Goal: Transaction & Acquisition: Obtain resource

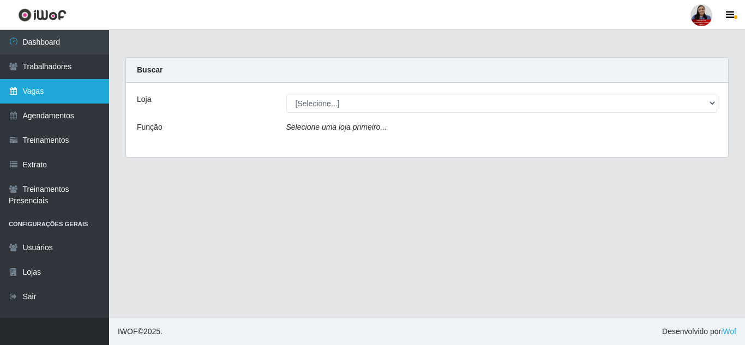
click at [40, 92] on link "Vagas" at bounding box center [54, 91] width 109 height 25
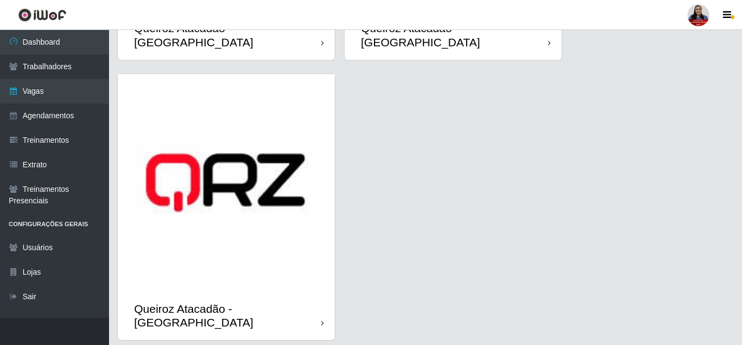
scroll to position [1645, 0]
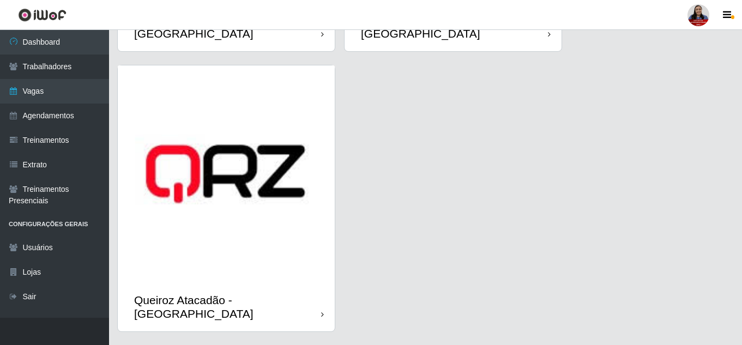
click at [270, 222] on img at bounding box center [226, 173] width 217 height 217
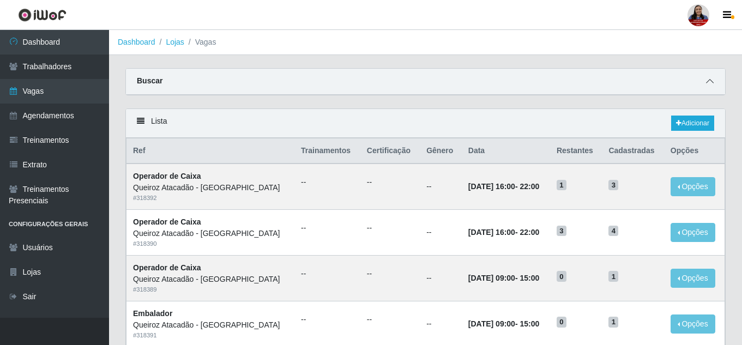
click at [714, 84] on span at bounding box center [709, 81] width 13 height 13
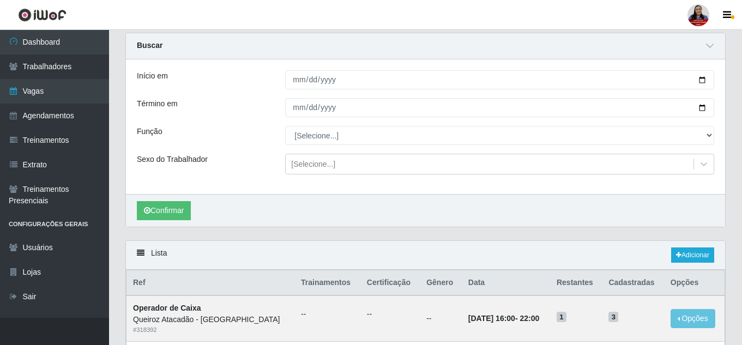
scroll to position [55, 0]
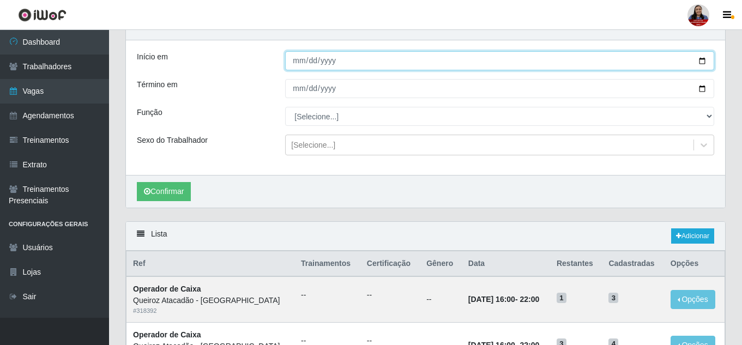
click at [701, 63] on input "Início em" at bounding box center [499, 60] width 429 height 19
type input "[DATE]"
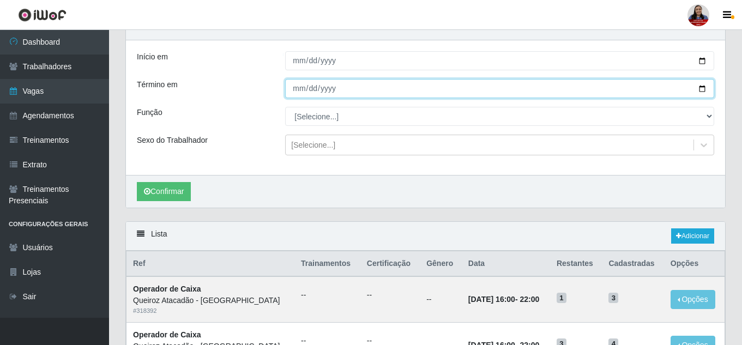
click at [702, 89] on input "Término em" at bounding box center [499, 88] width 429 height 19
type input "[DATE]"
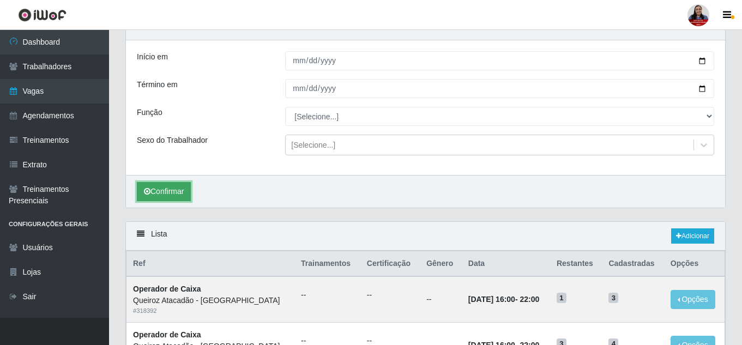
click at [174, 190] on button "Confirmar" at bounding box center [164, 191] width 54 height 19
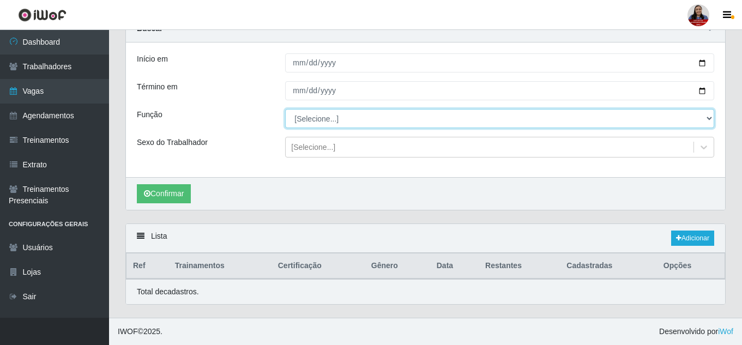
click at [359, 115] on select "[Selecione...] Embalador Embalador + Embalador ++ Operador de Caixa Operador de…" at bounding box center [499, 118] width 429 height 19
select select "22"
click at [285, 109] on select "[Selecione...] Embalador Embalador + Embalador ++ Operador de Caixa Operador de…" at bounding box center [499, 118] width 429 height 19
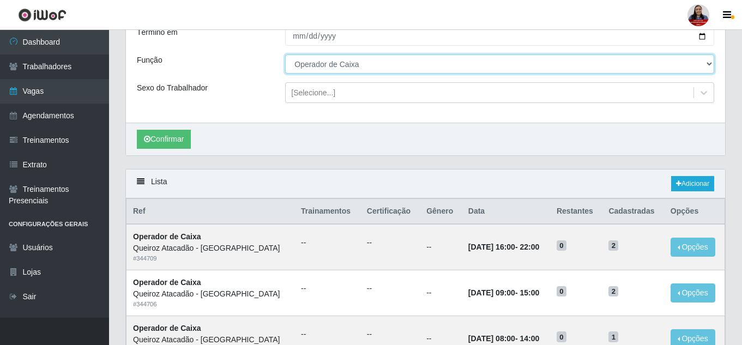
scroll to position [107, 0]
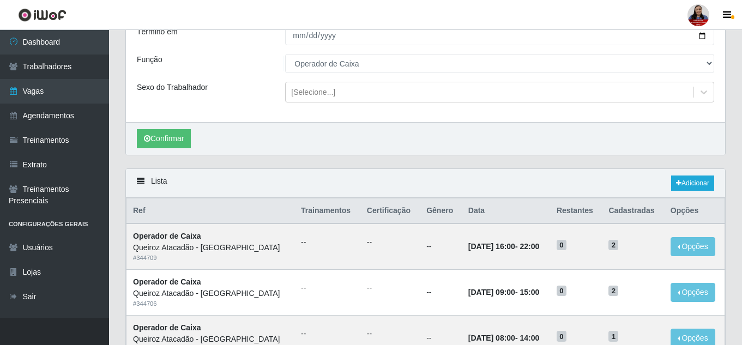
click at [278, 129] on div "Confirmar" at bounding box center [425, 138] width 599 height 33
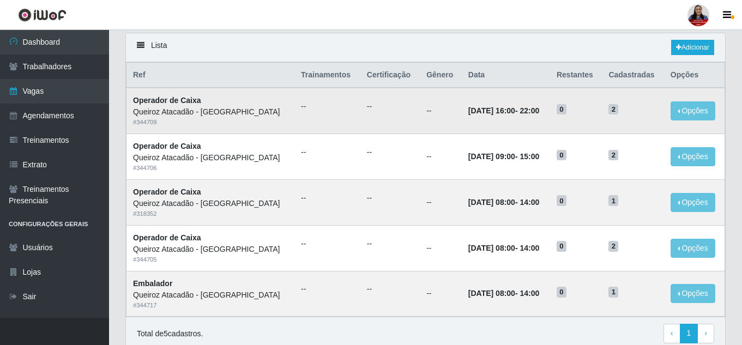
scroll to position [216, 0]
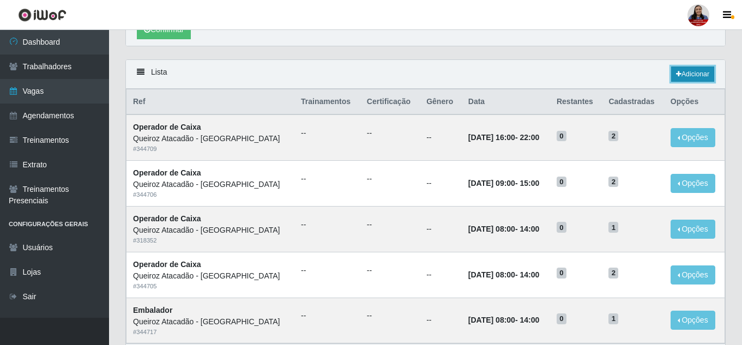
click at [676, 76] on icon at bounding box center [678, 74] width 5 height 7
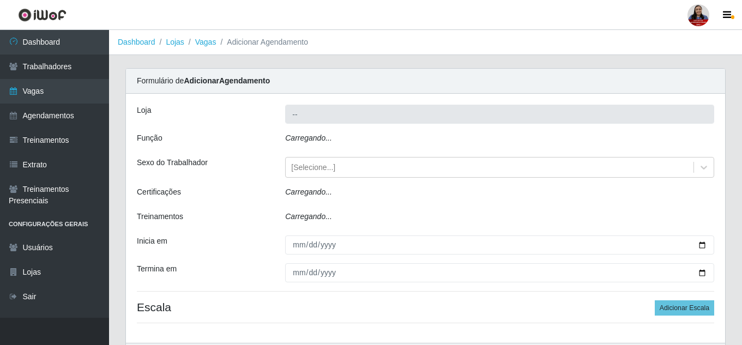
type input "Queiroz Atacadão - [GEOGRAPHIC_DATA]"
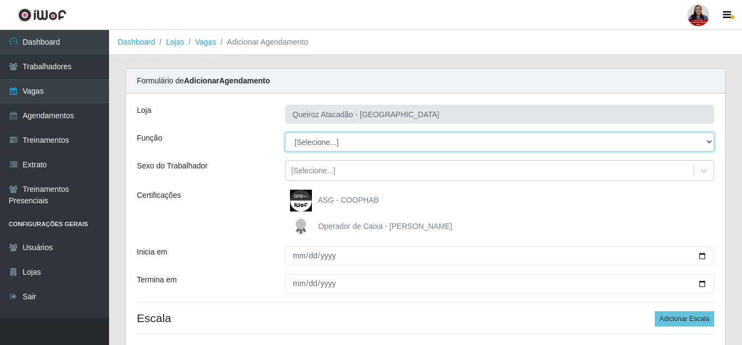
click at [388, 141] on select "[Selecione...] Embalador Embalador + Embalador ++ Operador de Caixa Operador de…" at bounding box center [499, 141] width 429 height 19
click at [285, 132] on select "[Selecione...] Embalador Embalador + Embalador ++ Operador de Caixa Operador de…" at bounding box center [499, 141] width 429 height 19
click at [385, 136] on select "[Selecione...] Embalador Embalador + Embalador ++ Operador de Caixa Operador de…" at bounding box center [499, 141] width 429 height 19
select select "22"
click at [285, 132] on select "[Selecione...] Embalador Embalador + Embalador ++ Operador de Caixa Operador de…" at bounding box center [499, 141] width 429 height 19
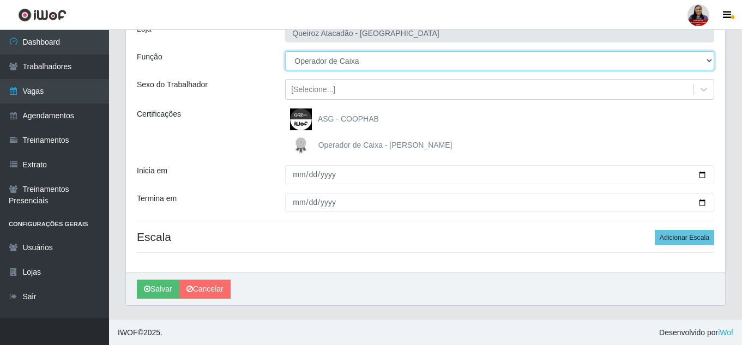
scroll to position [82, 0]
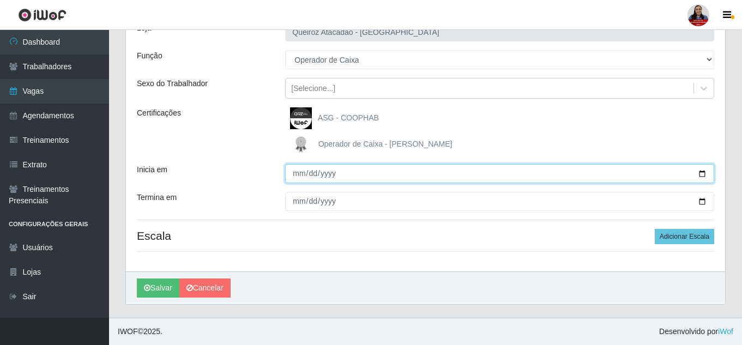
click at [704, 173] on input "Inicia em" at bounding box center [499, 173] width 429 height 19
type input "[DATE]"
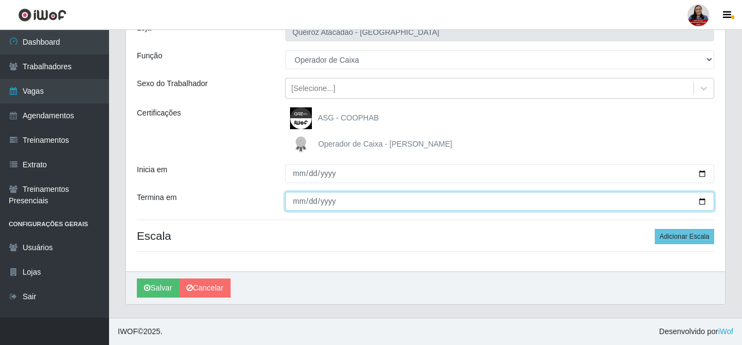
click at [705, 203] on input "Termina em" at bounding box center [499, 201] width 429 height 19
type input "[DATE]"
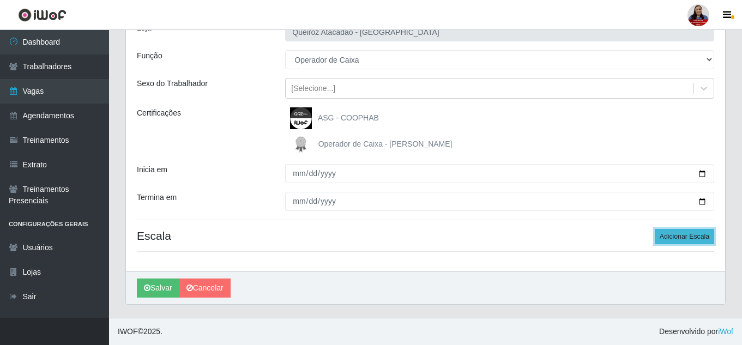
click at [679, 238] on button "Adicionar Escala" at bounding box center [684, 236] width 59 height 15
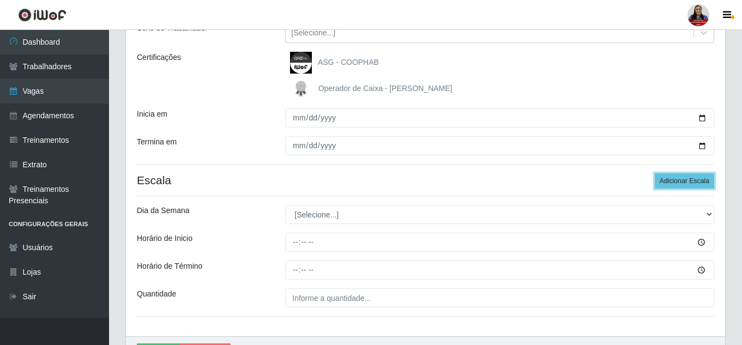
scroll to position [191, 0]
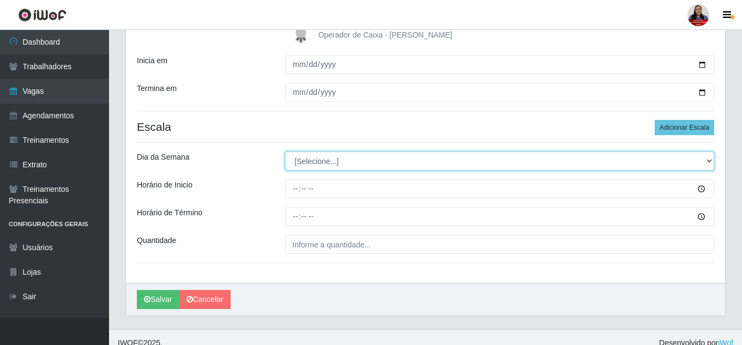
click at [444, 162] on select "[Selecione...] Segunda Terça Quarta Quinta Sexta Sábado Domingo" at bounding box center [499, 161] width 429 height 19
click at [285, 152] on select "[Selecione...] Segunda Terça Quarta Quinta Sexta Sábado Domingo" at bounding box center [499, 161] width 429 height 19
click at [423, 168] on select "[Selecione...] Segunda Terça Quarta Quinta Sexta Sábado Domingo" at bounding box center [499, 161] width 429 height 19
select select "5"
click at [285, 152] on select "[Selecione...] Segunda Terça Quarta Quinta Sexta Sábado Domingo" at bounding box center [499, 161] width 429 height 19
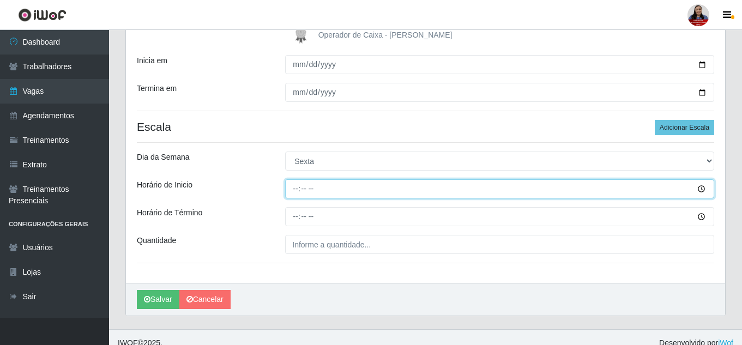
click at [298, 188] on input "Horário de Inicio" at bounding box center [499, 188] width 429 height 19
type input "09:00"
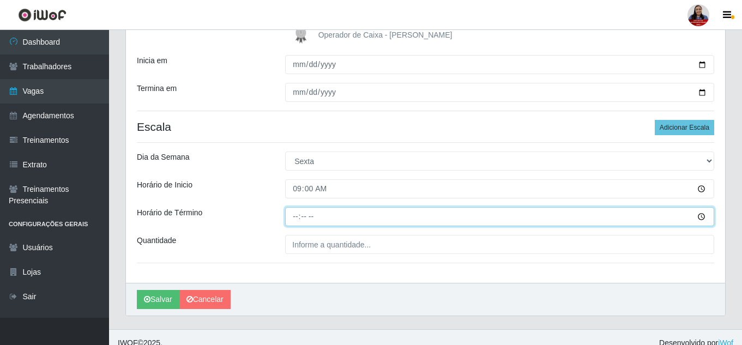
type input "15:00"
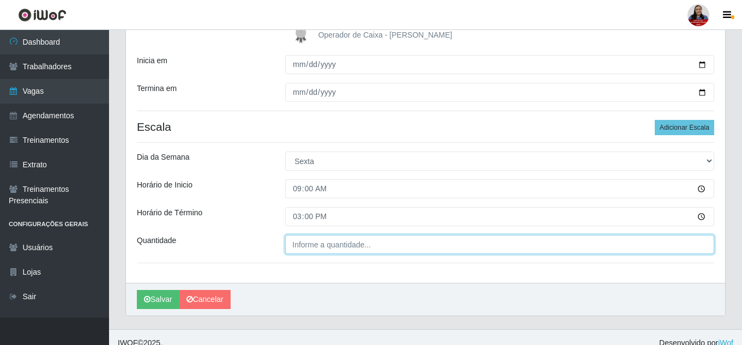
type input "___"
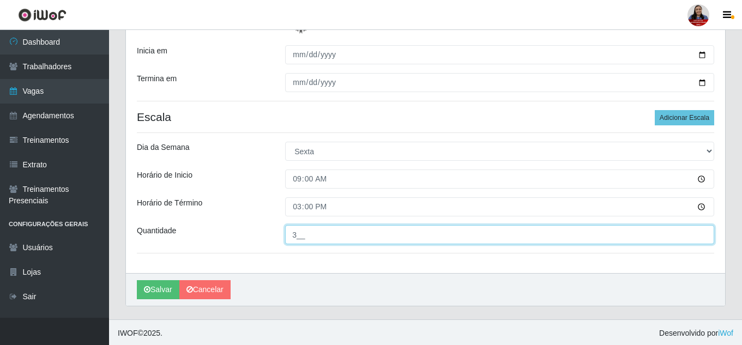
scroll to position [203, 0]
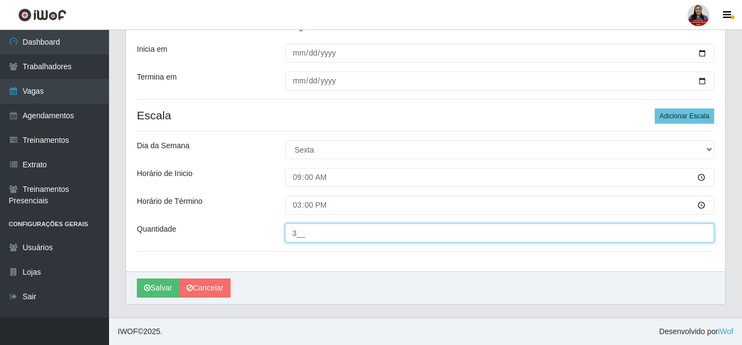
type input "3__"
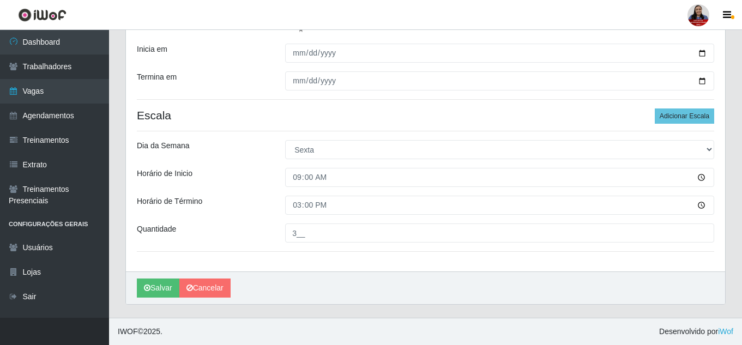
click at [244, 186] on div "Horário de Inicio" at bounding box center [203, 177] width 148 height 19
click at [160, 290] on button "Salvar" at bounding box center [158, 288] width 43 height 19
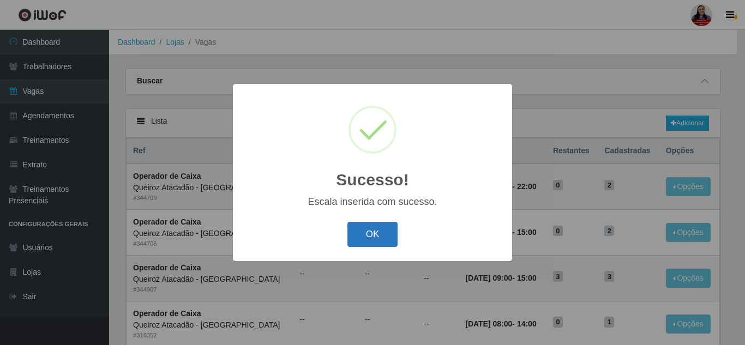
click at [369, 227] on button "OK" at bounding box center [372, 235] width 51 height 26
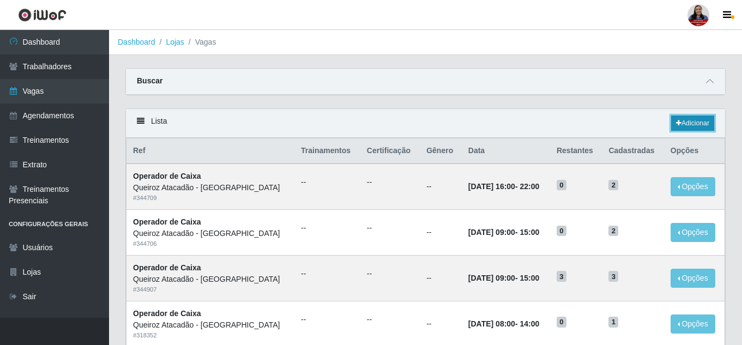
click at [704, 129] on link "Adicionar" at bounding box center [692, 123] width 43 height 15
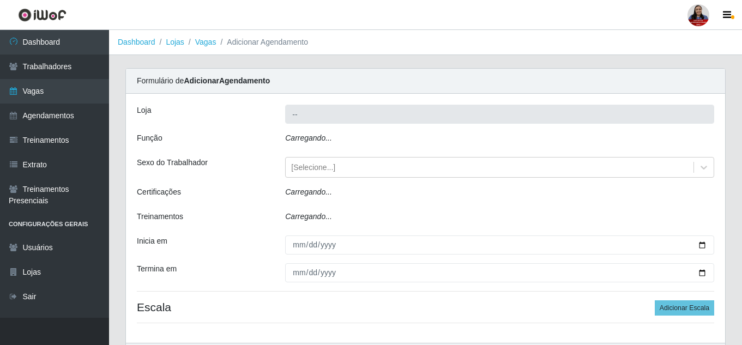
type input "Queiroz Atacadão - [GEOGRAPHIC_DATA]"
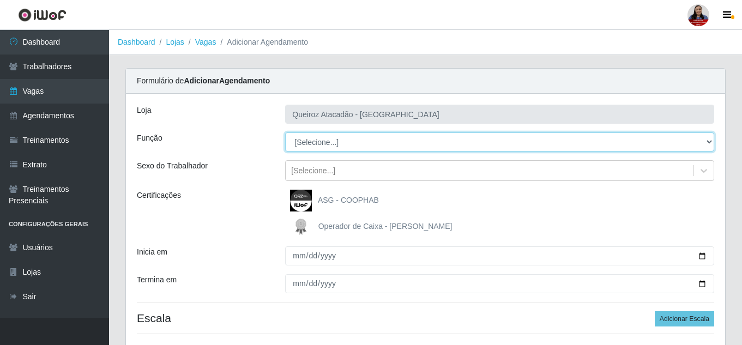
click at [383, 146] on select "[Selecione...] Embalador Embalador + Embalador ++ Operador de Caixa Operador de…" at bounding box center [499, 141] width 429 height 19
select select "22"
click at [285, 132] on select "[Selecione...] Embalador Embalador + Embalador ++ Operador de Caixa Operador de…" at bounding box center [499, 141] width 429 height 19
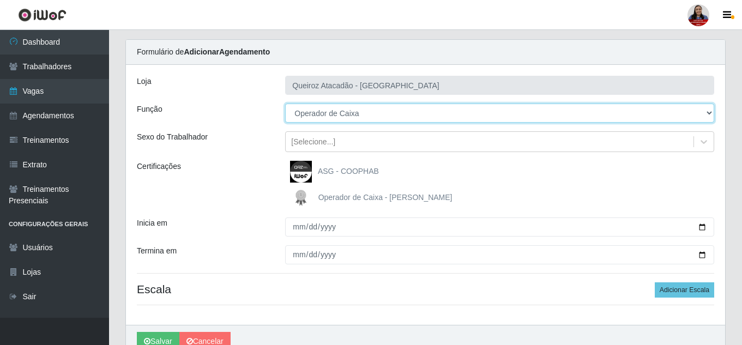
scroll to position [55, 0]
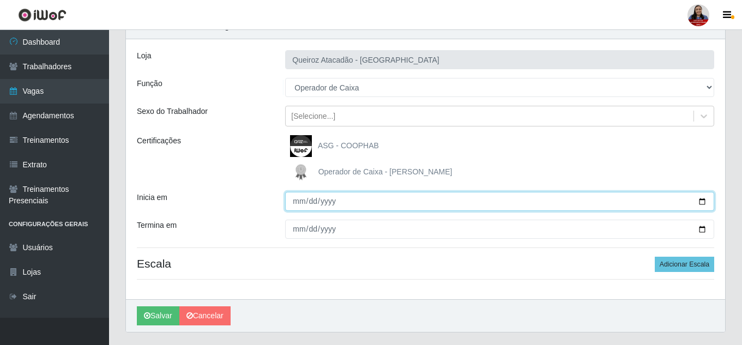
click at [700, 201] on input "Inicia em" at bounding box center [499, 201] width 429 height 19
type input "[DATE]"
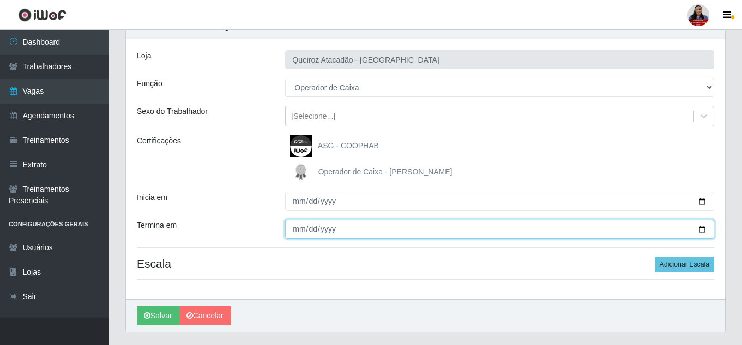
click at [702, 230] on input "Termina em" at bounding box center [499, 229] width 429 height 19
type input "[DATE]"
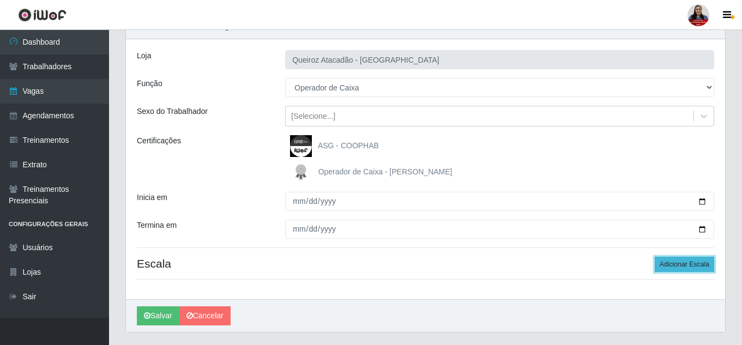
click at [697, 269] on button "Adicionar Escala" at bounding box center [684, 264] width 59 height 15
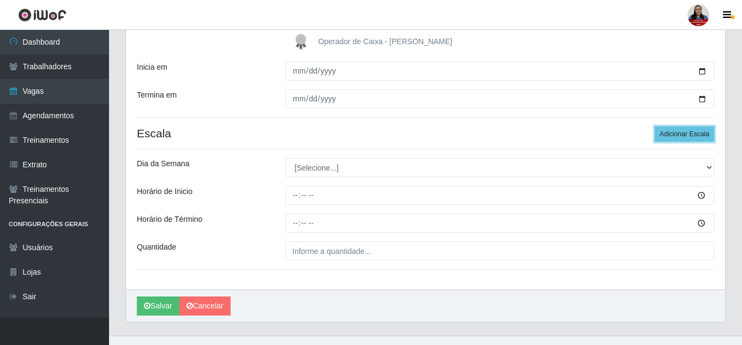
scroll to position [203, 0]
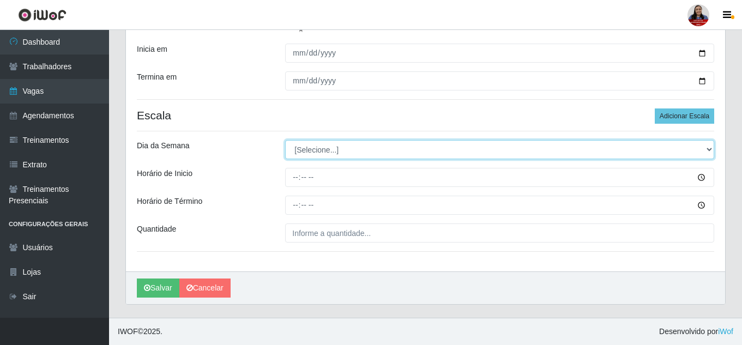
click at [569, 154] on select "[Selecione...] Segunda Terça Quarta Quinta Sexta Sábado Domingo" at bounding box center [499, 149] width 429 height 19
select select "5"
click at [285, 140] on select "[Selecione...] Segunda Terça Quarta Quinta Sexta Sábado Domingo" at bounding box center [499, 149] width 429 height 19
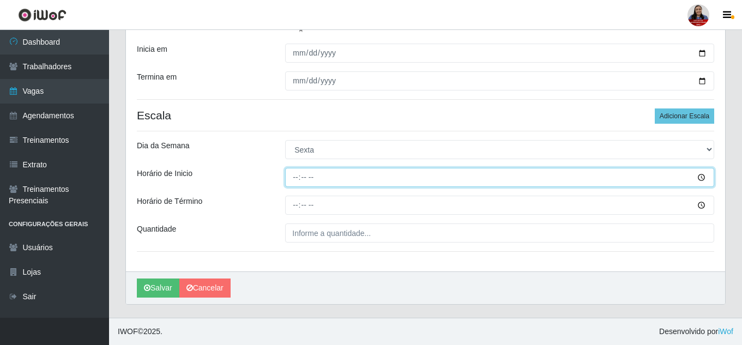
click at [293, 180] on input "Horário de Inicio" at bounding box center [499, 177] width 429 height 19
type input "14:00"
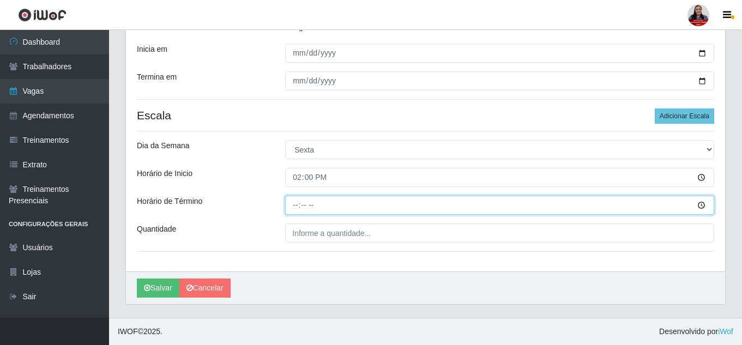
type input "20:00"
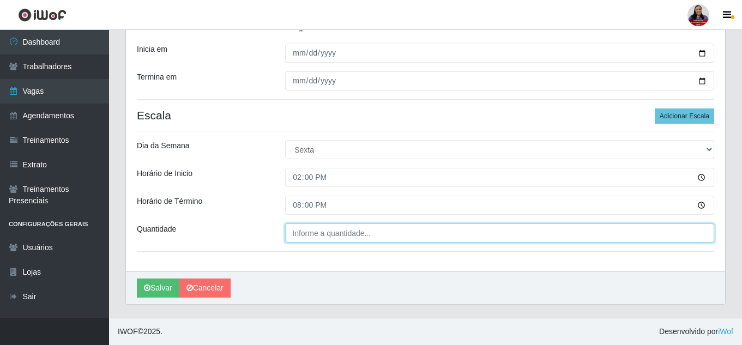
type input "___"
type input "2__"
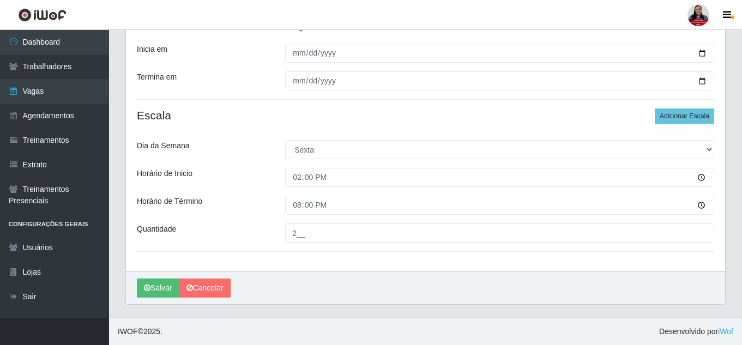
click at [258, 174] on div "Horário de Inicio" at bounding box center [203, 177] width 148 height 19
click at [173, 284] on button "Salvar" at bounding box center [158, 288] width 43 height 19
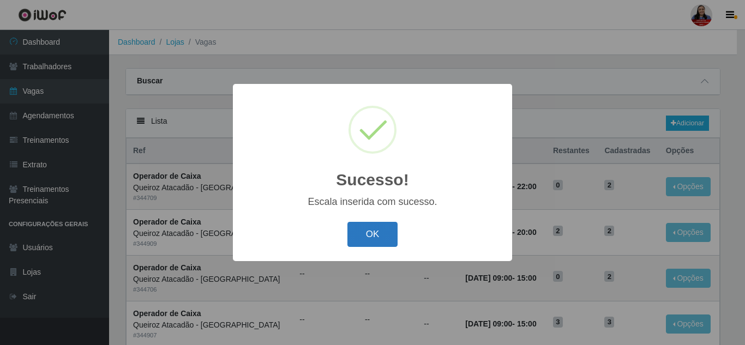
click at [376, 236] on button "OK" at bounding box center [372, 235] width 51 height 26
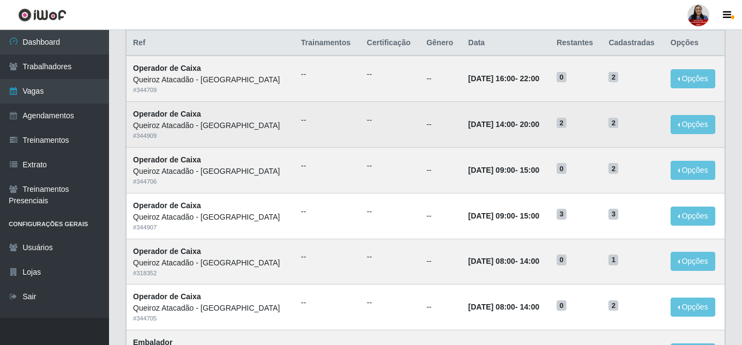
scroll to position [109, 0]
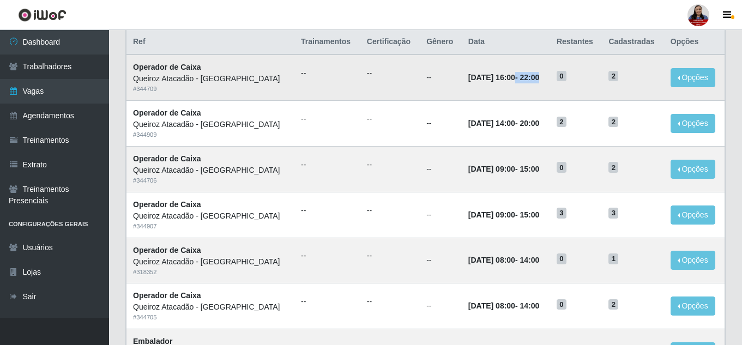
drag, startPoint x: 508, startPoint y: 82, endPoint x: 564, endPoint y: 81, distance: 56.2
click at [564, 81] on tr "Operador de Caixa Queiroz Atacadão - São Gonçalo do Amarante # 344709 -- -- -- …" at bounding box center [425, 78] width 599 height 46
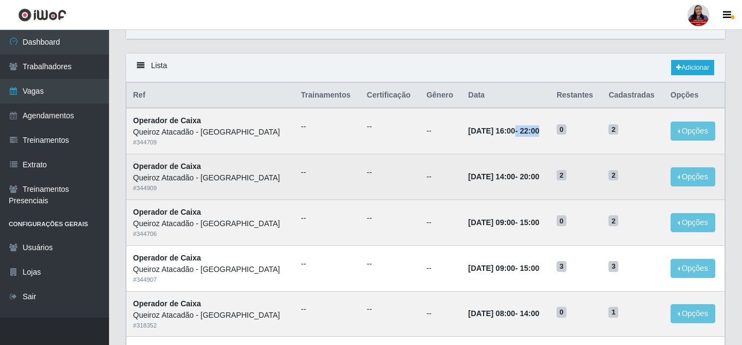
scroll to position [0, 0]
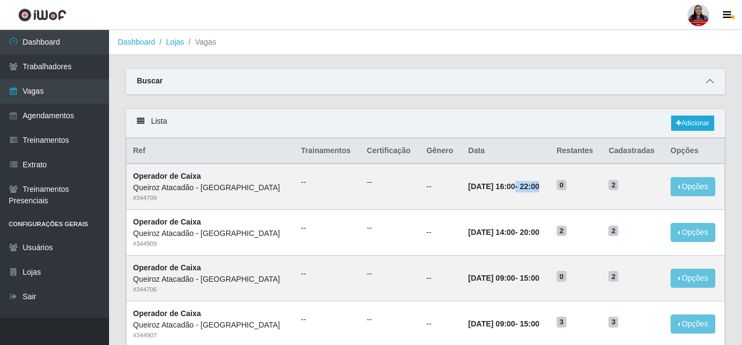
click at [712, 81] on icon at bounding box center [710, 81] width 8 height 8
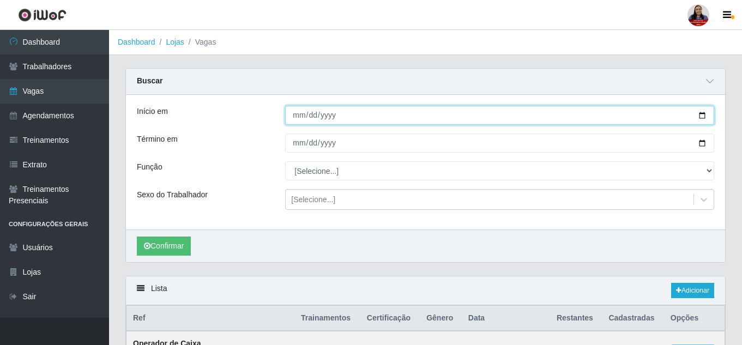
click at [701, 117] on input "[DATE]" at bounding box center [499, 115] width 429 height 19
type input "2025-09-14"
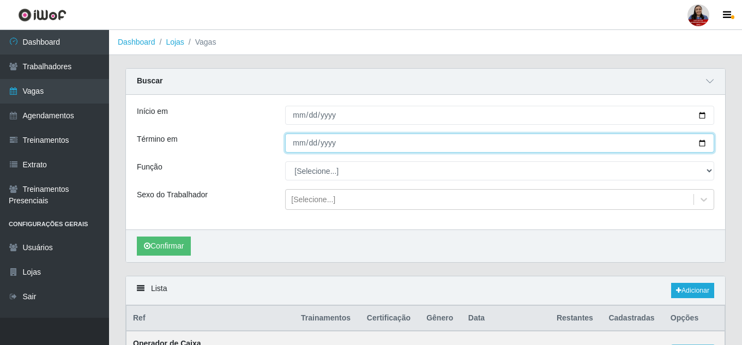
click at [704, 144] on input "[DATE]" at bounding box center [499, 143] width 429 height 19
type input "2025-09-14"
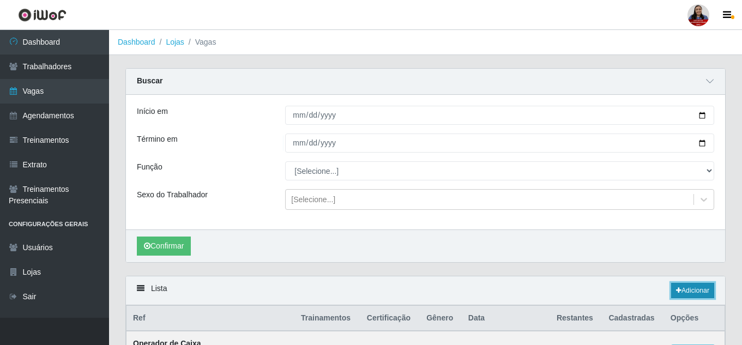
click at [706, 296] on link "Adicionar" at bounding box center [692, 290] width 43 height 15
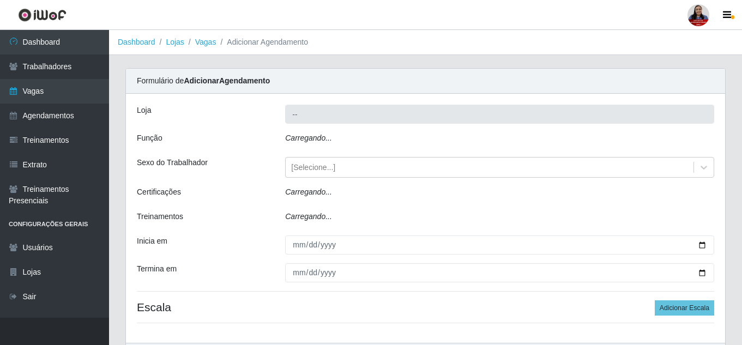
type input "Queiroz Atacadão - São Gonçalo do Amarante"
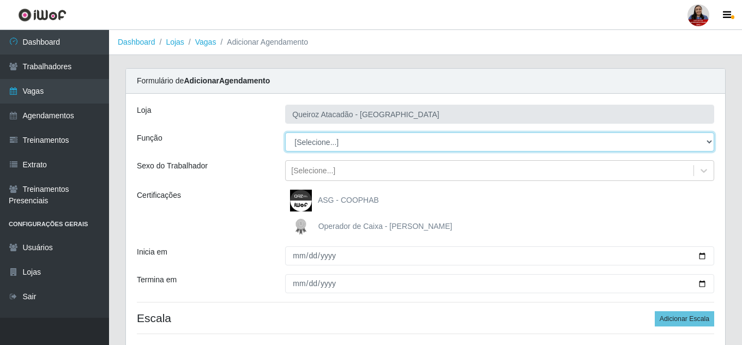
click at [397, 149] on select "[Selecione...] Embalador Embalador + Embalador ++ Operador de Caixa Operador de…" at bounding box center [499, 141] width 429 height 19
select select "72"
click at [285, 132] on select "[Selecione...] Embalador Embalador + Embalador ++ Operador de Caixa Operador de…" at bounding box center [499, 141] width 429 height 19
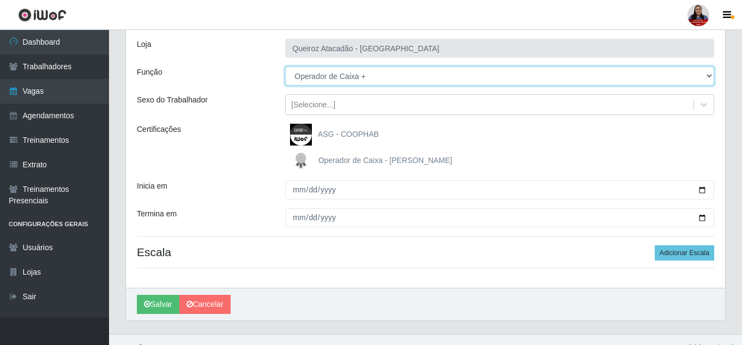
scroll to position [82, 0]
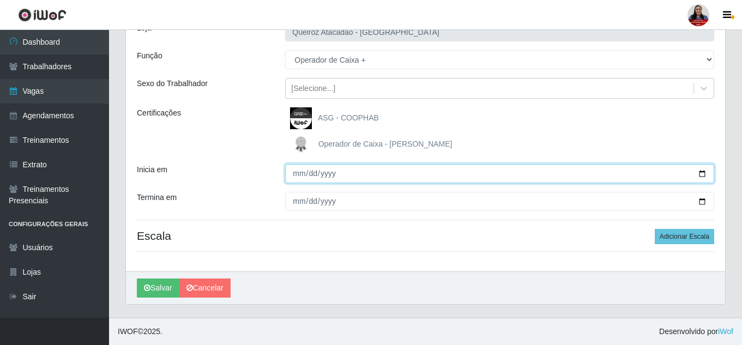
click at [701, 172] on input "Inicia em" at bounding box center [499, 173] width 429 height 19
type input "2025-09-14"
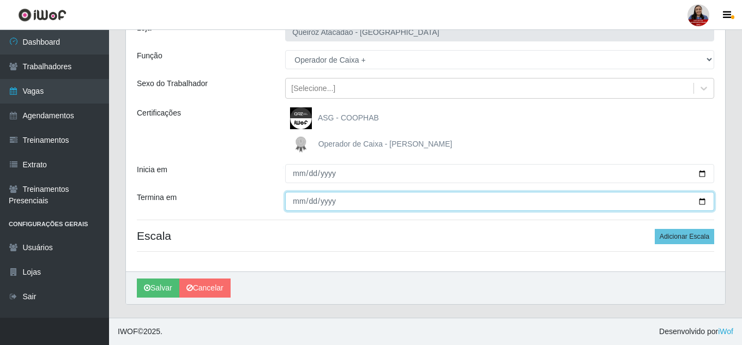
click at [703, 206] on input "Termina em" at bounding box center [499, 201] width 429 height 19
type input "2025-09-14"
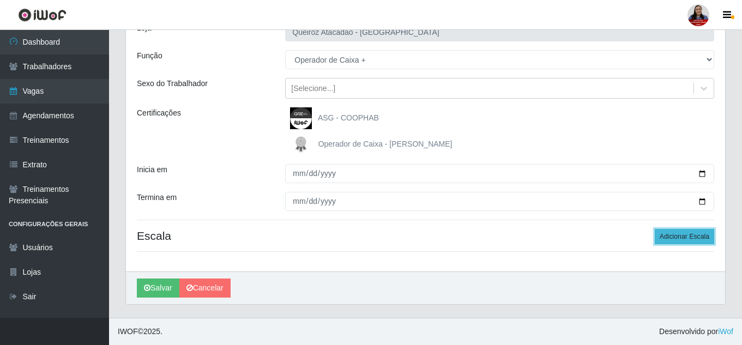
click at [686, 233] on button "Adicionar Escala" at bounding box center [684, 236] width 59 height 15
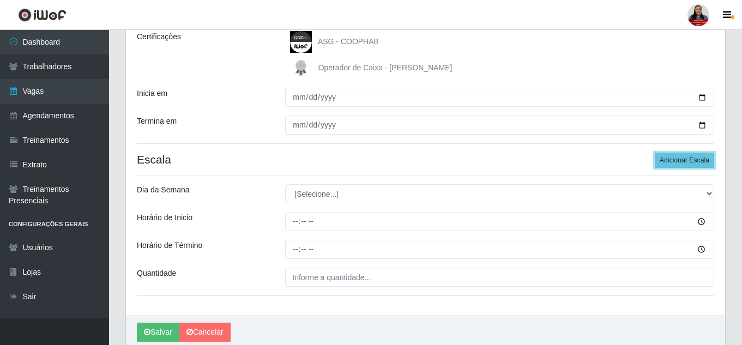
scroll to position [191, 0]
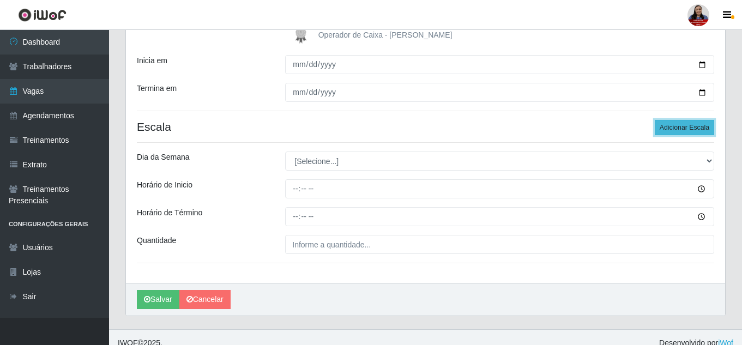
click at [672, 129] on button "Adicionar Escala" at bounding box center [684, 127] width 59 height 15
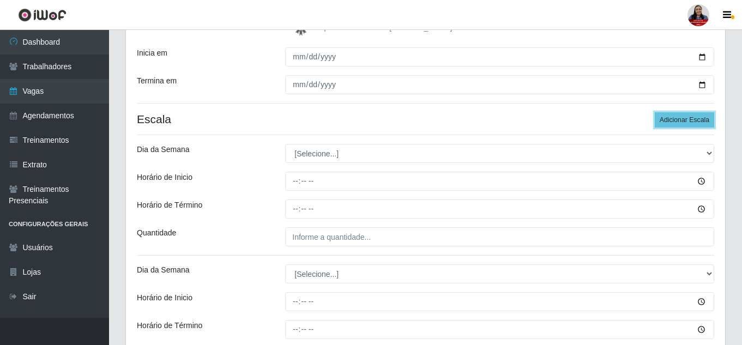
scroll to position [300, 0]
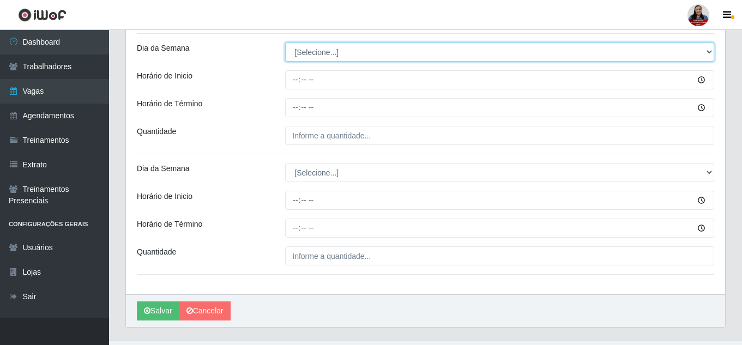
click at [357, 59] on select "[Selecione...] Segunda Terça Quarta Quinta Sexta Sábado Domingo" at bounding box center [499, 52] width 429 height 19
select select "0"
click at [285, 43] on select "[Selecione...] Segunda Terça Quarta Quinta Sexta Sábado Domingo" at bounding box center [499, 52] width 429 height 19
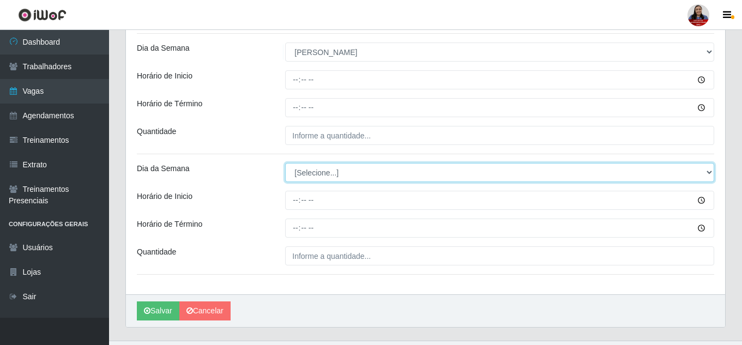
click at [327, 165] on select "[Selecione...] Segunda Terça Quarta Quinta Sexta Sábado Domingo" at bounding box center [499, 172] width 429 height 19
select select "0"
click at [285, 163] on select "[Selecione...] Segunda Terça Quarta Quinta Sexta Sábado Domingo" at bounding box center [499, 172] width 429 height 19
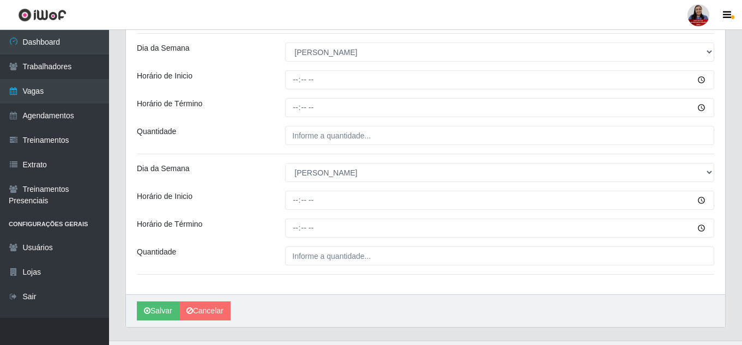
click at [252, 134] on div "Quantidade" at bounding box center [203, 135] width 148 height 19
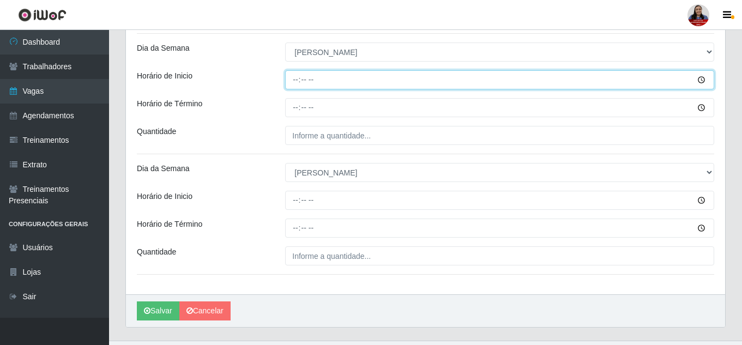
click at [298, 77] on input "Horário de Inicio" at bounding box center [499, 79] width 429 height 19
type input "07:00"
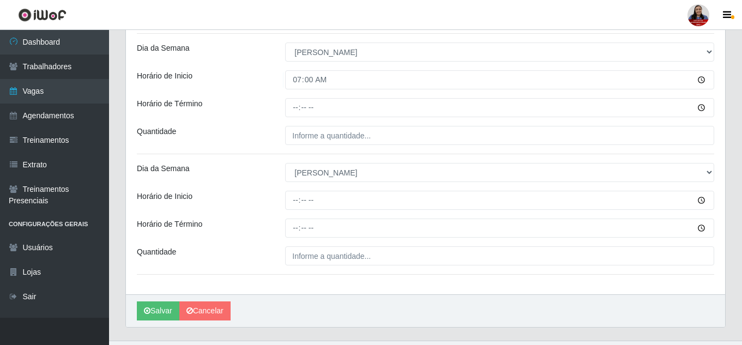
click at [294, 119] on div "Loja Queiroz Atacadão - São Gonçalo do Amarante Função [Selecione...] Embalador…" at bounding box center [425, 43] width 599 height 501
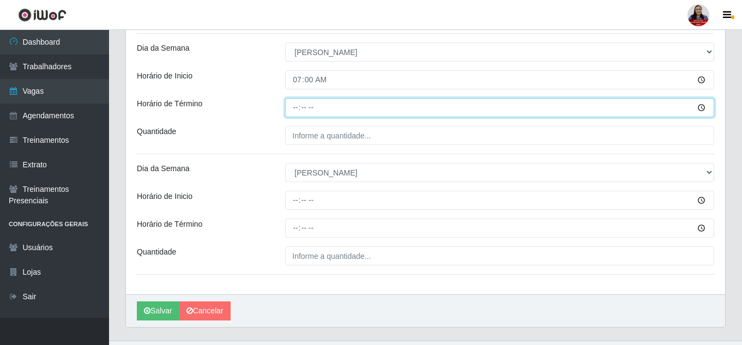
click at [297, 108] on input "Horário de Término" at bounding box center [499, 107] width 429 height 19
type input "14:00"
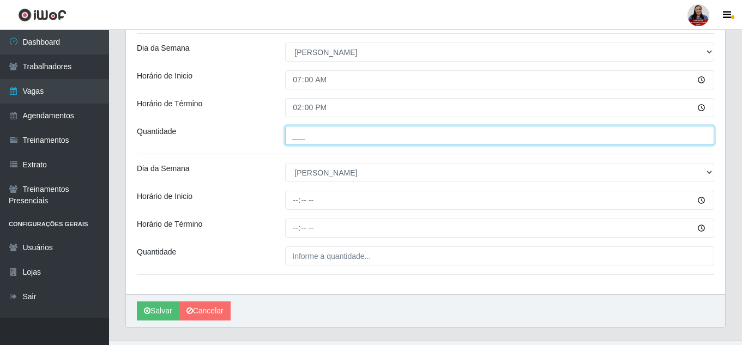
click at [292, 136] on input "___" at bounding box center [499, 135] width 429 height 19
type input "3__"
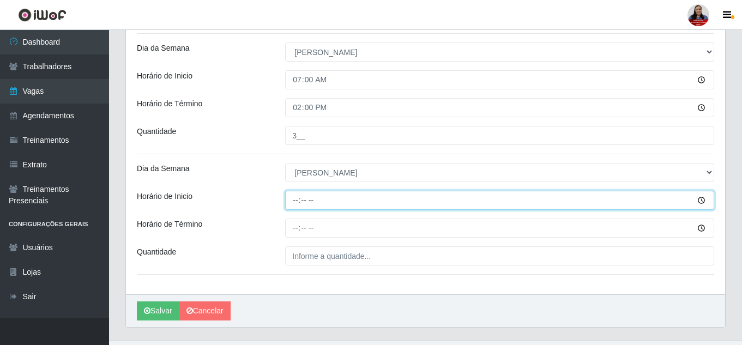
click at [294, 200] on input "Horário de Inicio" at bounding box center [499, 200] width 429 height 19
type input "14:00"
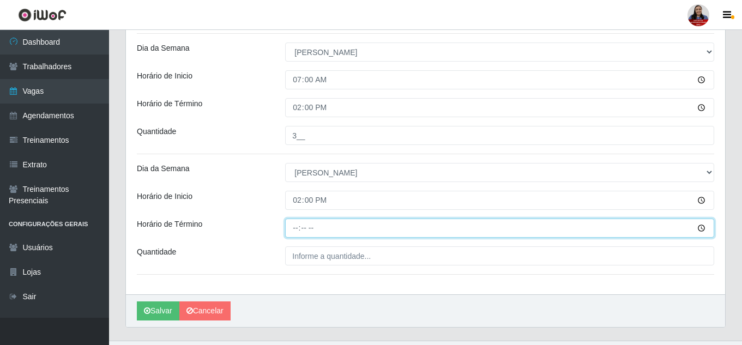
click at [306, 227] on input "Horário de Término" at bounding box center [499, 228] width 429 height 19
type input "20:00"
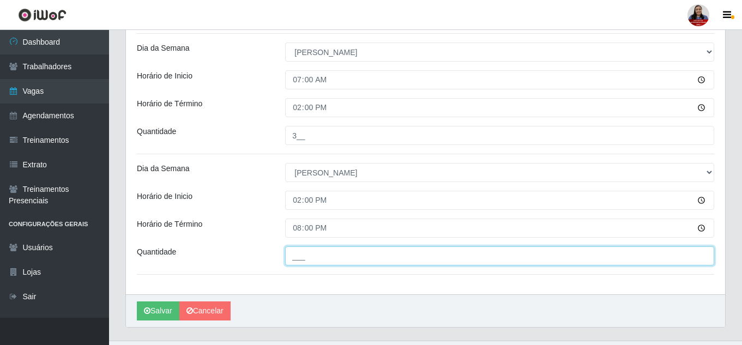
click at [293, 254] on input "___" at bounding box center [499, 255] width 429 height 19
type input "3__"
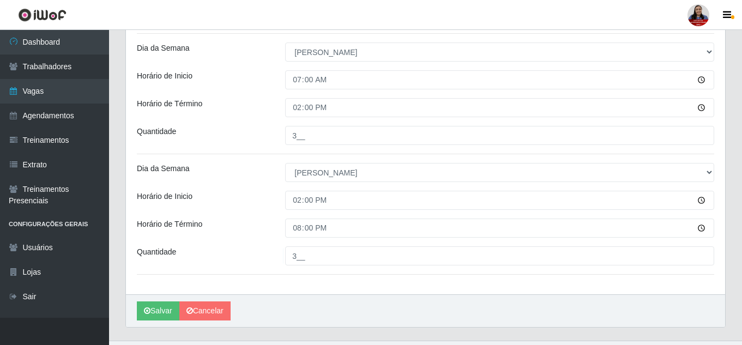
click at [273, 220] on div "Horário de Término" at bounding box center [203, 228] width 148 height 19
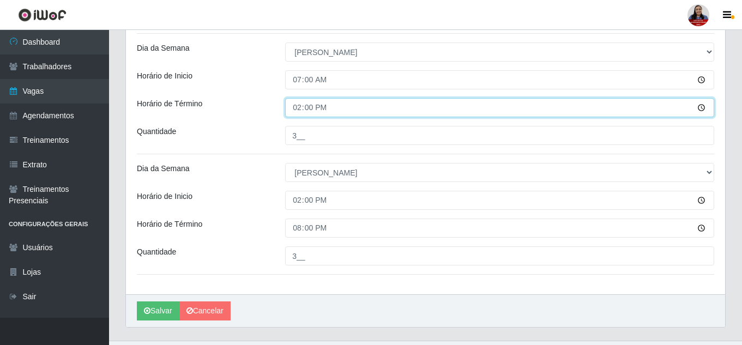
click at [300, 110] on input "14:00" at bounding box center [499, 107] width 429 height 19
type input "13:00"
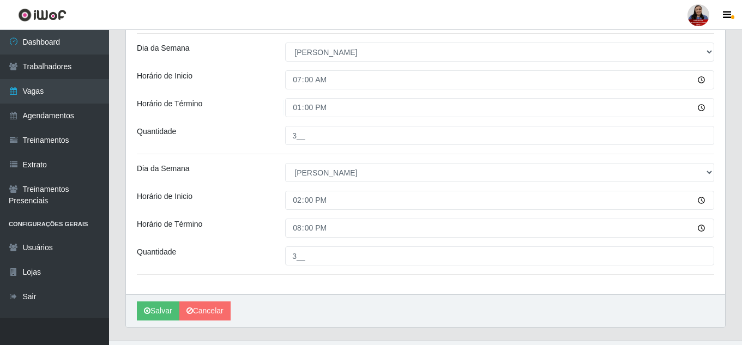
click at [271, 118] on div "Loja Queiroz Atacadão - São Gonçalo do Amarante Função [Selecione...] Embalador…" at bounding box center [425, 43] width 599 height 501
click at [154, 311] on button "Salvar" at bounding box center [158, 310] width 43 height 19
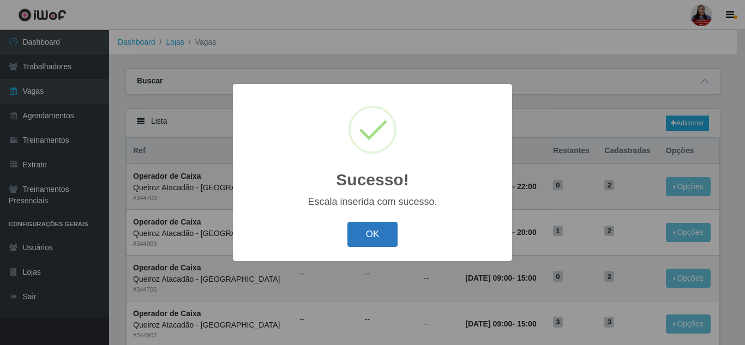
click at [374, 236] on button "OK" at bounding box center [372, 235] width 51 height 26
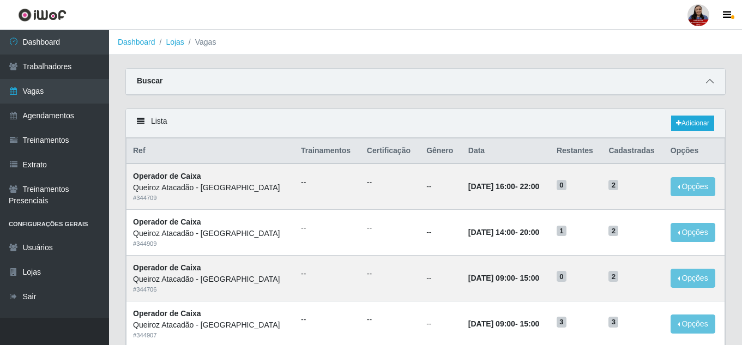
click at [709, 83] on icon at bounding box center [710, 81] width 8 height 8
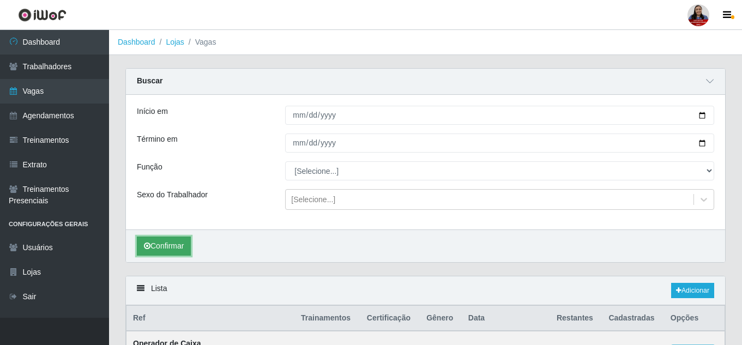
click at [163, 244] on button "Confirmar" at bounding box center [164, 246] width 54 height 19
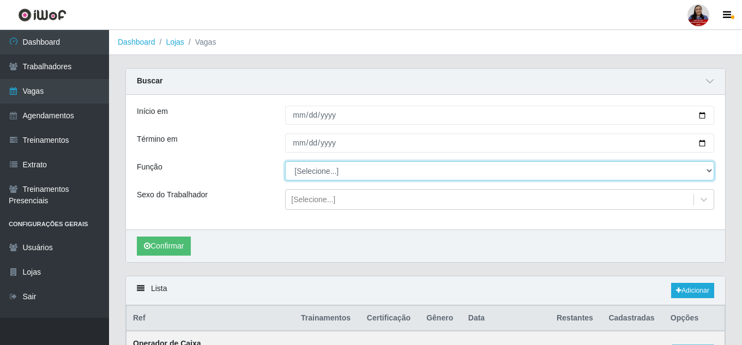
click at [331, 173] on select "[Selecione...] Embalador Embalador + Embalador ++ Operador de Caixa Operador de…" at bounding box center [499, 170] width 429 height 19
select select "22"
click at [285, 162] on select "[Selecione...] Embalador Embalador + Embalador ++ Operador de Caixa Operador de…" at bounding box center [499, 170] width 429 height 19
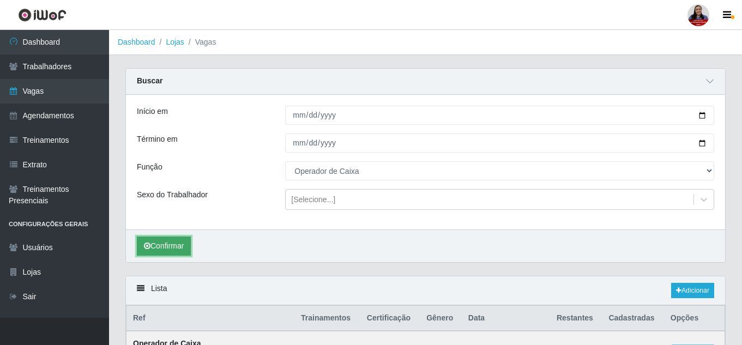
click at [172, 246] on button "Confirmar" at bounding box center [164, 246] width 54 height 19
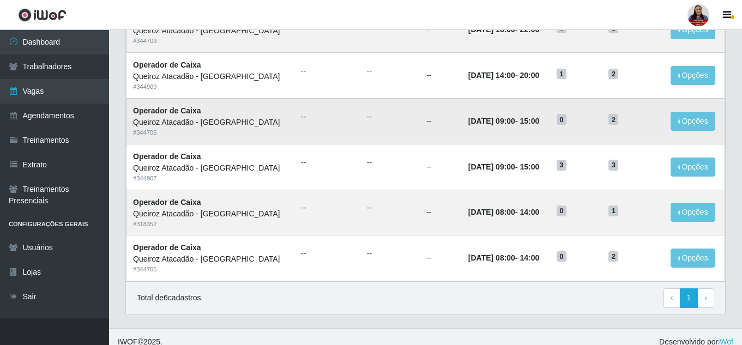
scroll to position [327, 0]
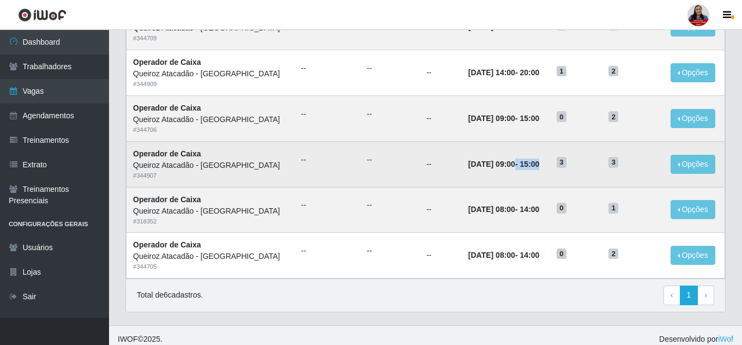
drag, startPoint x: 509, startPoint y: 165, endPoint x: 557, endPoint y: 165, distance: 48.0
click at [550, 165] on td "12/09/2025, 09:00 - 15:00" at bounding box center [506, 164] width 88 height 46
click at [566, 164] on span "3" at bounding box center [562, 162] width 10 height 11
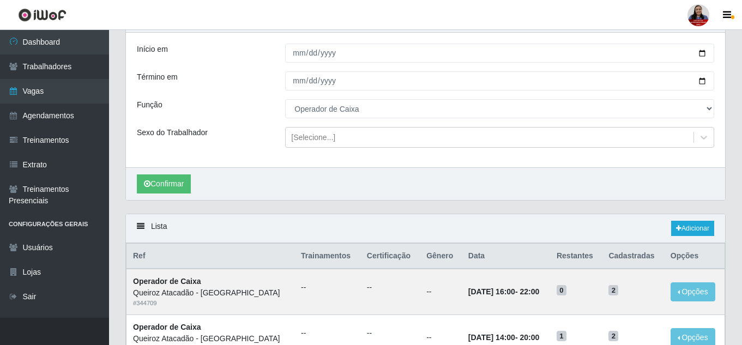
scroll to position [0, 0]
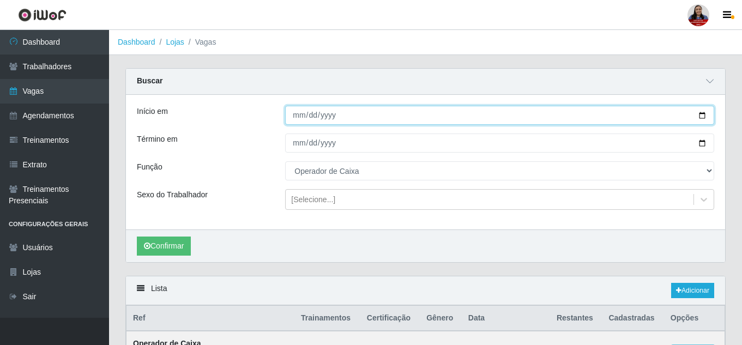
click at [701, 118] on input "[DATE]" at bounding box center [499, 115] width 429 height 19
type input "2025-09-14"
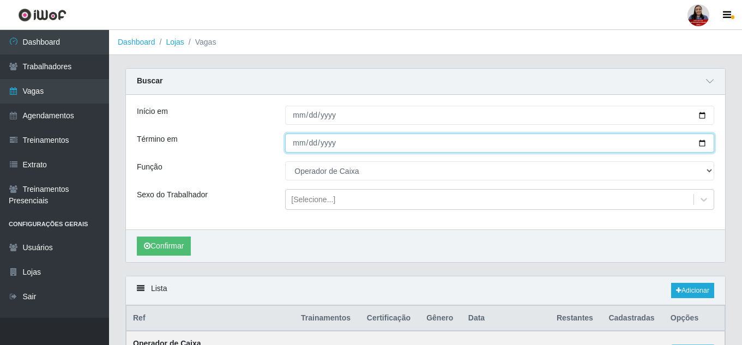
click at [702, 143] on input "[DATE]" at bounding box center [499, 143] width 429 height 19
type input "2025-09-14"
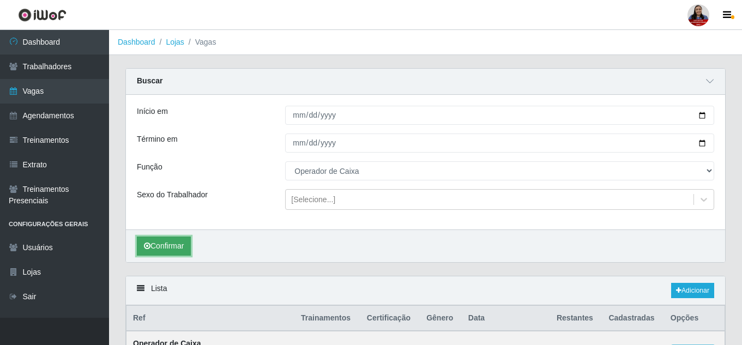
click at [176, 239] on button "Confirmar" at bounding box center [164, 246] width 54 height 19
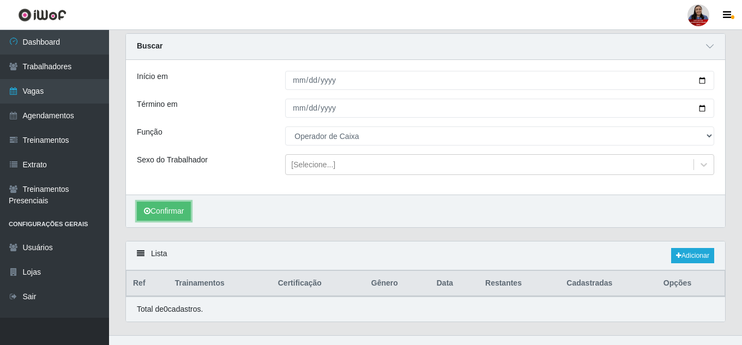
scroll to position [53, 0]
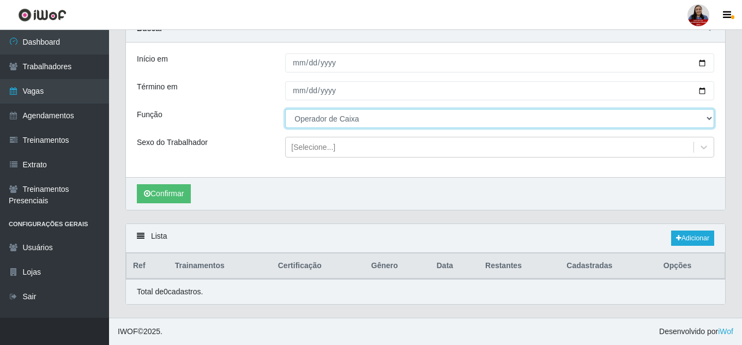
click at [311, 115] on select "[Selecione...] Embalador Embalador + Embalador ++ Operador de Caixa Operador de…" at bounding box center [499, 118] width 429 height 19
select select "72"
click at [285, 109] on select "[Selecione...] Embalador Embalador + Embalador ++ Operador de Caixa Operador de…" at bounding box center [499, 118] width 429 height 19
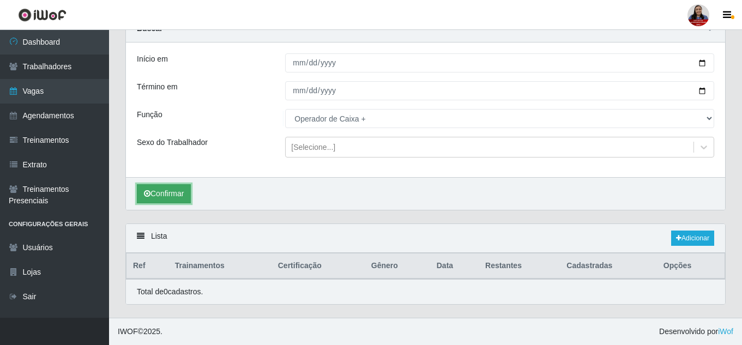
click at [185, 198] on button "Confirmar" at bounding box center [164, 193] width 54 height 19
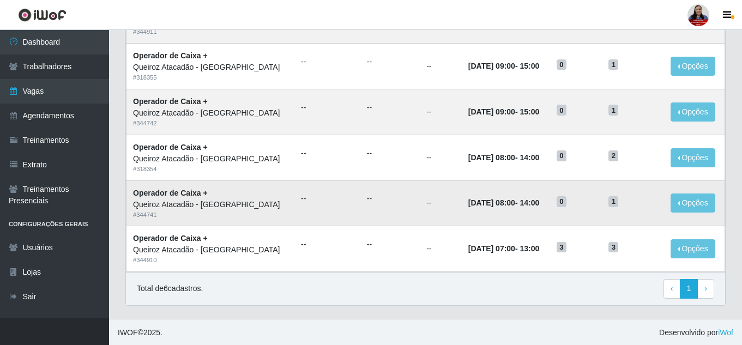
scroll to position [335, 0]
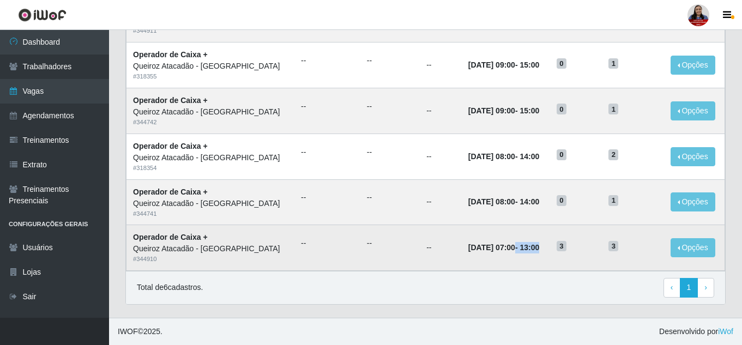
drag, startPoint x: 509, startPoint y: 248, endPoint x: 560, endPoint y: 248, distance: 51.2
click at [550, 248] on td "14/09/2025, 07:00 - 13:00" at bounding box center [506, 248] width 88 height 46
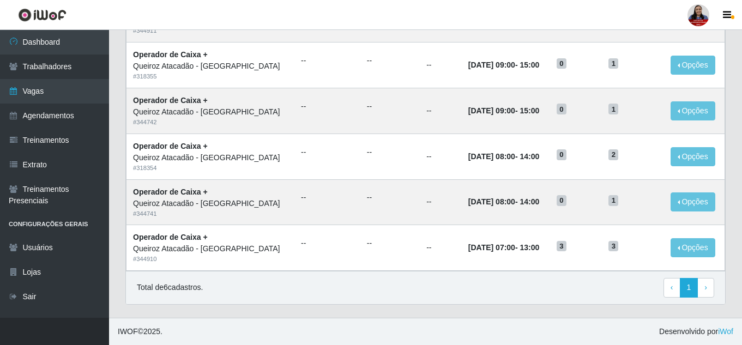
click at [560, 280] on div "Total de 6 cadastros. ‹ Previous 1 › Next" at bounding box center [425, 288] width 577 height 20
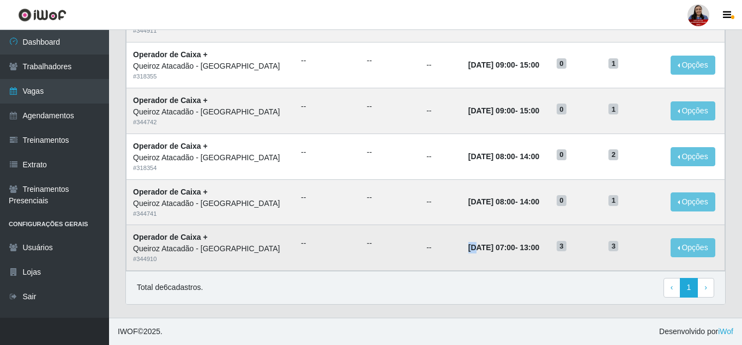
drag, startPoint x: 463, startPoint y: 249, endPoint x: 470, endPoint y: 249, distance: 6.5
click at [470, 249] on time "14/09/2025, 07:00" at bounding box center [491, 247] width 47 height 9
click at [550, 256] on td "14/09/2025, 07:00 - 13:00" at bounding box center [506, 248] width 88 height 46
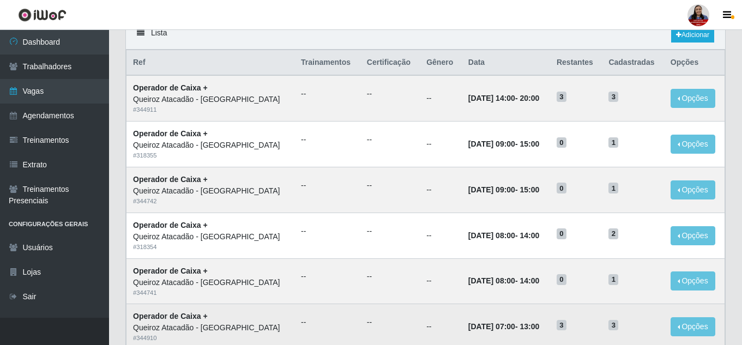
scroll to position [281, 0]
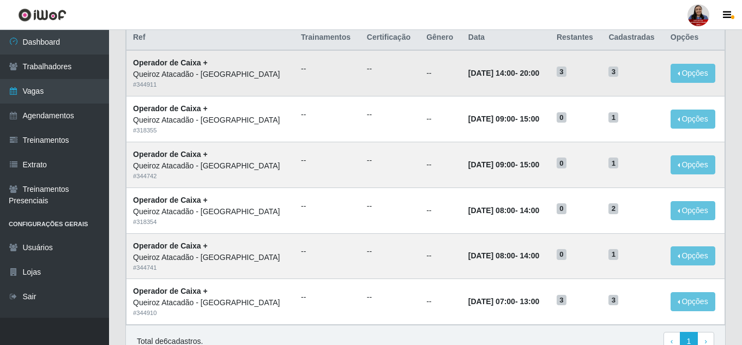
click at [567, 74] on td "3" at bounding box center [576, 73] width 52 height 46
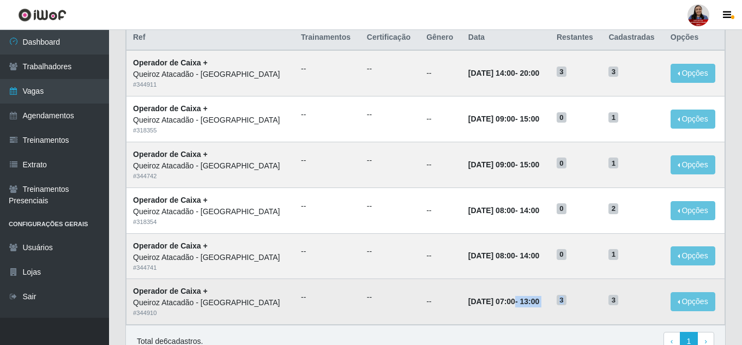
drag, startPoint x: 510, startPoint y: 302, endPoint x: 584, endPoint y: 303, distance: 74.1
click at [584, 303] on tr "Operador de Caixa + Queiroz Atacadão - São Gonçalo do Amarante # 344910 -- -- -…" at bounding box center [425, 302] width 599 height 46
click at [550, 304] on td "14/09/2025, 07:00 - 13:00" at bounding box center [506, 302] width 88 height 46
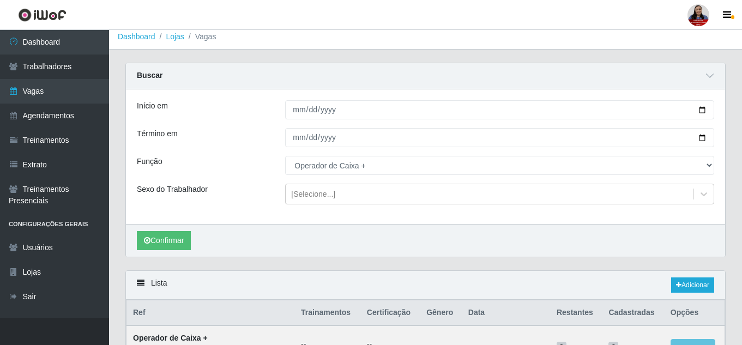
scroll to position [0, 0]
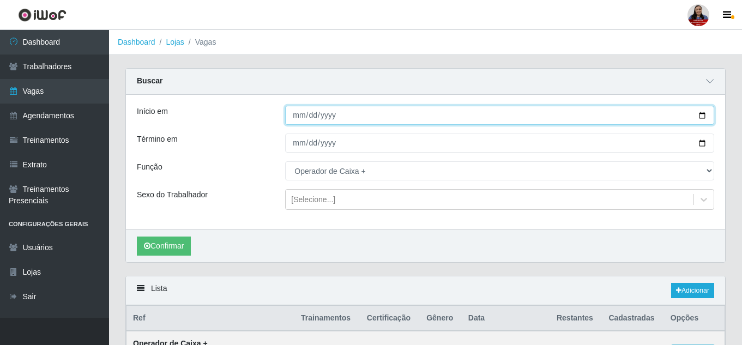
click at [701, 114] on input "2025-09-14" at bounding box center [499, 115] width 429 height 19
type input "[DATE]"
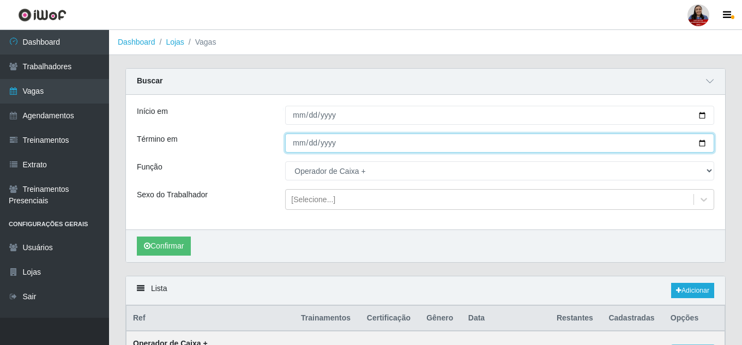
click at [702, 143] on input "2025-09-14" at bounding box center [499, 143] width 429 height 19
type input "[DATE]"
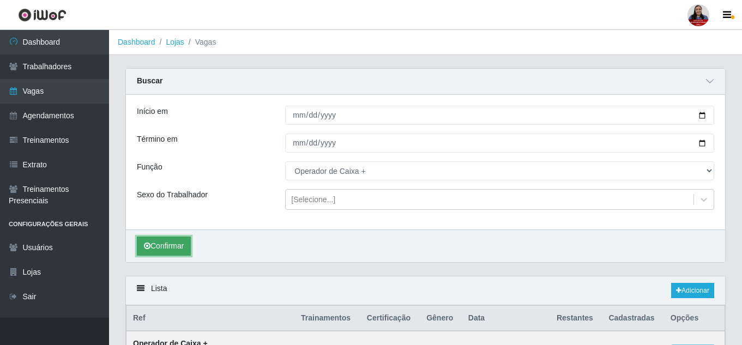
click at [182, 240] on button "Confirmar" at bounding box center [164, 246] width 54 height 19
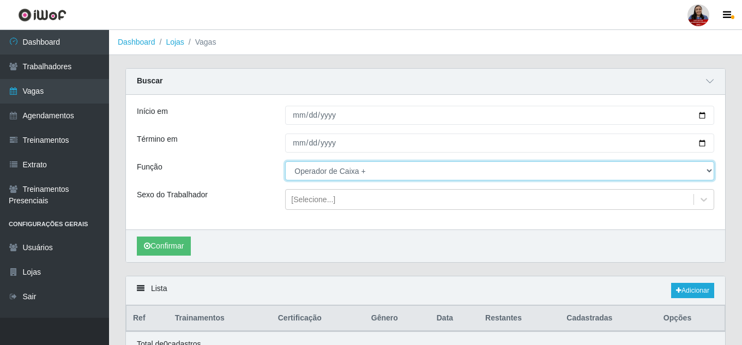
click at [328, 174] on select "[Selecione...] Embalador Embalador + Embalador ++ Operador de Caixa Operador de…" at bounding box center [499, 170] width 429 height 19
select select "22"
click at [285, 162] on select "[Selecione...] Embalador Embalador + Embalador ++ Operador de Caixa Operador de…" at bounding box center [499, 170] width 429 height 19
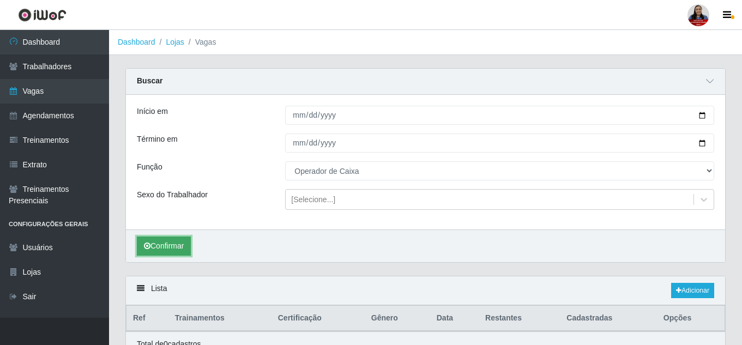
click at [179, 243] on button "Confirmar" at bounding box center [164, 246] width 54 height 19
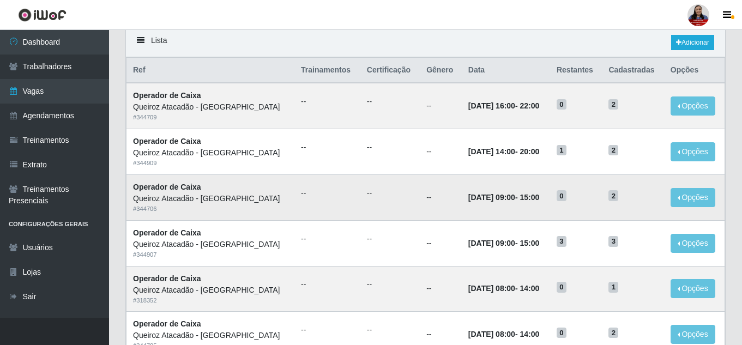
scroll to position [273, 0]
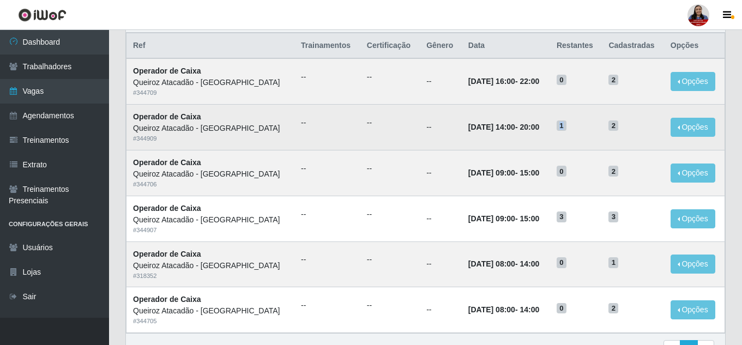
drag, startPoint x: 572, startPoint y: 125, endPoint x: 578, endPoint y: 128, distance: 6.4
click at [578, 128] on h5 "1" at bounding box center [576, 124] width 39 height 11
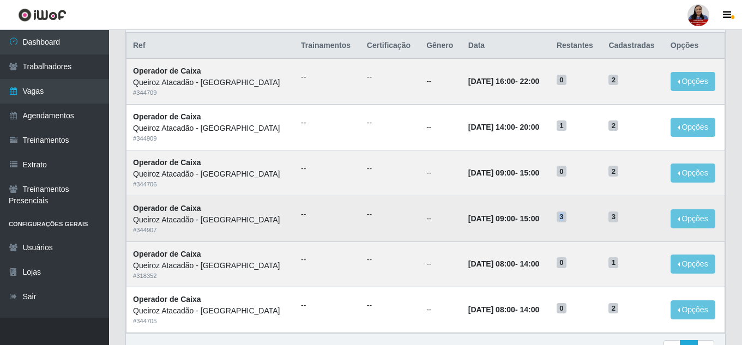
drag, startPoint x: 572, startPoint y: 221, endPoint x: 578, endPoint y: 220, distance: 6.0
click at [566, 220] on span "3" at bounding box center [562, 217] width 10 height 11
drag, startPoint x: 508, startPoint y: 221, endPoint x: 558, endPoint y: 220, distance: 50.2
click at [550, 220] on td "12/09/2025, 09:00 - 15:00" at bounding box center [506, 219] width 88 height 46
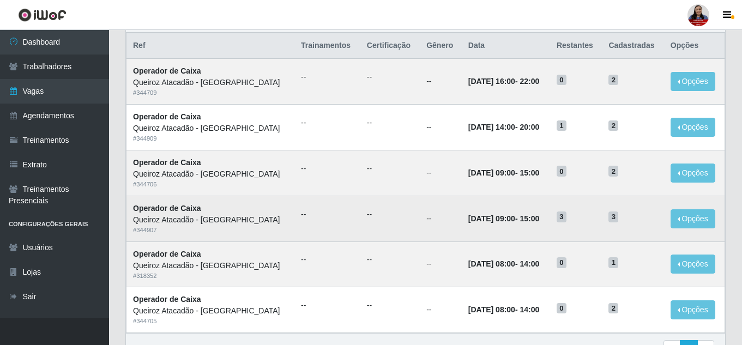
click at [581, 220] on h5 "3" at bounding box center [576, 215] width 39 height 11
click at [697, 223] on button "Opções" at bounding box center [693, 218] width 45 height 19
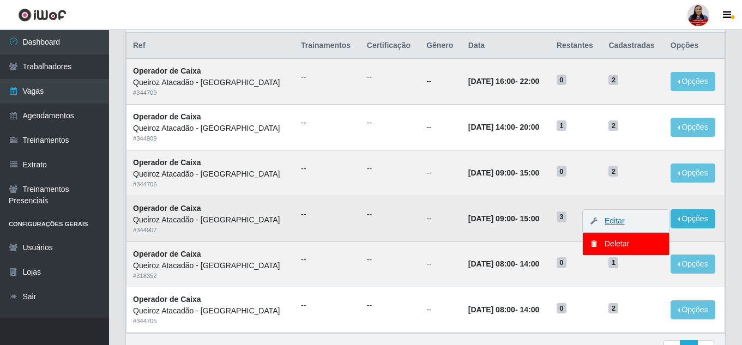
click at [621, 220] on link "Editar" at bounding box center [609, 220] width 31 height 9
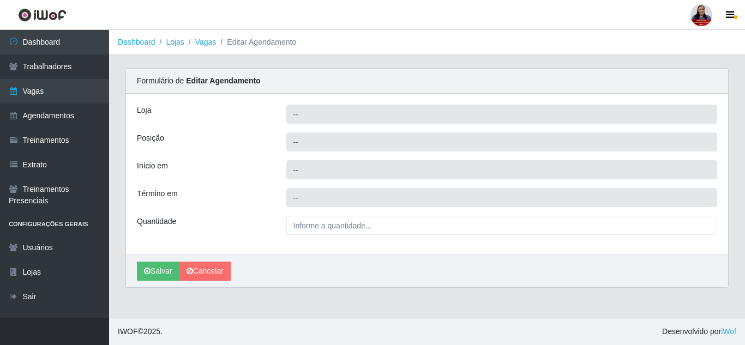
type input "Queiroz Atacadão - [GEOGRAPHIC_DATA]"
type input "Operador de Caixa"
type input "2025-09-12 09:00:00"
type input "2025-09-12 15:00:00"
type input "3__"
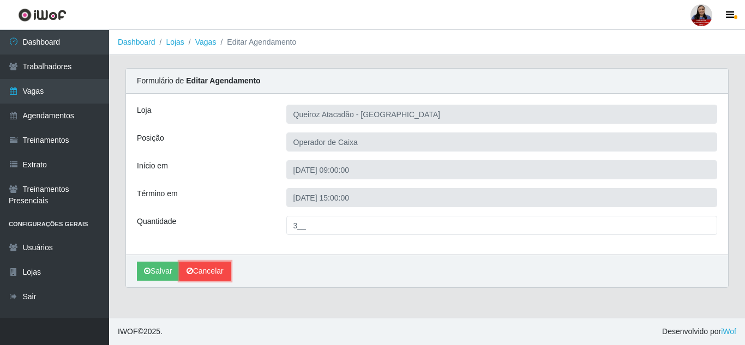
click at [224, 275] on link "Cancelar" at bounding box center [204, 271] width 51 height 19
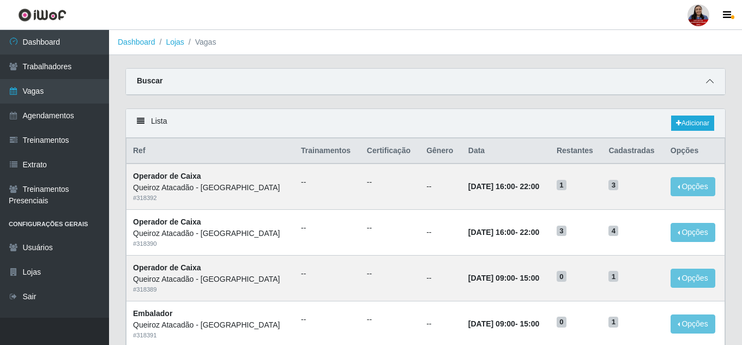
click at [710, 84] on icon at bounding box center [710, 81] width 8 height 8
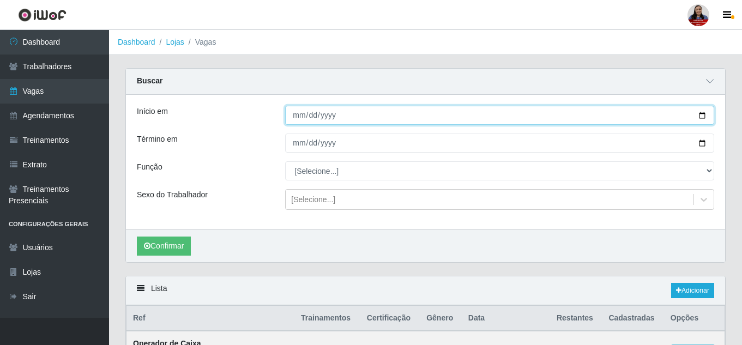
click at [697, 115] on input "Início em" at bounding box center [499, 115] width 429 height 19
click at [702, 115] on input "Início em" at bounding box center [499, 115] width 429 height 19
type input "[DATE]"
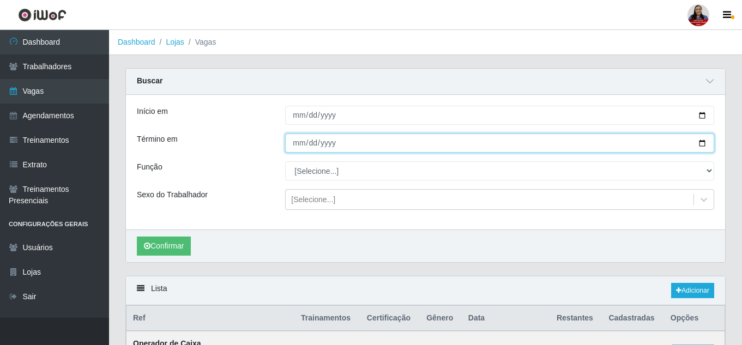
click at [704, 144] on input "Término em" at bounding box center [499, 143] width 429 height 19
type input "[DATE]"
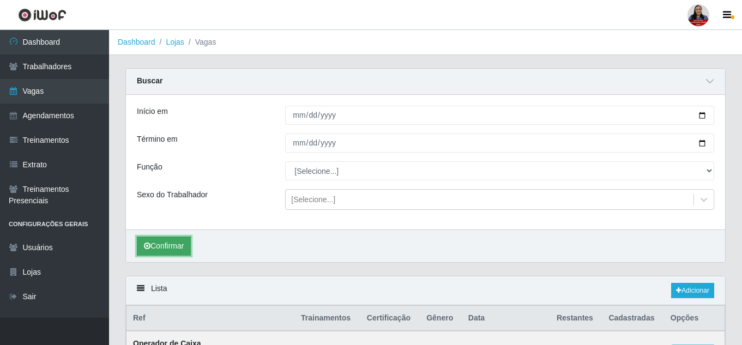
click at [153, 252] on button "Confirmar" at bounding box center [164, 246] width 54 height 19
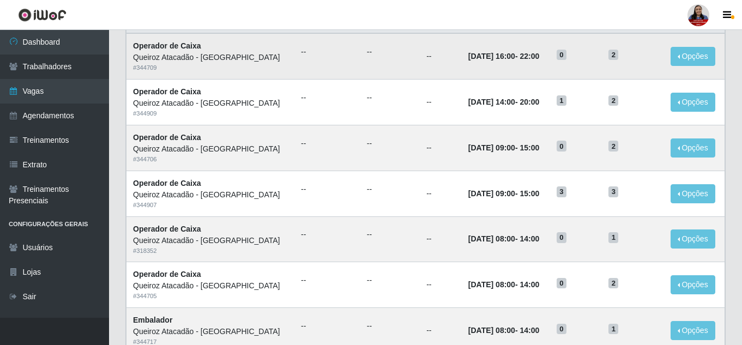
scroll to position [326, 0]
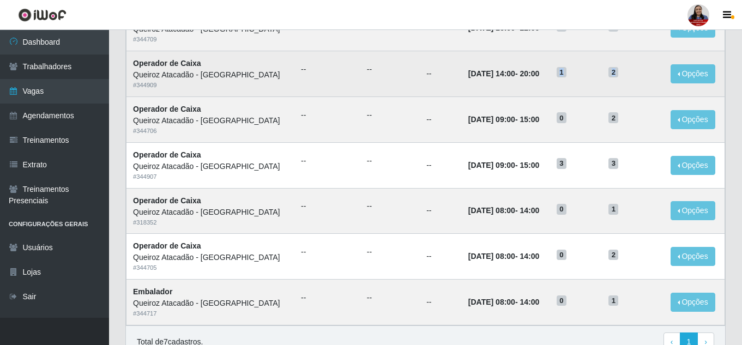
drag, startPoint x: 571, startPoint y: 72, endPoint x: 626, endPoint y: 73, distance: 55.1
click at [626, 73] on tr "Operador de Caixa Queiroz Atacadão - São Gonçalo do Amarante # 344909 -- -- -- …" at bounding box center [425, 74] width 599 height 46
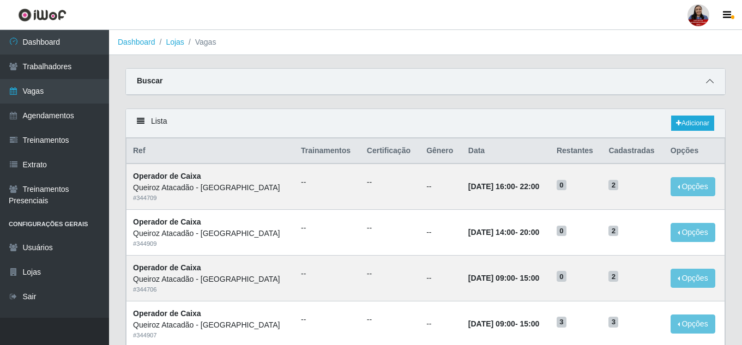
click at [707, 81] on icon at bounding box center [710, 81] width 8 height 8
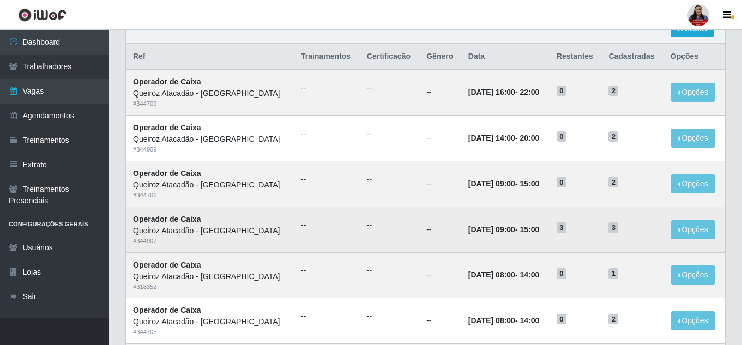
scroll to position [327, 0]
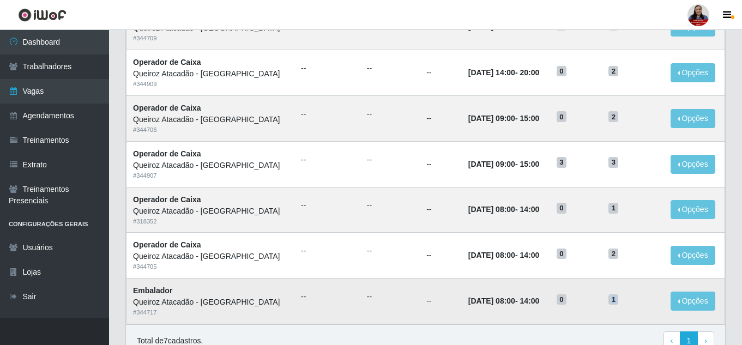
drag, startPoint x: 574, startPoint y: 300, endPoint x: 624, endPoint y: 299, distance: 50.2
click at [624, 299] on tr "Embalador Queiroz Atacadão - São Gonçalo do Amarante # 344717 -- -- -- 12/09/20…" at bounding box center [425, 302] width 599 height 46
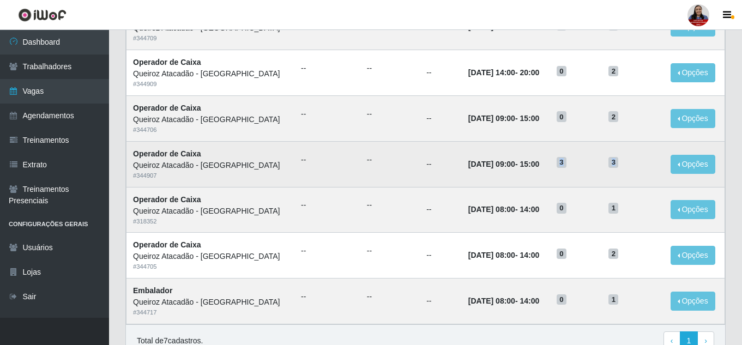
drag, startPoint x: 573, startPoint y: 164, endPoint x: 630, endPoint y: 166, distance: 57.3
click at [630, 166] on tr "Operador de Caixa Queiroz Atacadão - São Gonçalo do Amarante # 344907 -- -- -- …" at bounding box center [425, 164] width 599 height 46
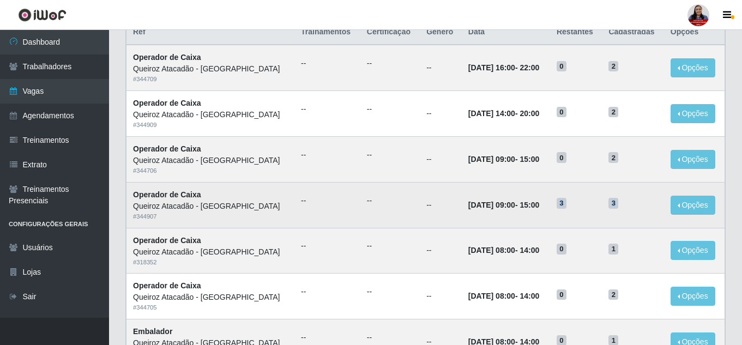
scroll to position [218, 0]
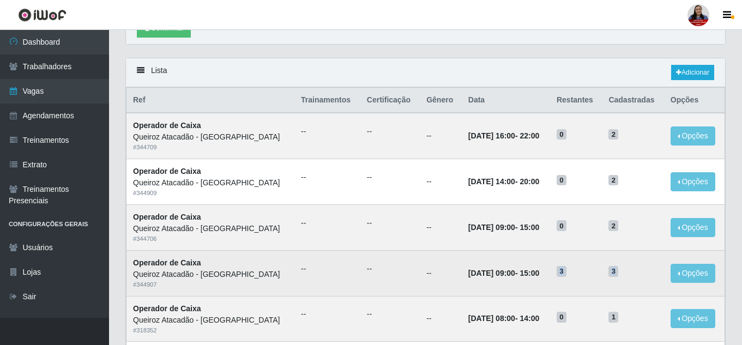
click at [602, 272] on td "3" at bounding box center [576, 273] width 52 height 46
click at [687, 275] on button "Opções" at bounding box center [693, 273] width 45 height 19
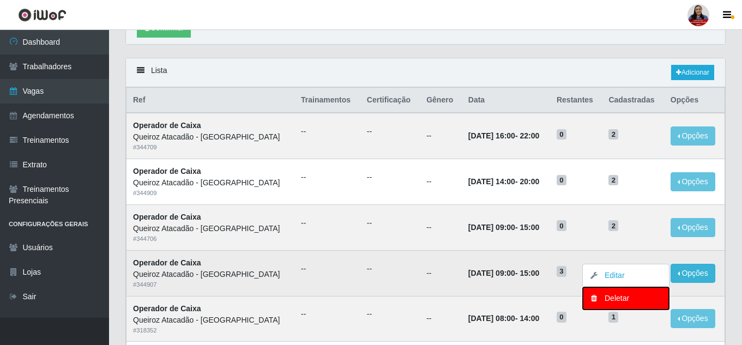
click at [620, 297] on div "Deletar" at bounding box center [626, 298] width 64 height 11
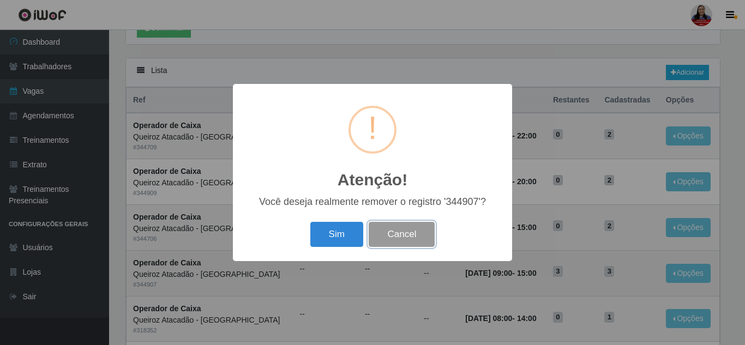
click at [399, 238] on button "Cancel" at bounding box center [402, 235] width 66 height 26
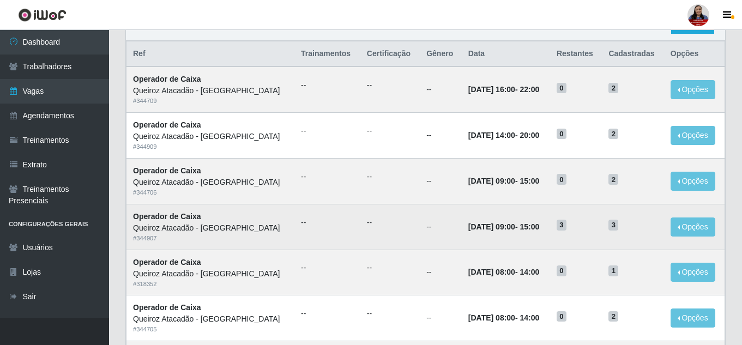
scroll to position [327, 0]
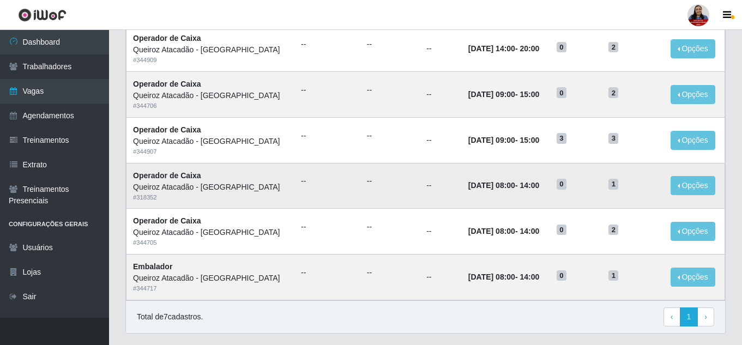
scroll to position [213, 0]
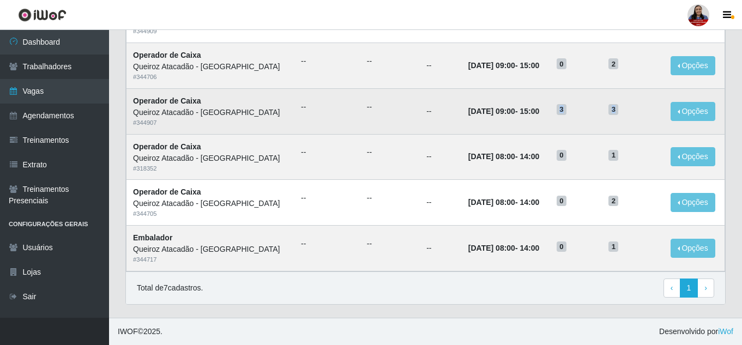
drag, startPoint x: 571, startPoint y: 112, endPoint x: 624, endPoint y: 110, distance: 52.9
click at [624, 110] on tr "Operador de Caixa Queiroz Atacadão - São Gonçalo do Amarante # 344907 -- -- -- …" at bounding box center [425, 111] width 599 height 46
click at [611, 121] on td "3" at bounding box center [633, 111] width 62 height 46
click at [683, 112] on button "Opções" at bounding box center [693, 111] width 45 height 19
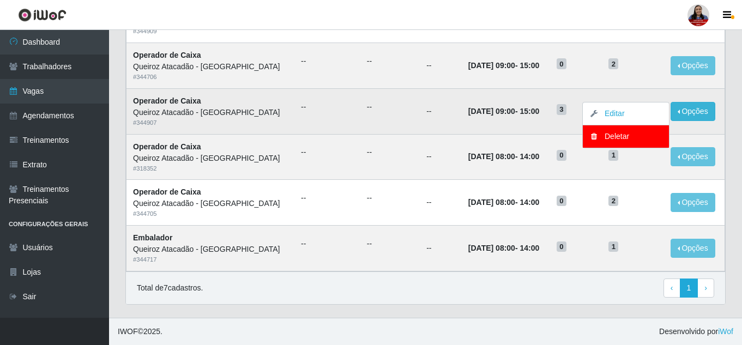
click at [351, 127] on td "--" at bounding box center [327, 111] width 66 height 46
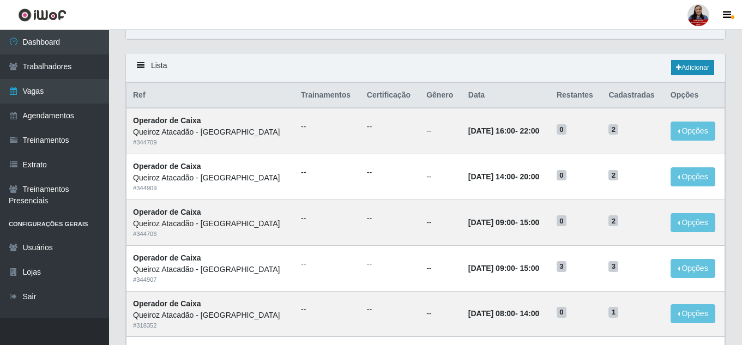
scroll to position [0, 0]
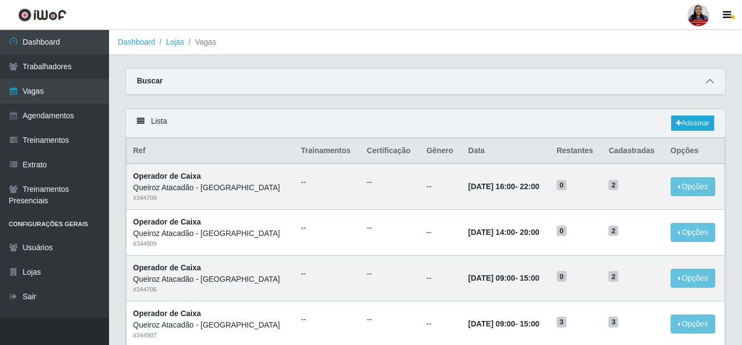
click at [707, 83] on icon at bounding box center [710, 81] width 8 height 8
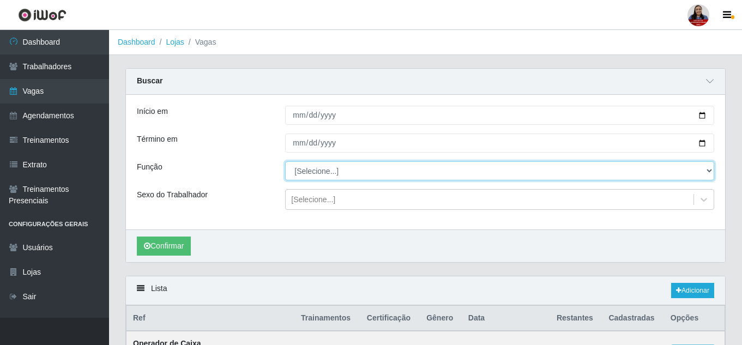
click at [311, 177] on select "[Selecione...] Embalador Embalador + Embalador ++ Operador de Caixa Operador de…" at bounding box center [499, 170] width 429 height 19
select select "22"
click at [285, 162] on select "[Selecione...] Embalador Embalador + Embalador ++ Operador de Caixa Operador de…" at bounding box center [499, 170] width 429 height 19
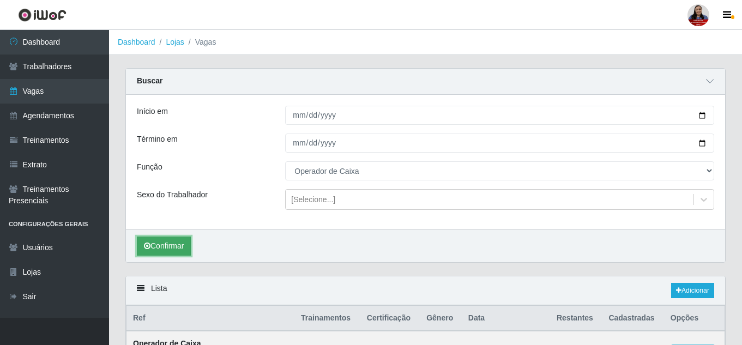
click at [181, 243] on button "Confirmar" at bounding box center [164, 246] width 54 height 19
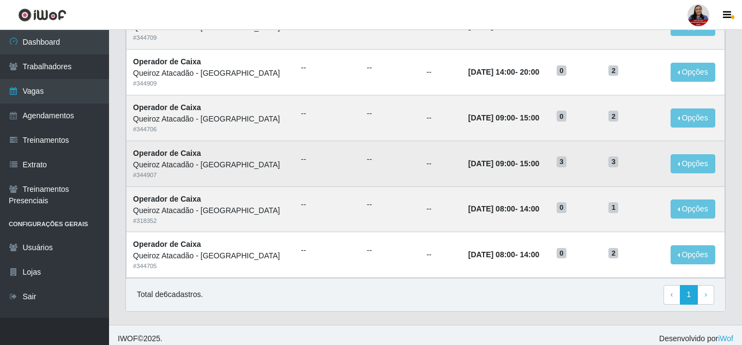
scroll to position [335, 0]
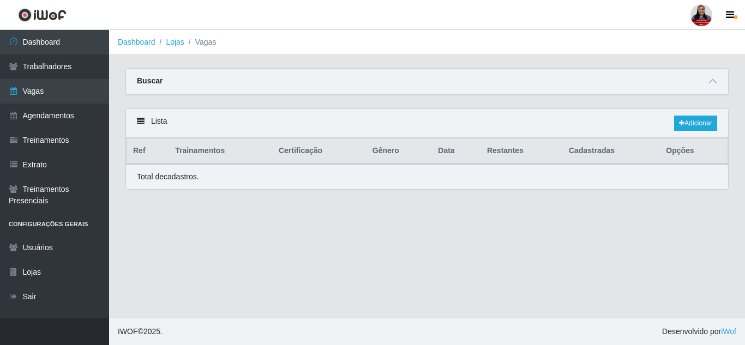
select select "22"
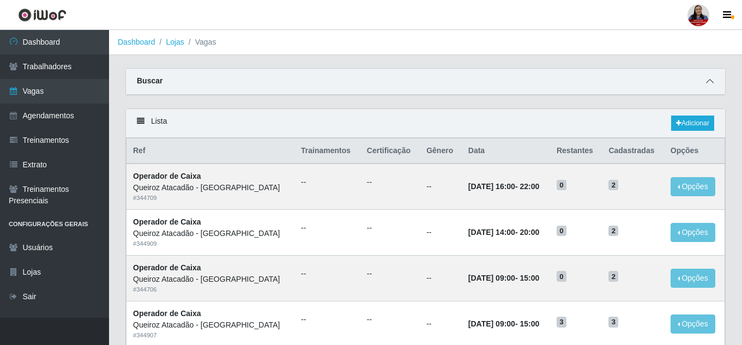
click at [707, 79] on icon at bounding box center [710, 81] width 8 height 8
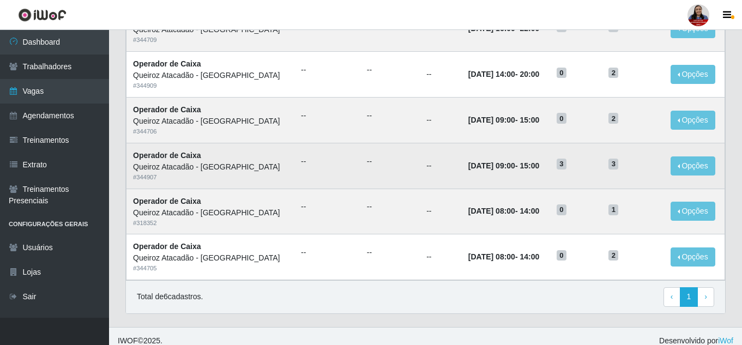
scroll to position [327, 0]
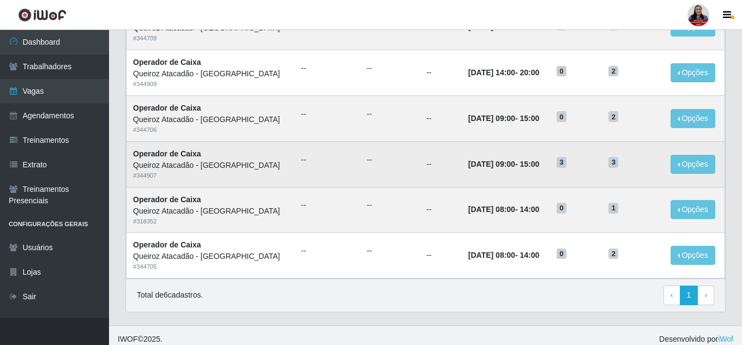
drag, startPoint x: 570, startPoint y: 164, endPoint x: 625, endPoint y: 167, distance: 55.2
click at [625, 167] on tr "Operador de [PERSON_NAME] Atacadão - [GEOGRAPHIC_DATA] do Amarante # 344907 -- …" at bounding box center [425, 164] width 599 height 46
click at [595, 166] on h5 "3" at bounding box center [576, 161] width 39 height 11
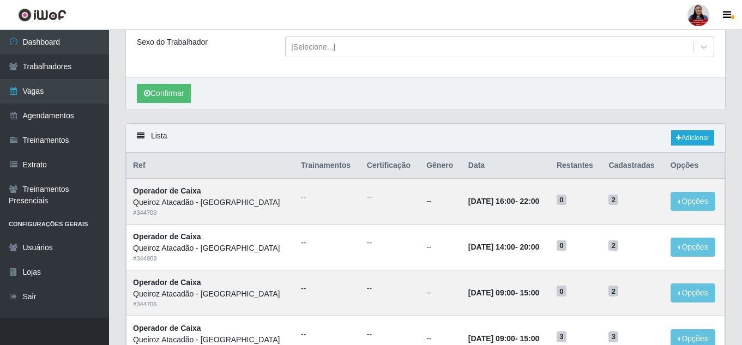
scroll to position [0, 0]
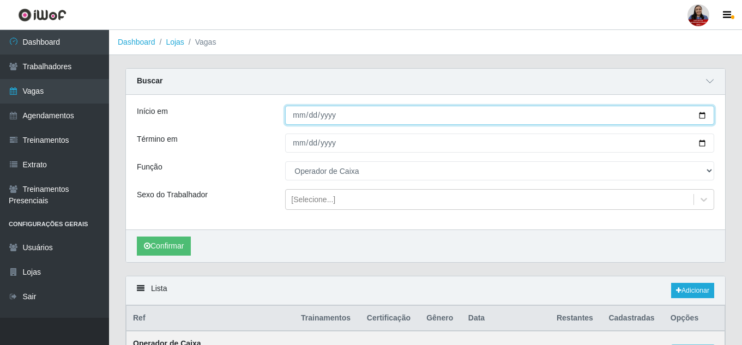
click at [705, 112] on input "[DATE]" at bounding box center [499, 115] width 429 height 19
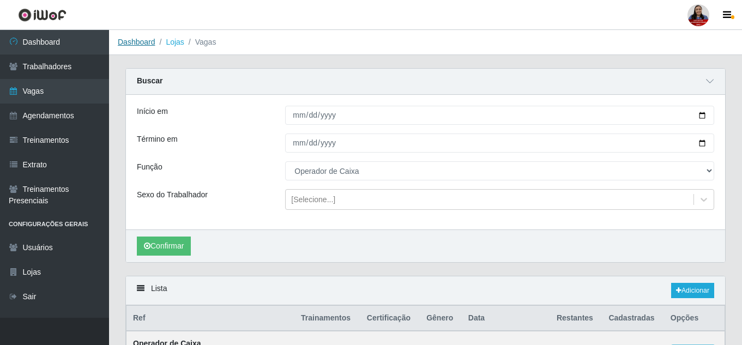
click at [140, 45] on link "Dashboard" at bounding box center [137, 42] width 38 height 9
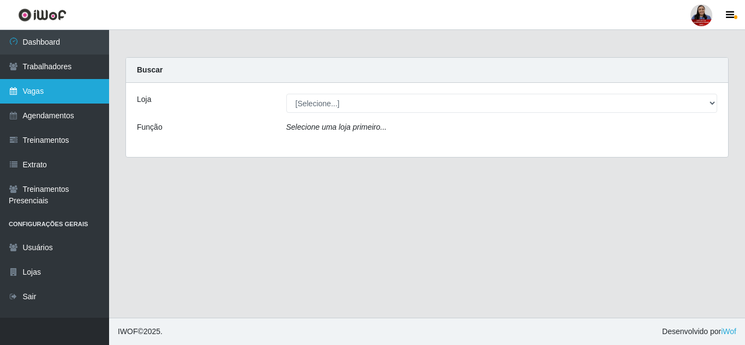
click at [47, 89] on link "Vagas" at bounding box center [54, 91] width 109 height 25
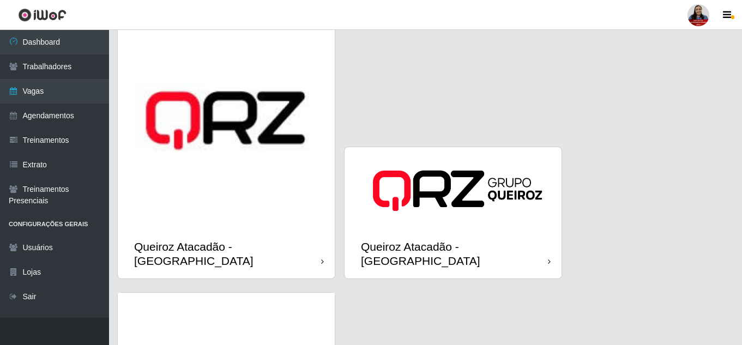
scroll to position [1472, 0]
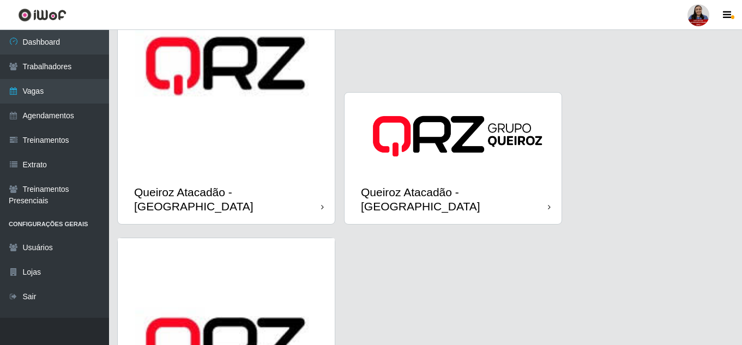
click at [279, 152] on img at bounding box center [226, 65] width 217 height 217
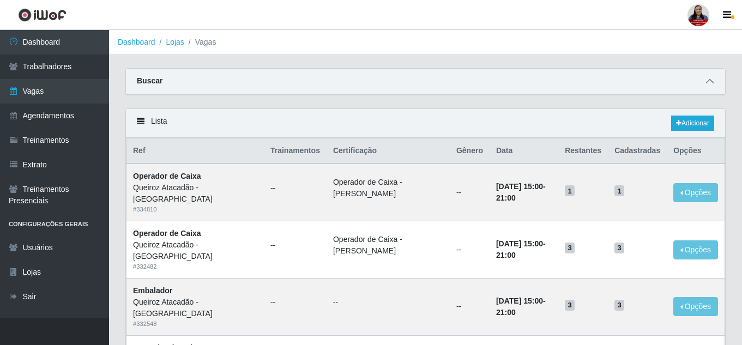
click at [714, 81] on span at bounding box center [709, 81] width 13 height 13
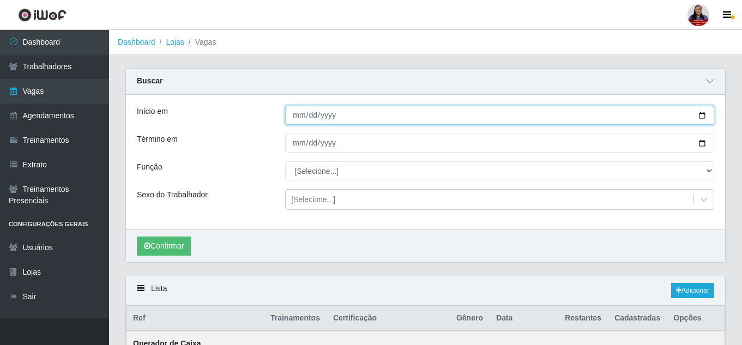
click at [701, 118] on input "Início em" at bounding box center [499, 115] width 429 height 19
type input "[DATE]"
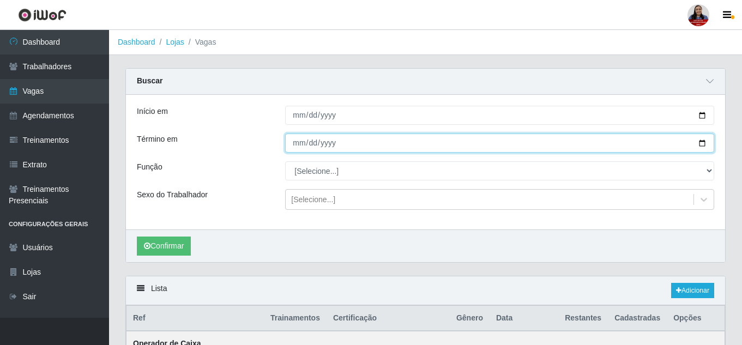
click at [703, 147] on input "Término em" at bounding box center [499, 143] width 429 height 19
type input "[DATE]"
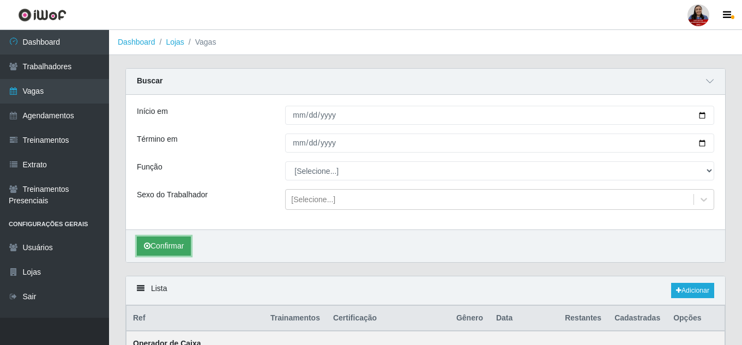
click at [166, 242] on button "Confirmar" at bounding box center [164, 246] width 54 height 19
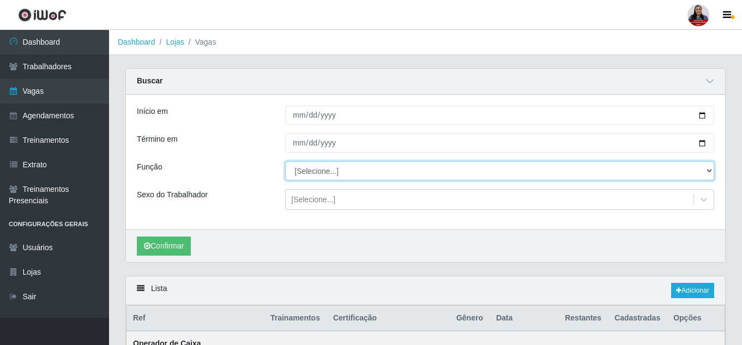
click at [436, 179] on select "[Selecione...] Auxiliar de Depósito Auxiliar de Depósito + Auxiliar de Depósito…" at bounding box center [499, 170] width 429 height 19
click at [285, 162] on select "[Selecione...] Auxiliar de Depósito Auxiliar de Depósito + Auxiliar de Depósito…" at bounding box center [499, 170] width 429 height 19
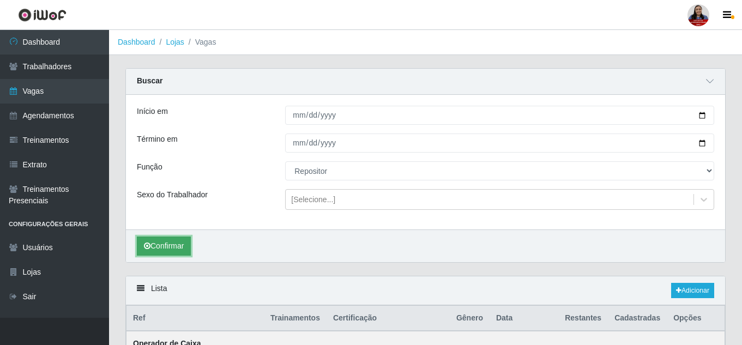
click at [176, 244] on button "Confirmar" at bounding box center [164, 246] width 54 height 19
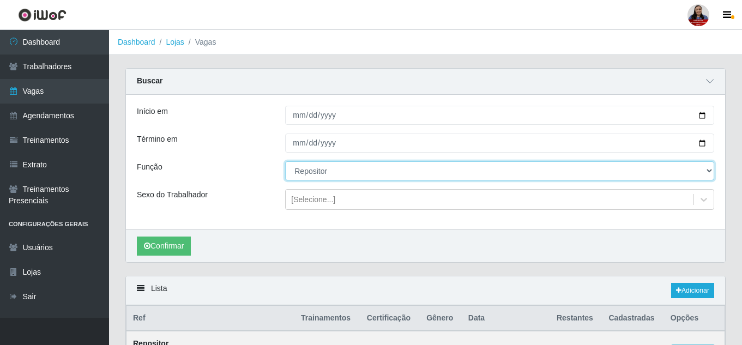
click at [476, 178] on select "[Selecione...] Auxiliar de Depósito Auxiliar de Depósito + Auxiliar de Depósito…" at bounding box center [499, 170] width 429 height 19
select select "22"
click at [285, 162] on select "[Selecione...] Auxiliar de Depósito Auxiliar de Depósito + Auxiliar de Depósito…" at bounding box center [499, 170] width 429 height 19
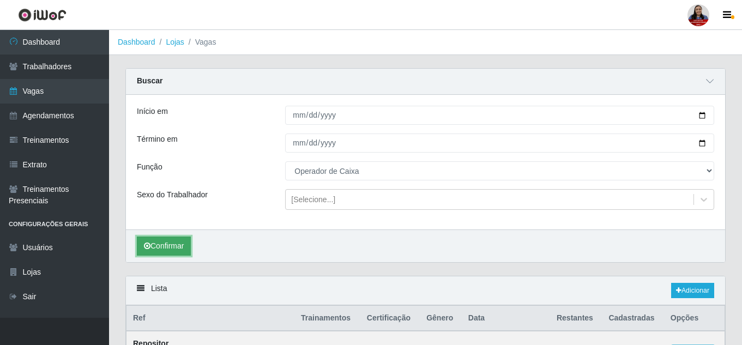
click at [173, 247] on button "Confirmar" at bounding box center [164, 246] width 54 height 19
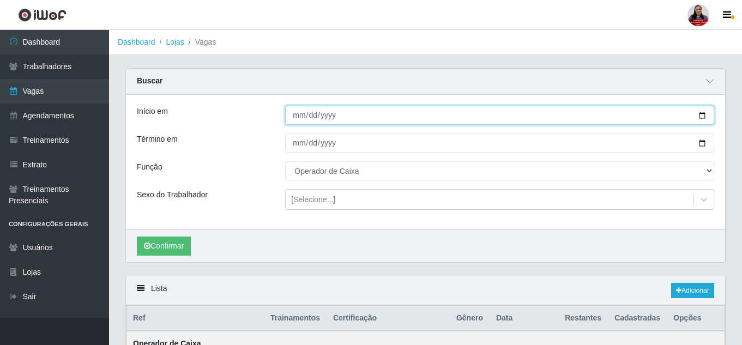
click at [701, 117] on input "[DATE]" at bounding box center [499, 115] width 429 height 19
type input "[DATE]"
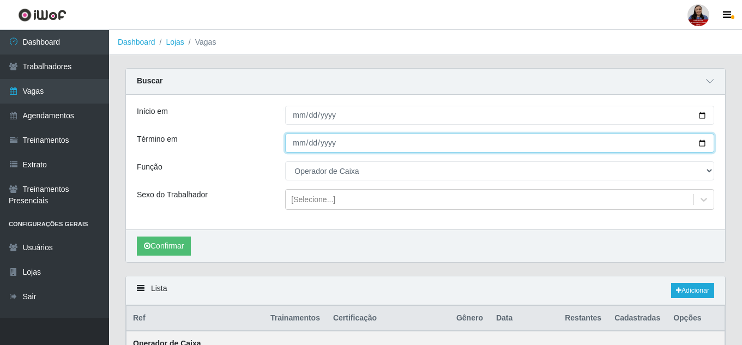
click at [699, 146] on input "[DATE]" at bounding box center [499, 143] width 429 height 19
type input "[DATE]"
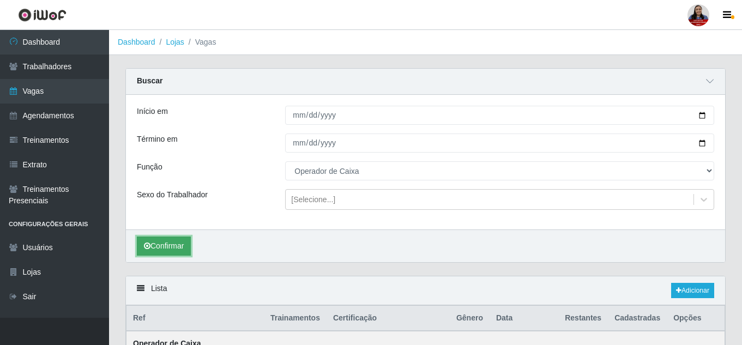
click at [186, 249] on button "Confirmar" at bounding box center [164, 246] width 54 height 19
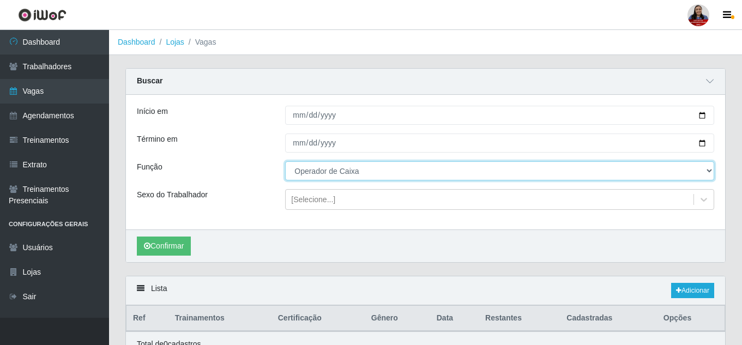
click at [320, 176] on select "[Selecione...] Auxiliar de Depósito Auxiliar de Depósito + Auxiliar de Depósito…" at bounding box center [499, 170] width 429 height 19
select select "72"
click at [285, 162] on select "[Selecione...] Auxiliar de Depósito Auxiliar de Depósito + Auxiliar de Depósito…" at bounding box center [499, 170] width 429 height 19
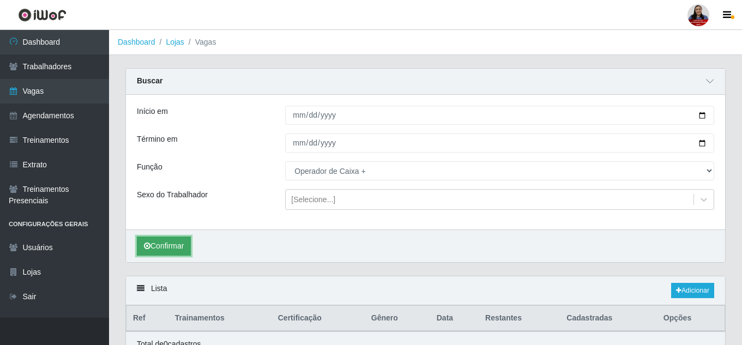
click at [181, 240] on button "Confirmar" at bounding box center [164, 246] width 54 height 19
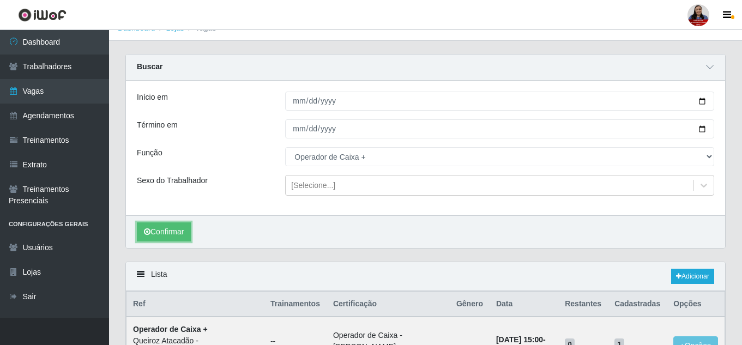
scroll to position [232, 0]
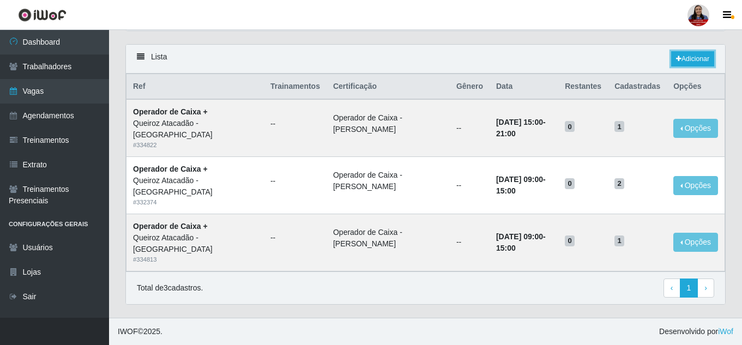
click at [683, 57] on link "Adicionar" at bounding box center [692, 58] width 43 height 15
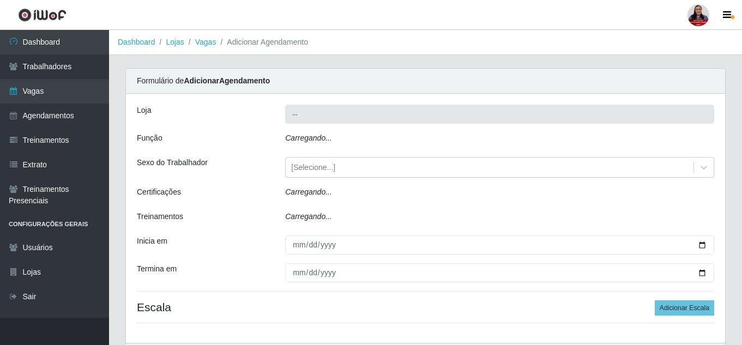
type input "Queiroz Atacadão - [GEOGRAPHIC_DATA]"
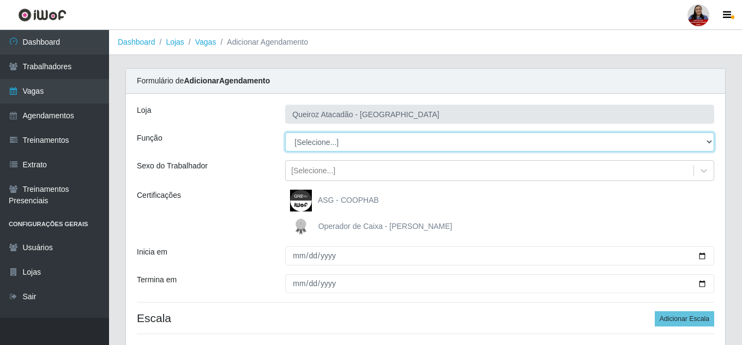
click at [461, 140] on select "[Selecione...] Auxiliar de Depósito Auxiliar de Depósito + Auxiliar de Depósito…" at bounding box center [499, 141] width 429 height 19
select select "72"
click at [285, 132] on select "[Selecione...] Auxiliar de Depósito Auxiliar de Depósito + Auxiliar de Depósito…" at bounding box center [499, 141] width 429 height 19
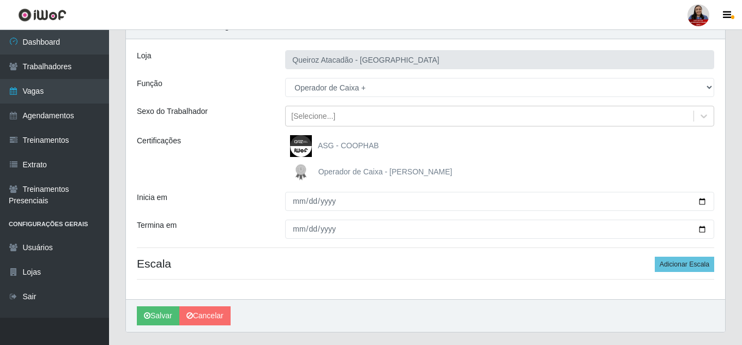
click at [322, 172] on span "Operador de Caixa - [PERSON_NAME]" at bounding box center [385, 171] width 134 height 9
click at [0, 0] on input "Operador de Caixa - [PERSON_NAME]" at bounding box center [0, 0] width 0 height 0
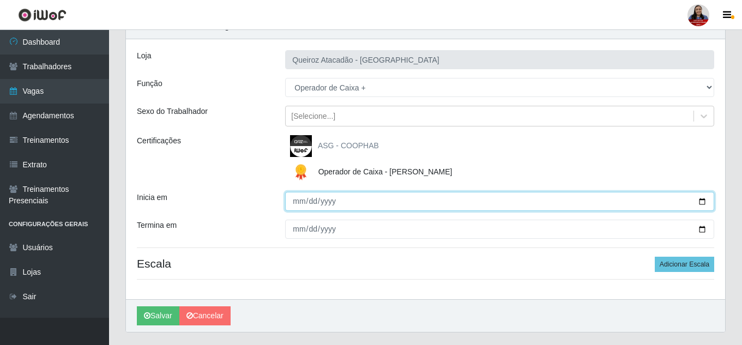
click at [698, 204] on input "Inicia em" at bounding box center [499, 201] width 429 height 19
type input "[DATE]"
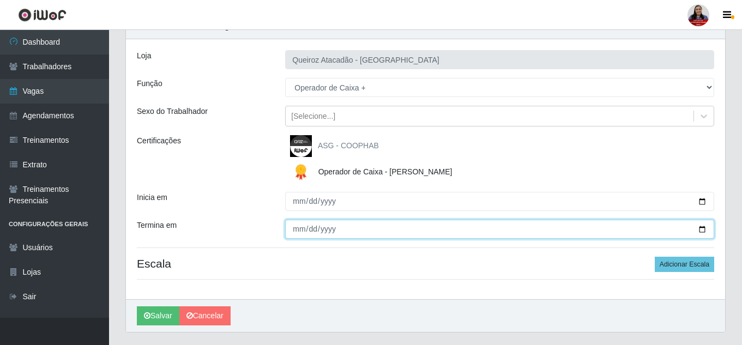
click at [704, 230] on input "Termina em" at bounding box center [499, 229] width 429 height 19
type input "[DATE]"
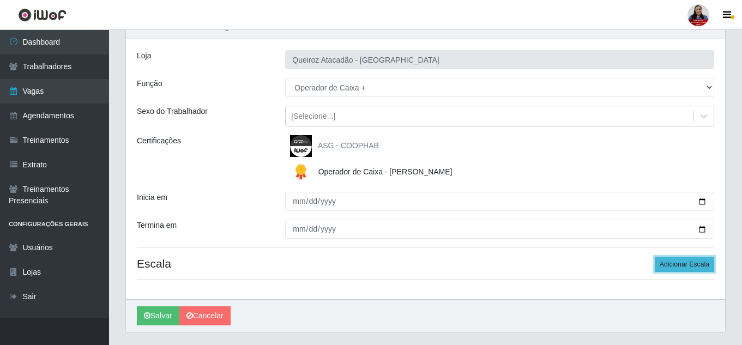
click at [698, 261] on button "Adicionar Escala" at bounding box center [684, 264] width 59 height 15
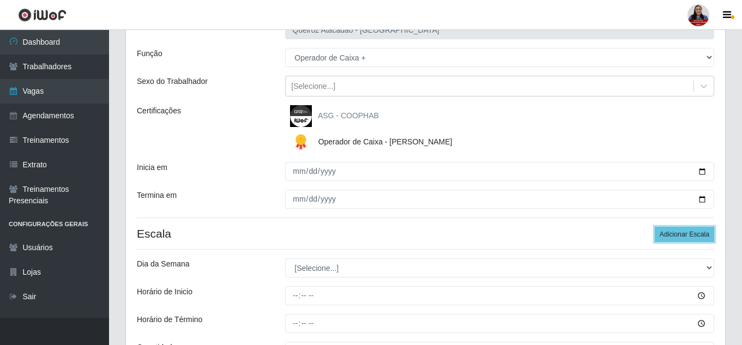
scroll to position [109, 0]
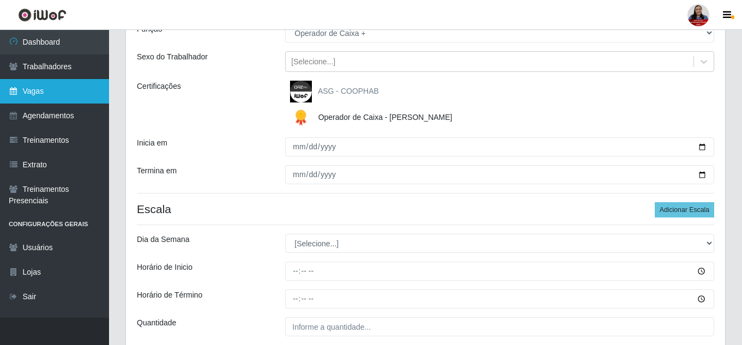
click at [33, 90] on link "Vagas" at bounding box center [54, 91] width 109 height 25
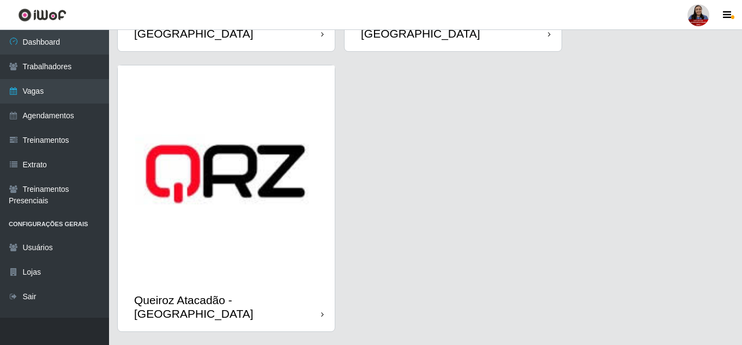
scroll to position [1427, 0]
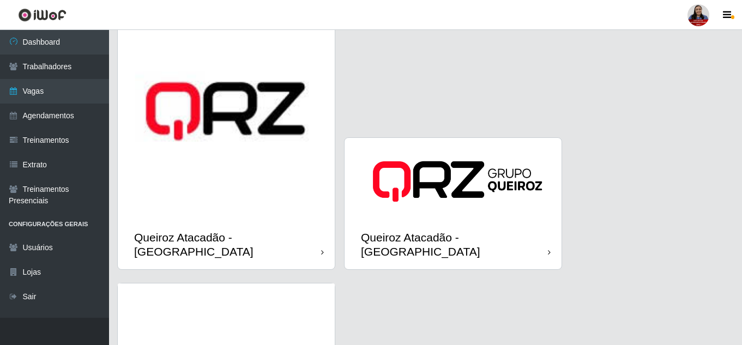
click at [193, 159] on img at bounding box center [226, 111] width 217 height 217
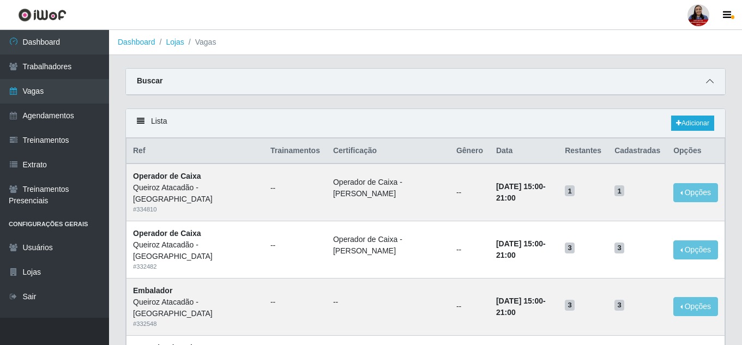
click at [707, 81] on icon at bounding box center [710, 81] width 8 height 8
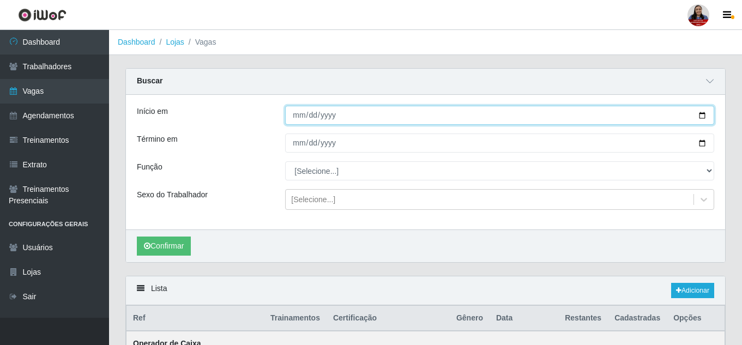
click at [700, 117] on input "Início em" at bounding box center [499, 115] width 429 height 19
type input "2025-09-13"
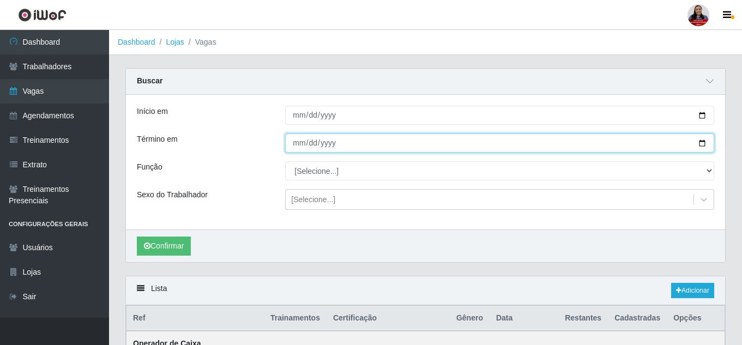
click at [701, 144] on input "Término em" at bounding box center [499, 143] width 429 height 19
type input "2025-09-13"
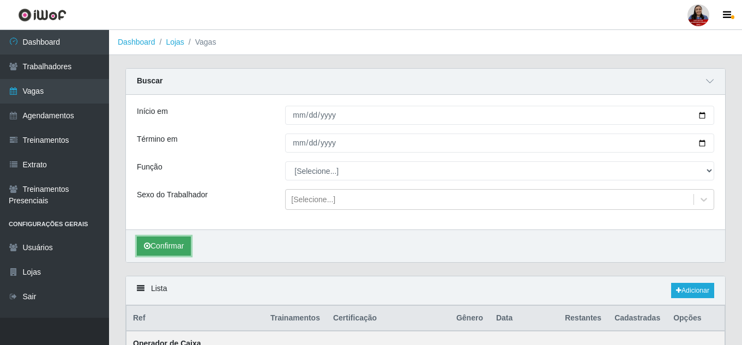
click at [160, 250] on button "Confirmar" at bounding box center [164, 246] width 54 height 19
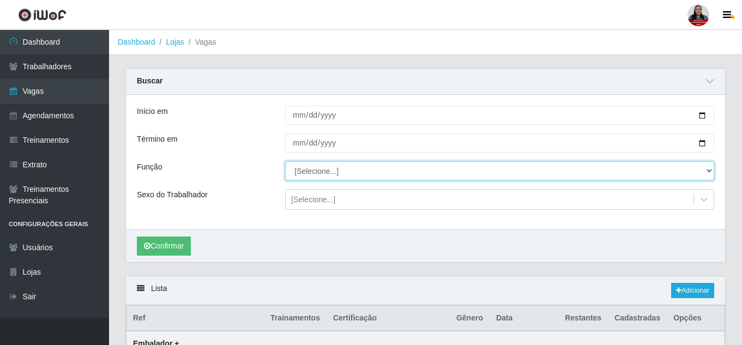
click at [393, 173] on select "[Selecione...] Auxiliar de Depósito Auxiliar de Depósito + Auxiliar de Depósito…" at bounding box center [499, 170] width 429 height 19
select select "72"
click at [285, 162] on select "[Selecione...] Auxiliar de Depósito Auxiliar de Depósito + Auxiliar de Depósito…" at bounding box center [499, 170] width 429 height 19
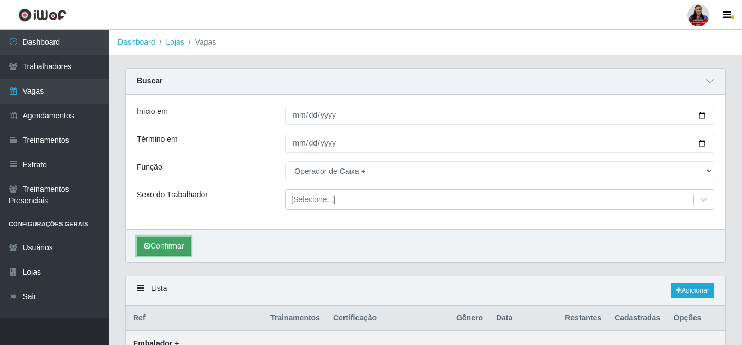
click at [187, 246] on button "Confirmar" at bounding box center [164, 246] width 54 height 19
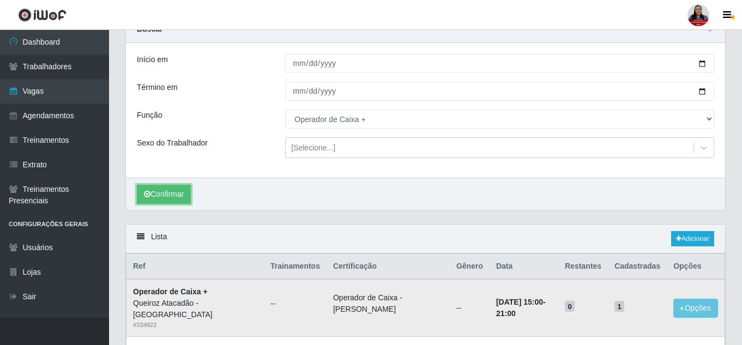
scroll to position [232, 0]
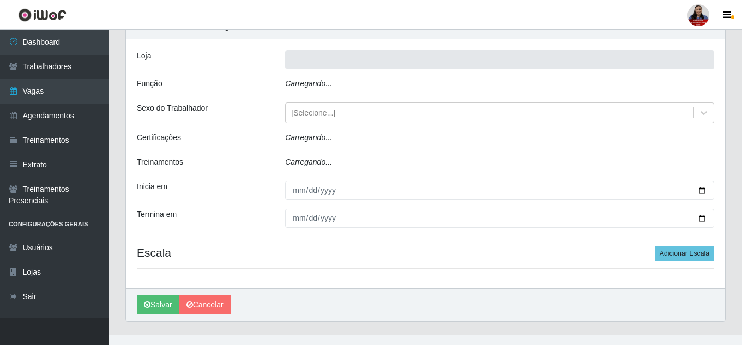
type input "Queiroz Atacadão - [GEOGRAPHIC_DATA]"
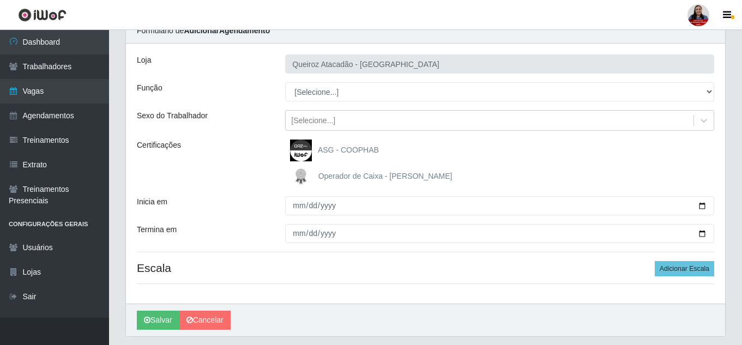
scroll to position [55, 0]
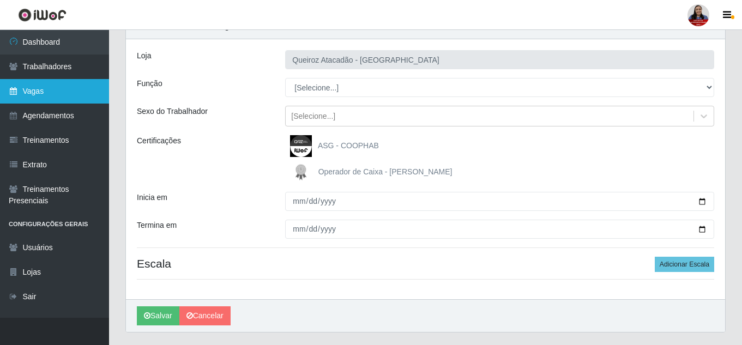
click at [61, 91] on link "Vagas" at bounding box center [54, 91] width 109 height 25
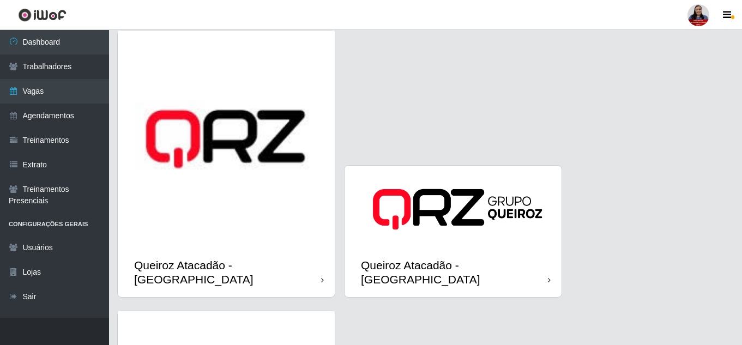
scroll to position [1417, 0]
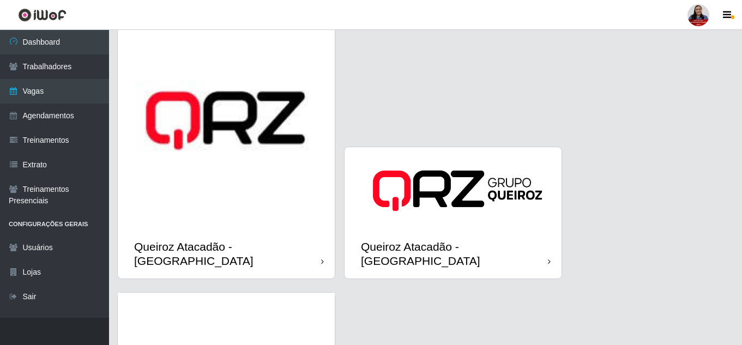
click at [262, 229] on div "Queiroz Atacadão - [GEOGRAPHIC_DATA]" at bounding box center [226, 253] width 217 height 49
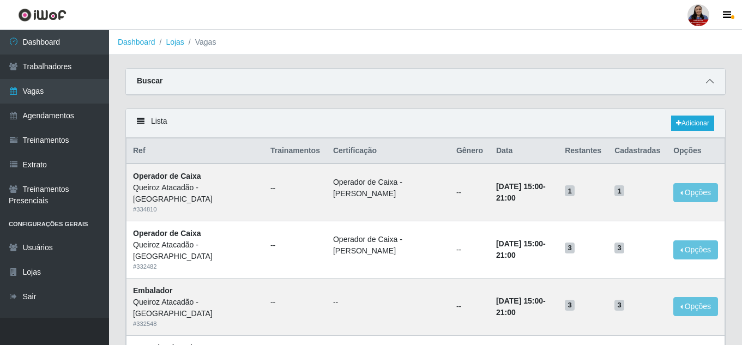
click at [710, 77] on span at bounding box center [709, 81] width 13 height 13
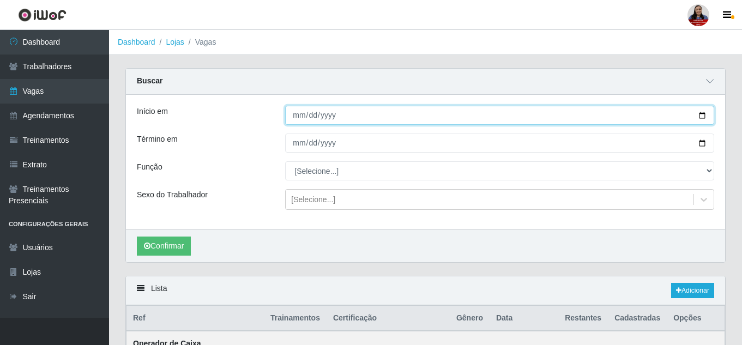
click at [702, 116] on input "Início em" at bounding box center [499, 115] width 429 height 19
type input "[DATE]"
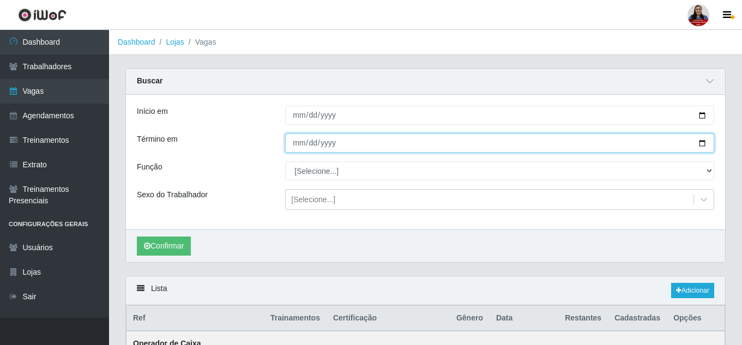
click at [701, 143] on input "Término em" at bounding box center [499, 143] width 429 height 19
type input "[DATE]"
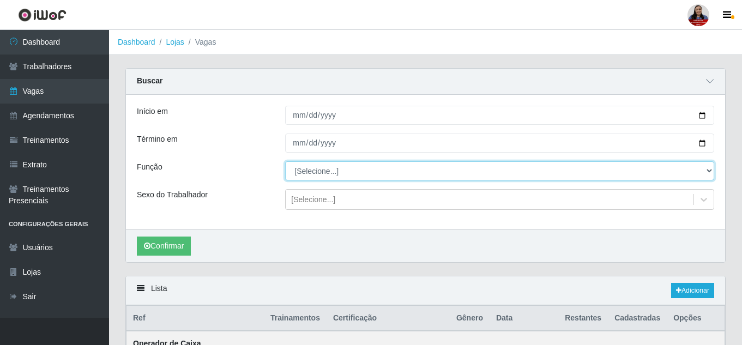
click at [316, 174] on select "[Selecione...] Auxiliar de Depósito Auxiliar de Depósito + Auxiliar de Depósito…" at bounding box center [499, 170] width 429 height 19
select select "22"
click at [285, 162] on select "[Selecione...] Auxiliar de Depósito Auxiliar de Depósito + Auxiliar de Depósito…" at bounding box center [499, 170] width 429 height 19
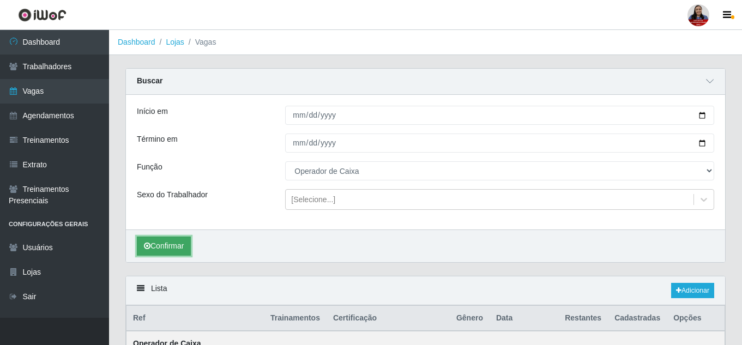
click at [162, 241] on button "Confirmar" at bounding box center [164, 246] width 54 height 19
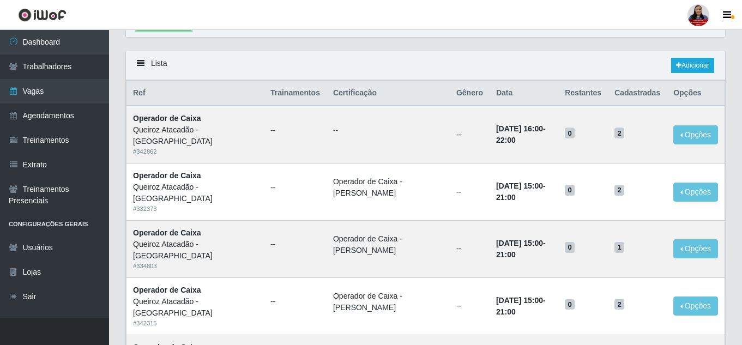
scroll to position [11, 0]
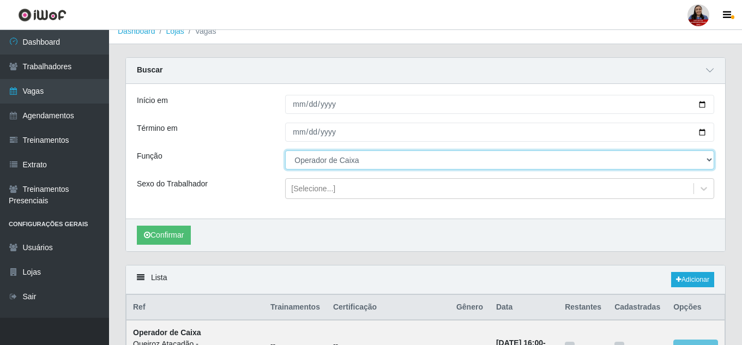
click at [424, 159] on select "[Selecione...] Auxiliar de Depósito Auxiliar de Depósito + Auxiliar de Depósito…" at bounding box center [499, 159] width 429 height 19
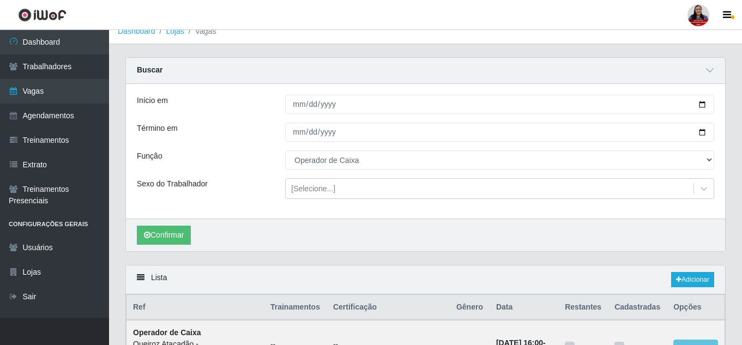
click at [221, 162] on div "Função" at bounding box center [203, 159] width 148 height 19
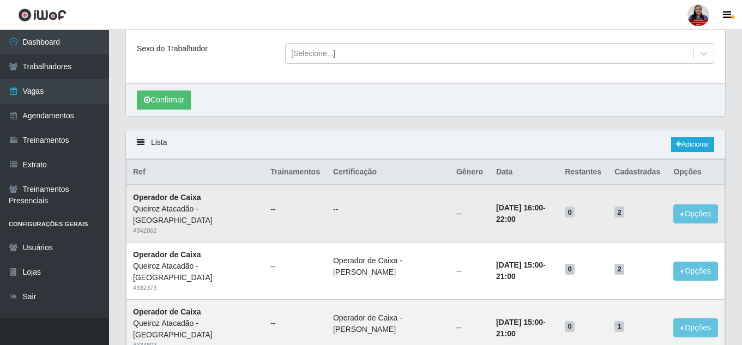
scroll to position [0, 0]
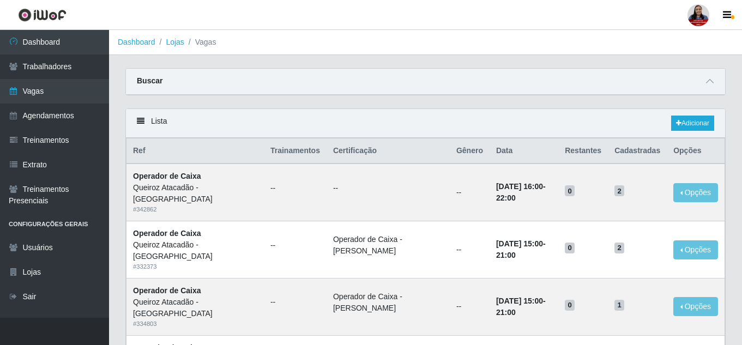
click at [712, 91] on div "Buscar" at bounding box center [425, 82] width 599 height 26
click at [711, 85] on icon at bounding box center [710, 81] width 8 height 8
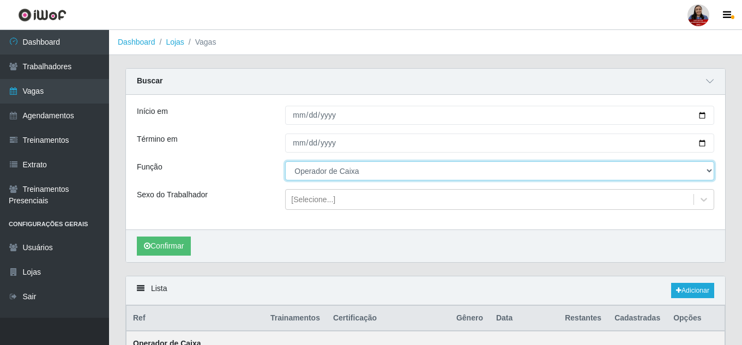
click at [569, 169] on select "[Selecione...] Auxiliar de Depósito Auxiliar de Depósito + Auxiliar de Depósito…" at bounding box center [499, 170] width 429 height 19
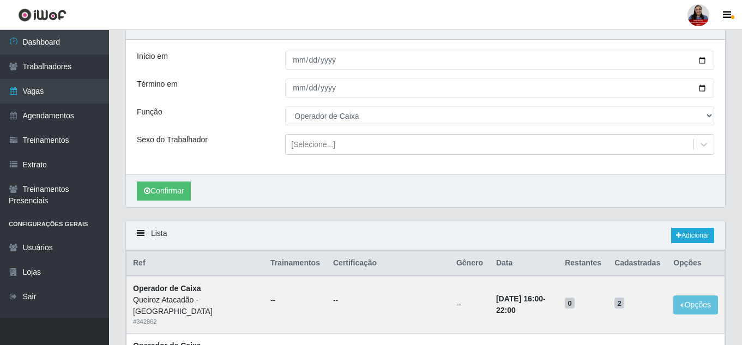
scroll to position [55, 0]
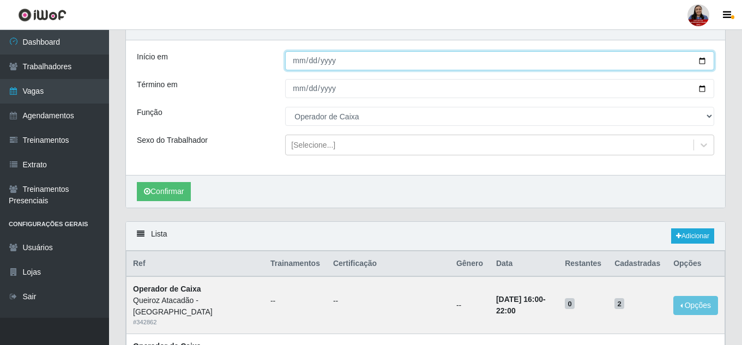
click at [701, 65] on input "[DATE]" at bounding box center [499, 60] width 429 height 19
type input "[DATE]"
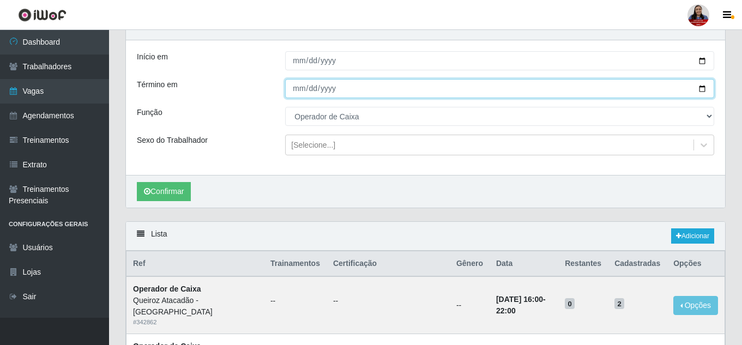
click at [703, 89] on input "[DATE]" at bounding box center [499, 88] width 429 height 19
type input "[DATE]"
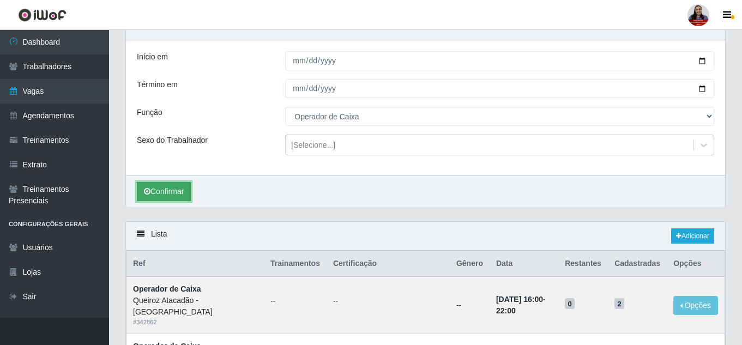
click at [146, 194] on icon "submit" at bounding box center [147, 192] width 7 height 8
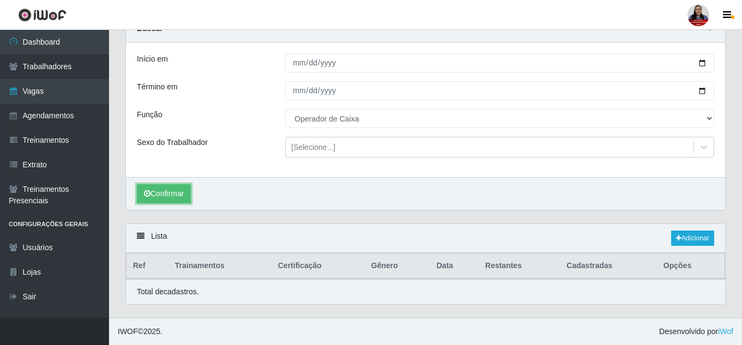
scroll to position [53, 0]
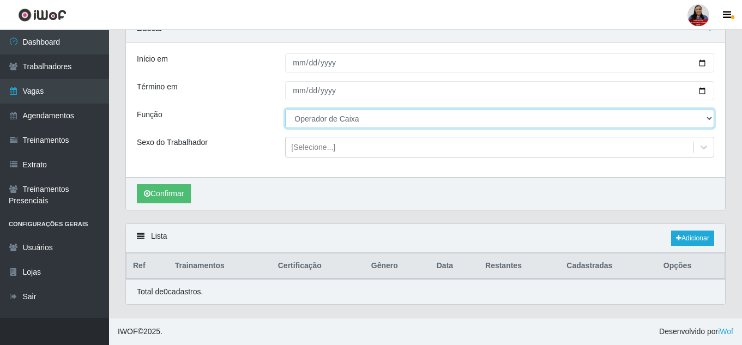
click at [413, 116] on select "[Selecione...] Auxiliar de Depósito Auxiliar de Depósito + Auxiliar de Depósito…" at bounding box center [499, 118] width 429 height 19
select select "72"
click at [285, 109] on select "[Selecione...] Auxiliar de Depósito Auxiliar de Depósito + Auxiliar de Depósito…" at bounding box center [499, 118] width 429 height 19
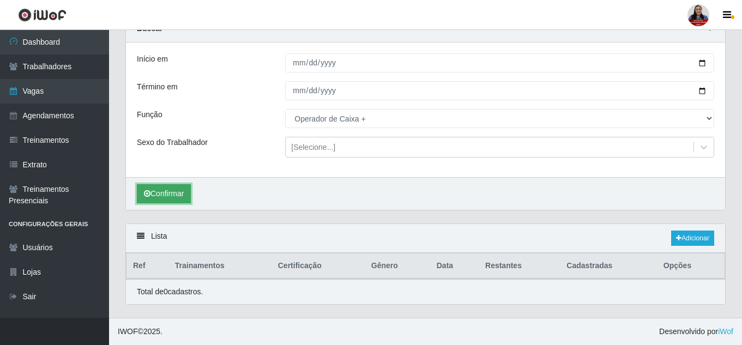
click at [188, 198] on button "Confirmar" at bounding box center [164, 193] width 54 height 19
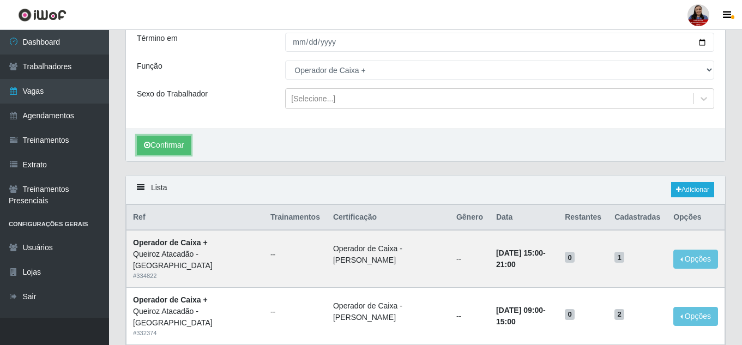
scroll to position [216, 0]
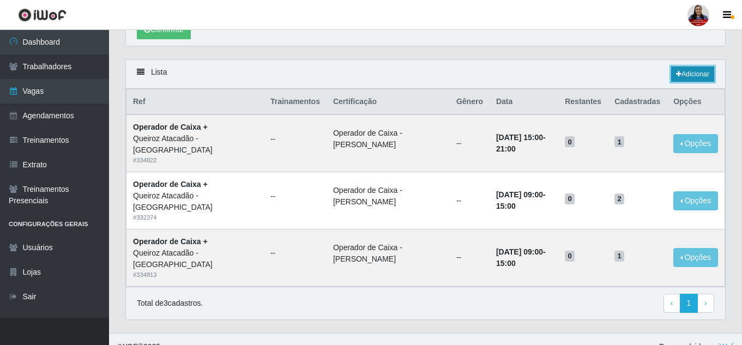
click at [687, 71] on link "Adicionar" at bounding box center [692, 74] width 43 height 15
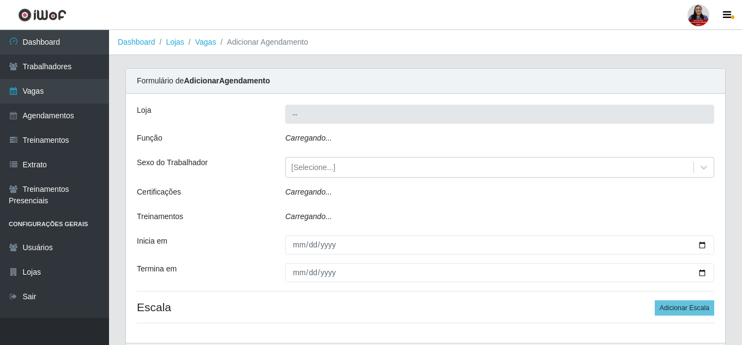
type input "Queiroz Atacadão - [GEOGRAPHIC_DATA]"
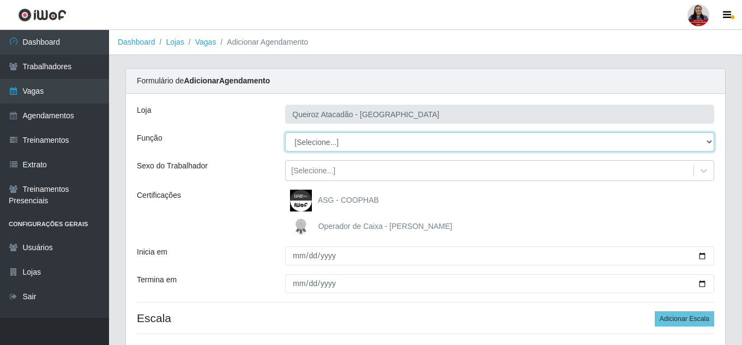
click at [313, 143] on select "[Selecione...] Auxiliar de Depósito Auxiliar de Depósito + Auxiliar de Depósito…" at bounding box center [499, 141] width 429 height 19
select select "72"
click at [285, 132] on select "[Selecione...] Auxiliar de Depósito Auxiliar de Depósito + Auxiliar de Depósito…" at bounding box center [499, 141] width 429 height 19
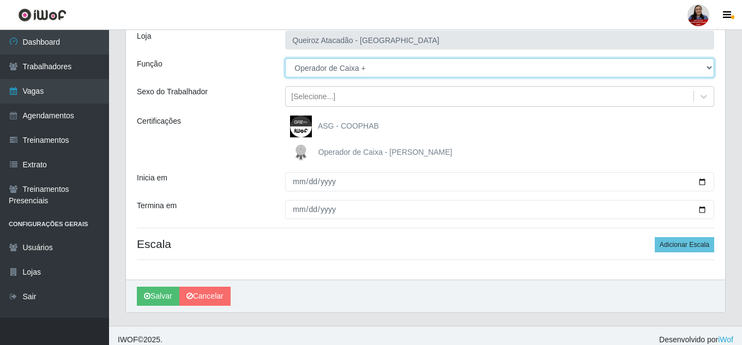
scroll to position [82, 0]
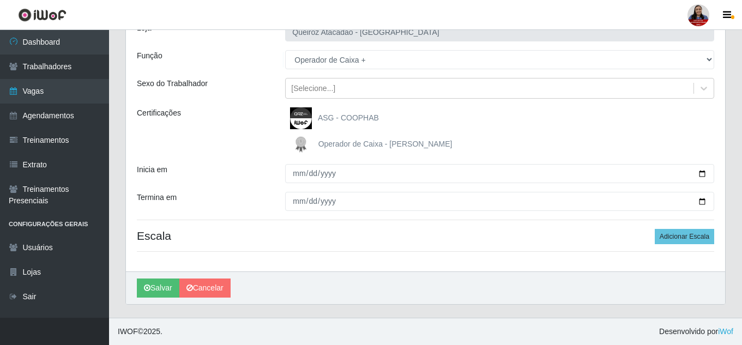
click at [359, 147] on span "Operador de Caixa - [PERSON_NAME]" at bounding box center [385, 144] width 134 height 9
click at [0, 0] on input "Operador de Caixa - [PERSON_NAME]" at bounding box center [0, 0] width 0 height 0
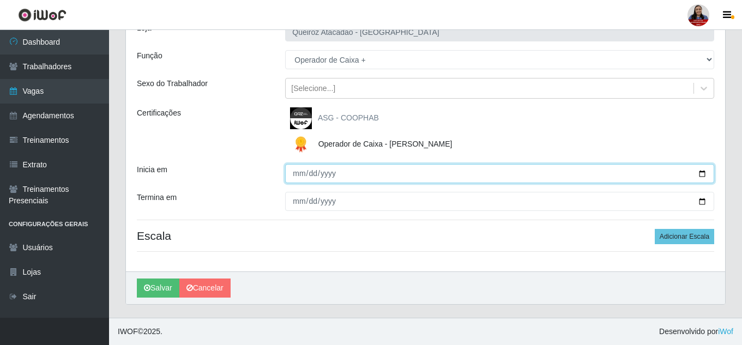
click at [703, 173] on input "Inicia em" at bounding box center [499, 173] width 429 height 19
type input "[DATE]"
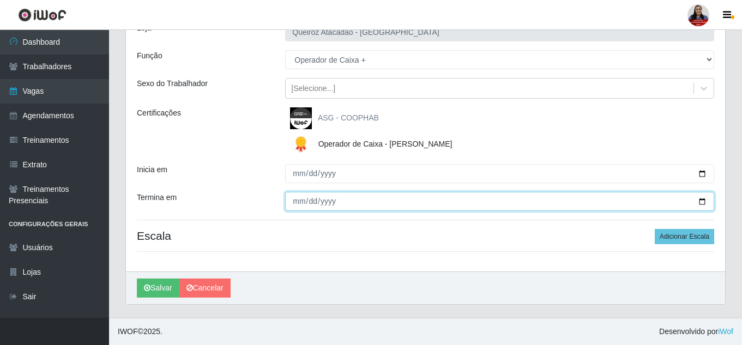
click at [701, 201] on input "Termina em" at bounding box center [499, 201] width 429 height 19
type input "[DATE]"
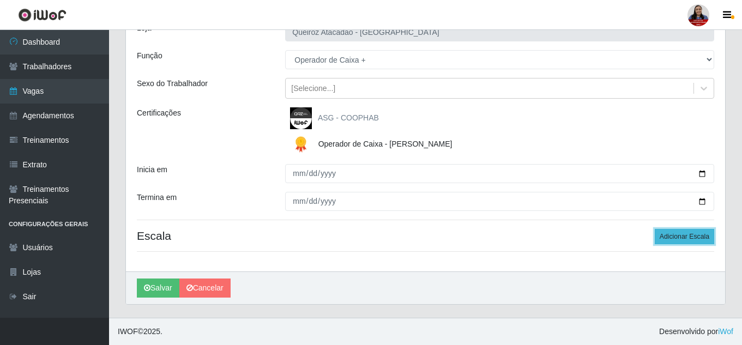
click at [689, 237] on button "Adicionar Escala" at bounding box center [684, 236] width 59 height 15
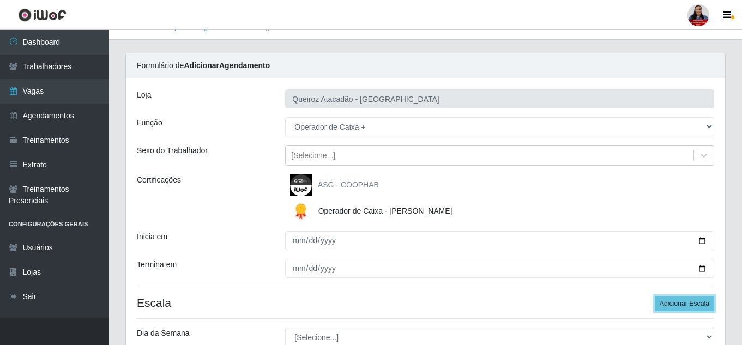
scroll to position [0, 0]
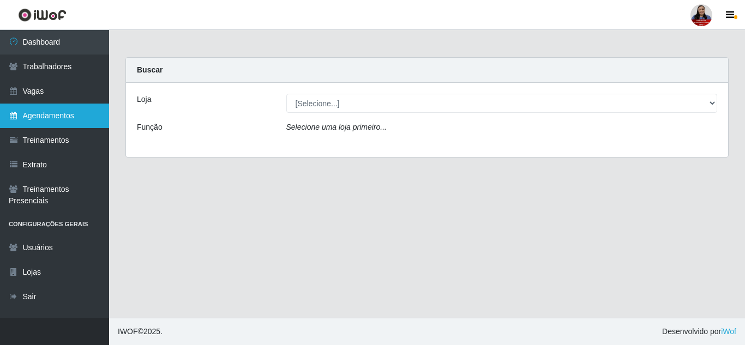
click at [50, 115] on link "Agendamentos" at bounding box center [54, 116] width 109 height 25
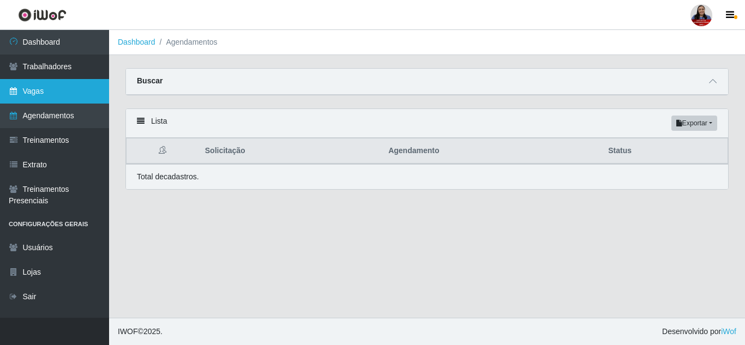
click at [75, 86] on link "Vagas" at bounding box center [54, 91] width 109 height 25
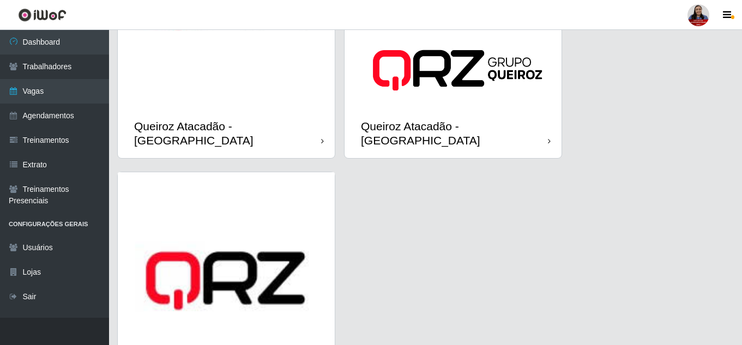
scroll to position [1536, 0]
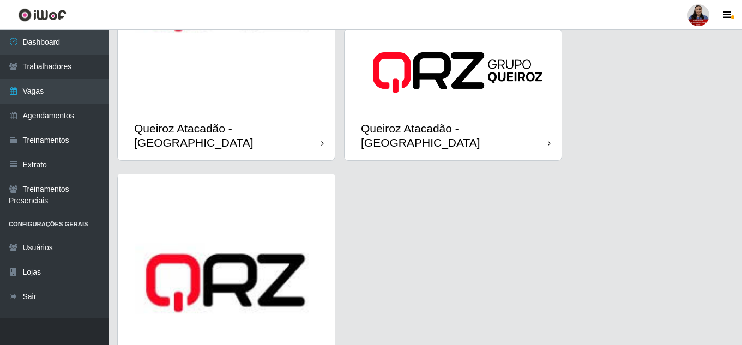
click at [259, 223] on img at bounding box center [226, 282] width 217 height 217
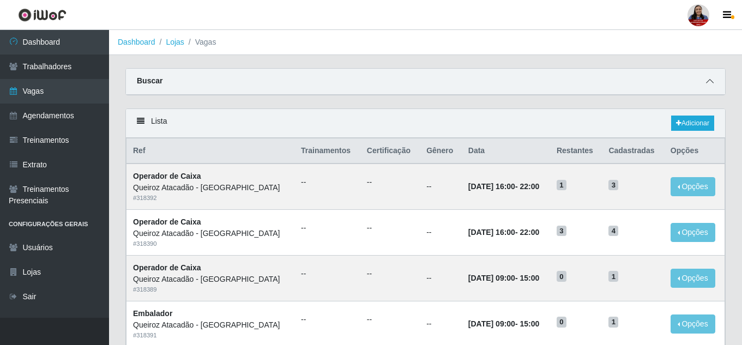
click at [710, 81] on icon at bounding box center [710, 81] width 8 height 8
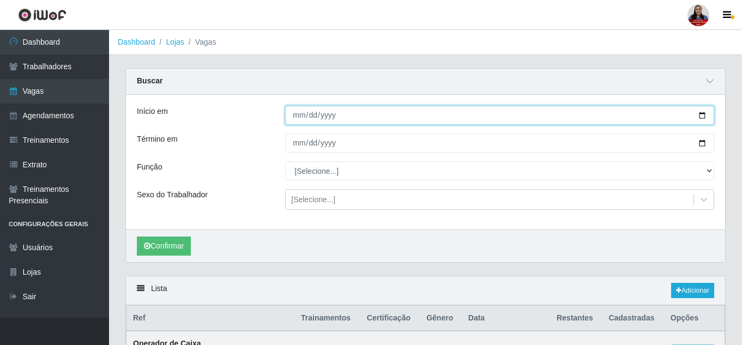
click at [705, 120] on input "Início em" at bounding box center [499, 115] width 429 height 19
click at [697, 111] on input "2025-09-13" at bounding box center [499, 115] width 429 height 19
click at [701, 117] on input "2025-09-13" at bounding box center [499, 115] width 429 height 19
type input "2025-09-12"
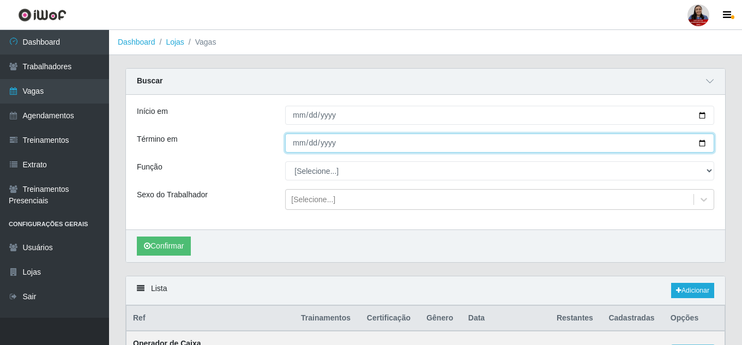
click at [703, 143] on input "Término em" at bounding box center [499, 143] width 429 height 19
type input "2025-09-12"
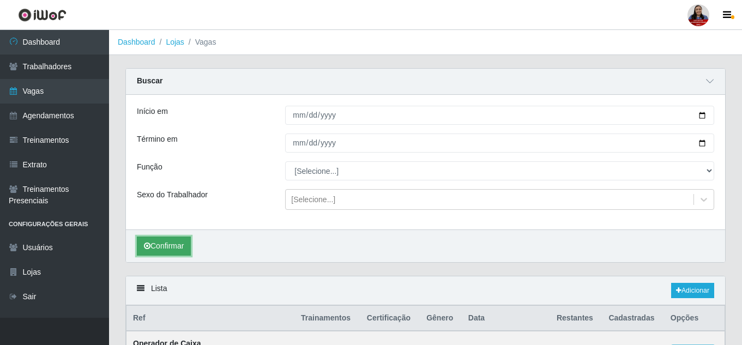
click at [167, 254] on button "Confirmar" at bounding box center [164, 246] width 54 height 19
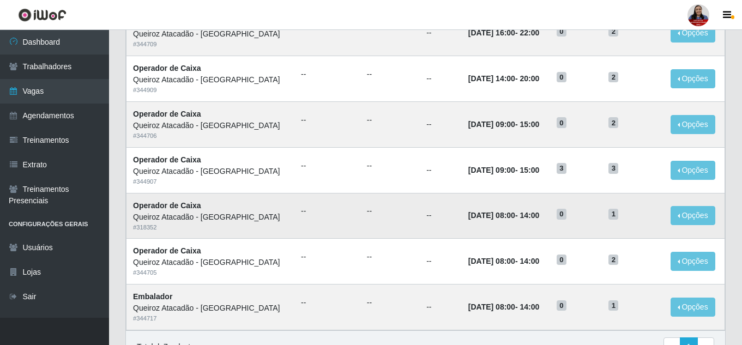
scroll to position [327, 0]
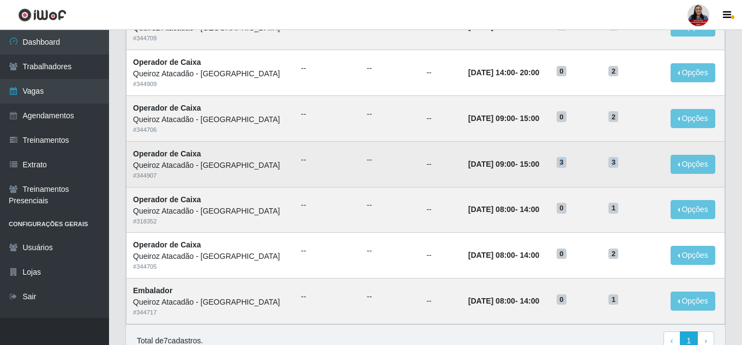
drag, startPoint x: 566, startPoint y: 167, endPoint x: 625, endPoint y: 168, distance: 58.9
click at [625, 168] on tr "Operador de Caixa Queiroz Atacadão - São Gonçalo do Amarante # 344907 -- -- -- …" at bounding box center [425, 164] width 599 height 46
click at [701, 160] on button "Opções" at bounding box center [693, 164] width 45 height 19
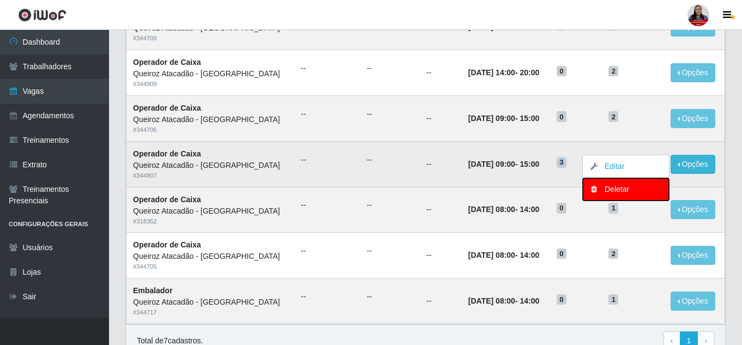
click at [619, 191] on div "Deletar" at bounding box center [626, 189] width 64 height 11
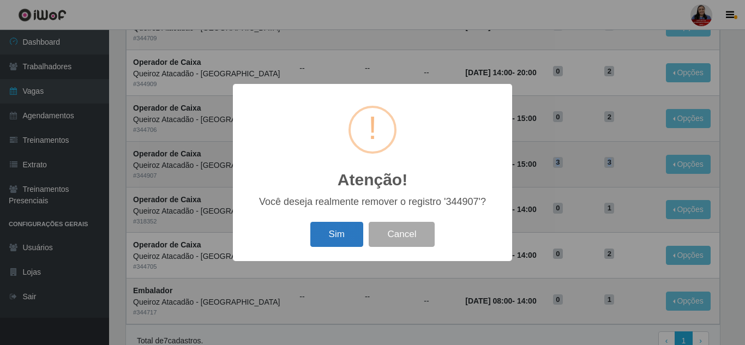
click at [341, 234] on button "Sim" at bounding box center [336, 235] width 53 height 26
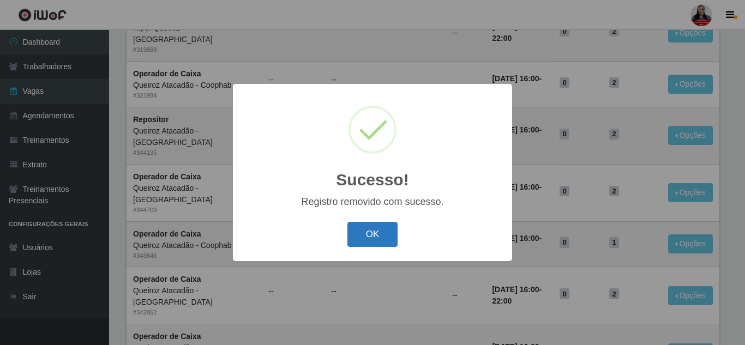
click at [387, 227] on button "OK" at bounding box center [372, 235] width 51 height 26
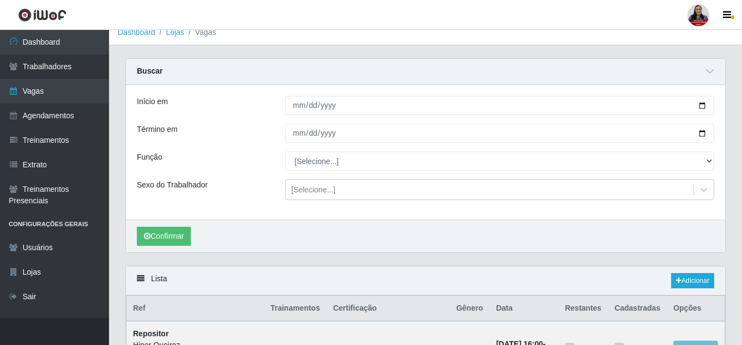
scroll to position [0, 0]
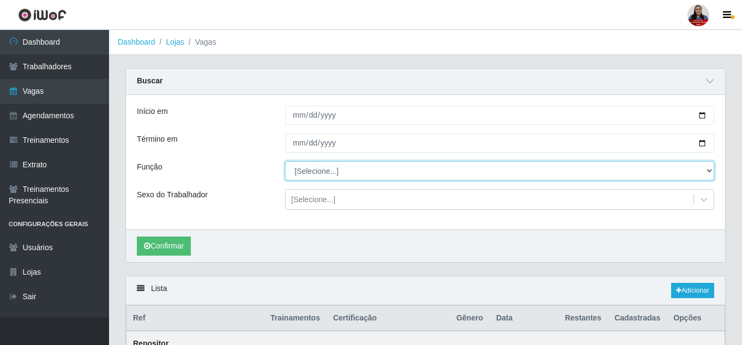
click at [565, 170] on select "[Selecione...] Embalador Embalador + Embalador ++ Operador de Caixa Operador de…" at bounding box center [499, 170] width 429 height 19
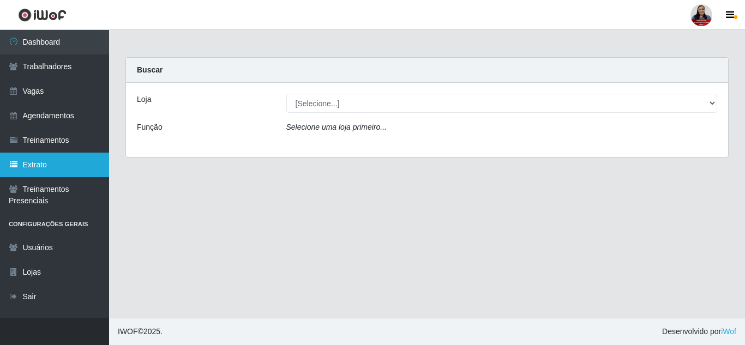
click at [48, 161] on link "Extrato" at bounding box center [54, 165] width 109 height 25
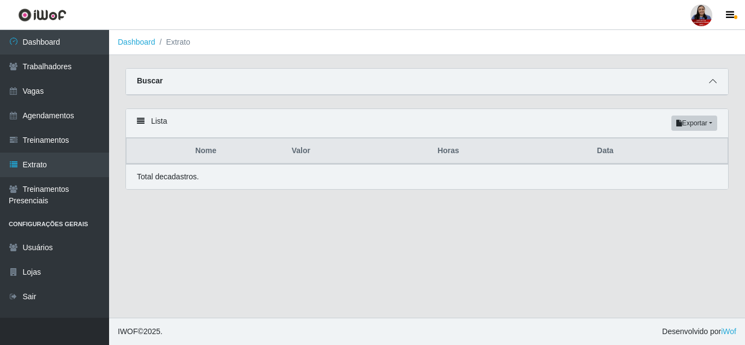
click at [711, 83] on icon at bounding box center [713, 81] width 8 height 8
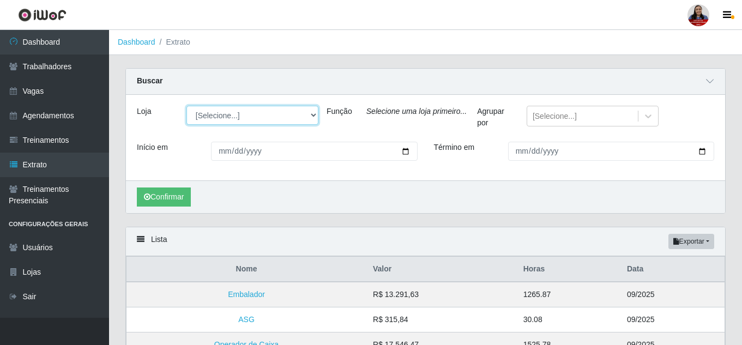
click at [306, 114] on select "[Selecione...] Hiper [GEOGRAPHIC_DATA] - [GEOGRAPHIC_DATA] Hiper Queiroz - Boa …" at bounding box center [252, 115] width 132 height 19
select select "514"
click at [186, 106] on select "[Selecione...] Hiper [GEOGRAPHIC_DATA] - [GEOGRAPHIC_DATA] Hiper Queiroz - Boa …" at bounding box center [252, 115] width 132 height 19
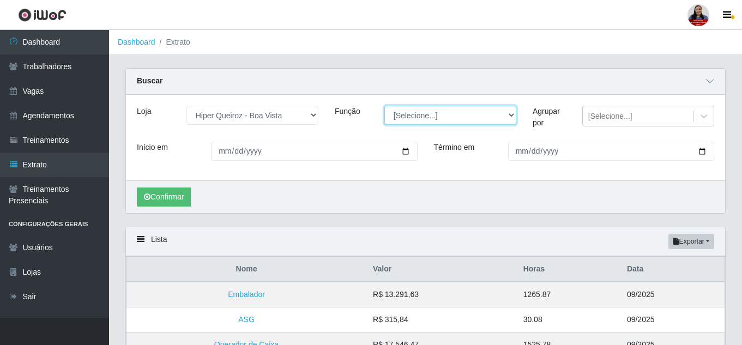
click at [468, 121] on select "[Selecione...] Embalador Embalador + Embalador ++ Operador de Caixa Operador de…" at bounding box center [450, 115] width 132 height 19
click at [578, 132] on div "[Selecione...]" at bounding box center [648, 119] width 148 height 27
click at [661, 116] on div "[Selecione...]" at bounding box center [638, 116] width 111 height 18
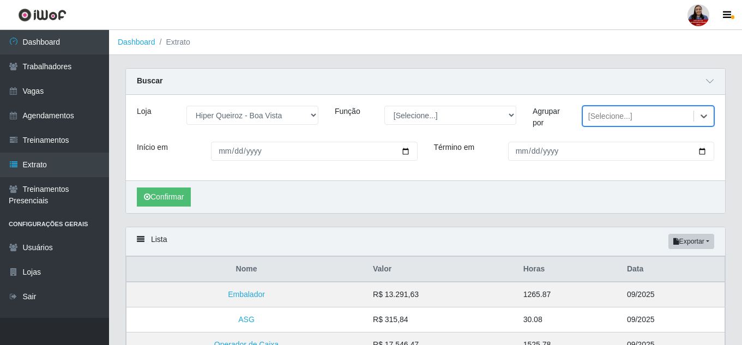
click at [661, 116] on div "[Selecione...]" at bounding box center [638, 116] width 111 height 18
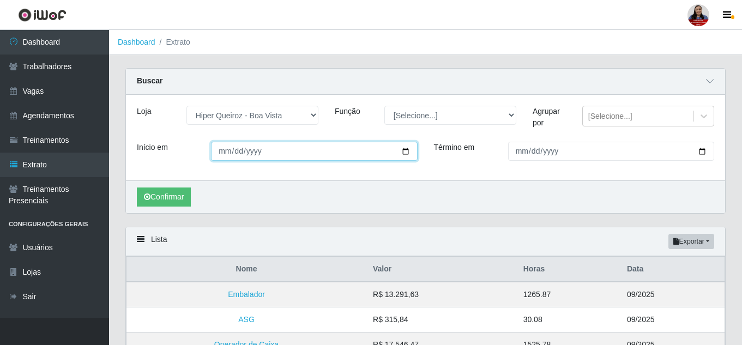
click at [400, 156] on input "Início em" at bounding box center [314, 151] width 206 height 19
type input "[DATE]"
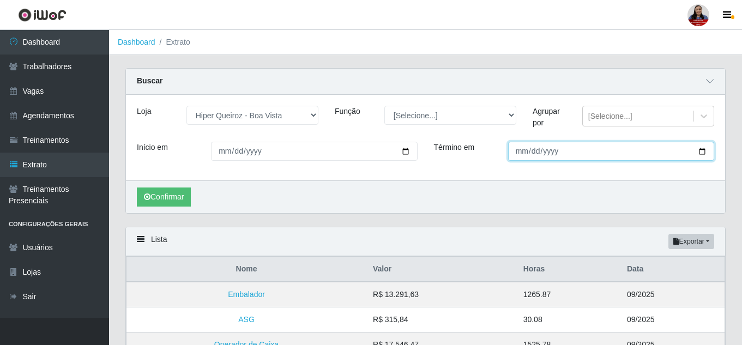
click at [697, 158] on input "Término em" at bounding box center [611, 151] width 206 height 19
click at [703, 152] on input "Término em" at bounding box center [611, 151] width 206 height 19
click at [477, 182] on div "Confirmar" at bounding box center [425, 196] width 599 height 33
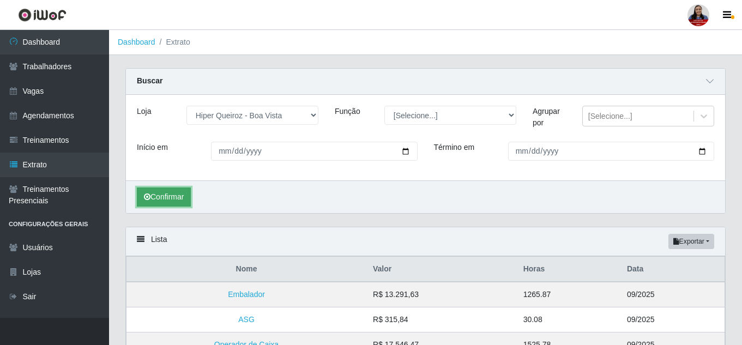
click at [168, 191] on button "Confirmar" at bounding box center [164, 197] width 54 height 19
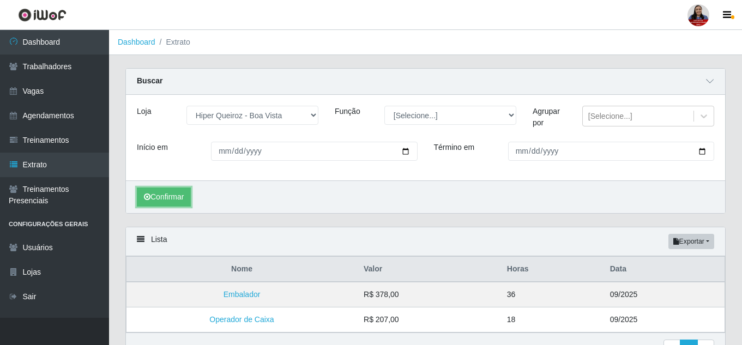
scroll to position [62, 0]
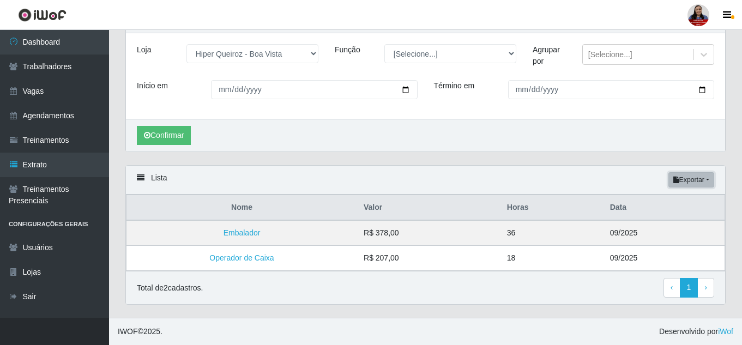
click at [683, 182] on button "Exportar" at bounding box center [691, 179] width 46 height 15
click at [662, 219] on button "Excel" at bounding box center [672, 223] width 86 height 22
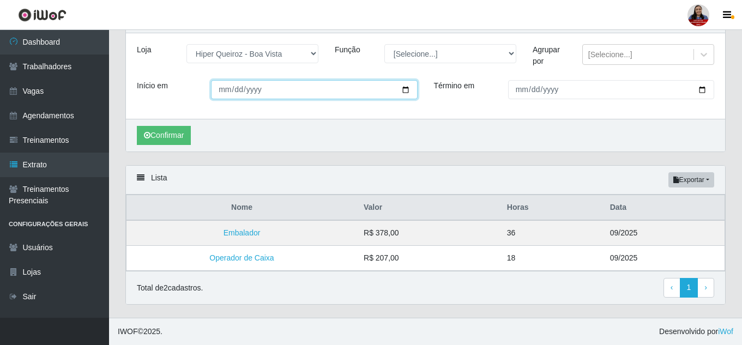
drag, startPoint x: 265, startPoint y: 86, endPoint x: 236, endPoint y: 92, distance: 29.4
click at [236, 92] on input "[DATE]" at bounding box center [314, 89] width 206 height 19
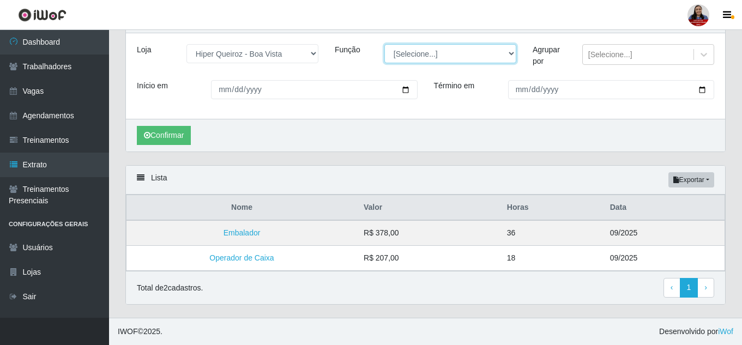
click at [434, 60] on select "[Selecione...] Embalador Embalador + Embalador ++ Operador de Caixa Operador de…" at bounding box center [450, 53] width 132 height 19
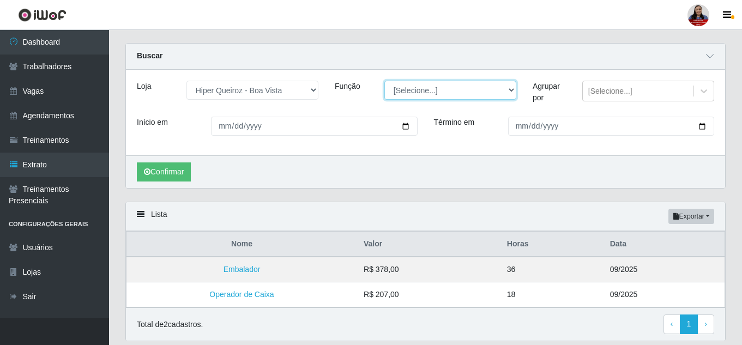
scroll to position [8, 0]
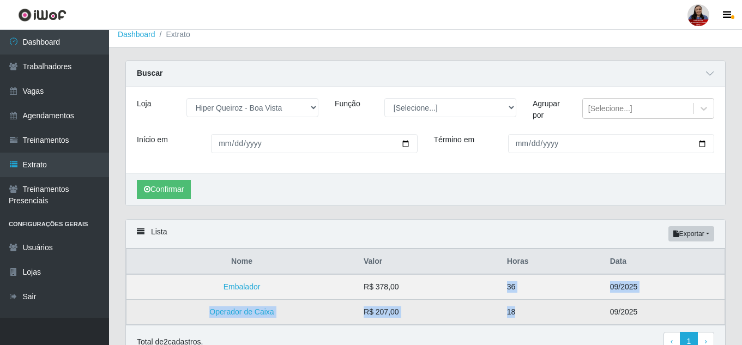
drag, startPoint x: 504, startPoint y: 290, endPoint x: 516, endPoint y: 316, distance: 28.3
click at [516, 316] on tbody "Embalador R$ 378,00 36 09/2025 Operador de Caixa R$ 207,00 18 09/2025" at bounding box center [425, 299] width 599 height 51
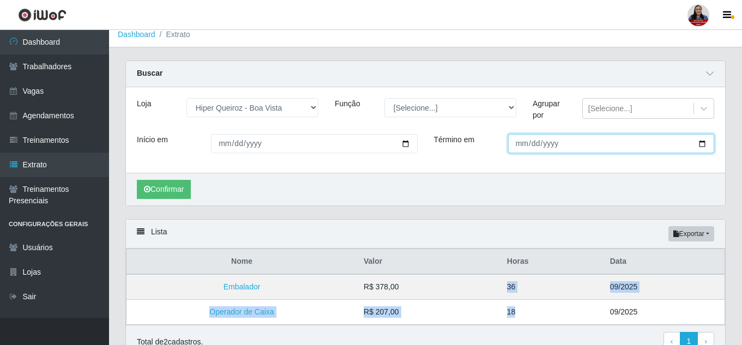
click at [704, 142] on input "[DATE]" at bounding box center [611, 143] width 206 height 19
type input "[DATE]"
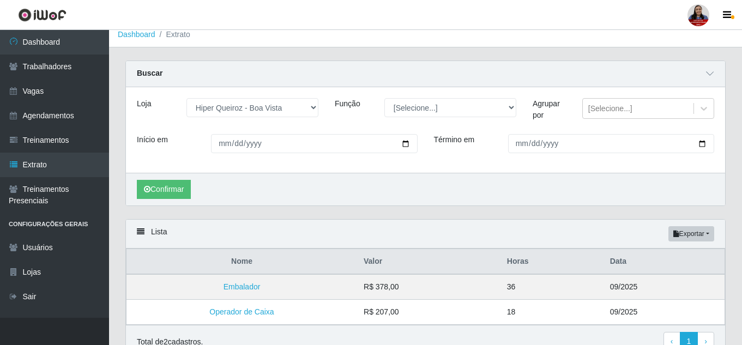
click at [480, 190] on div "Confirmar" at bounding box center [425, 189] width 599 height 33
click at [168, 190] on button "Confirmar" at bounding box center [164, 189] width 54 height 19
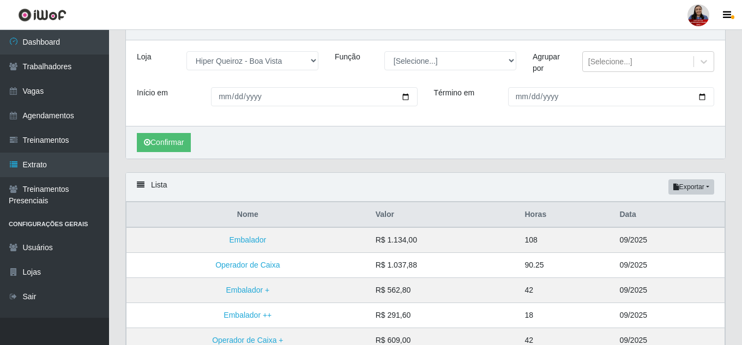
scroll to position [53, 0]
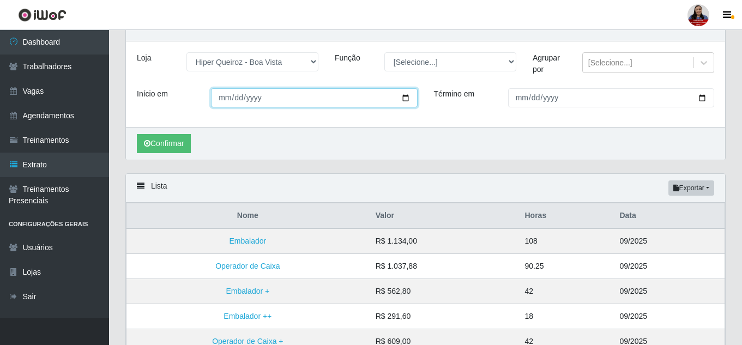
click at [403, 98] on input "[DATE]" at bounding box center [314, 97] width 206 height 19
type input "[DATE]"
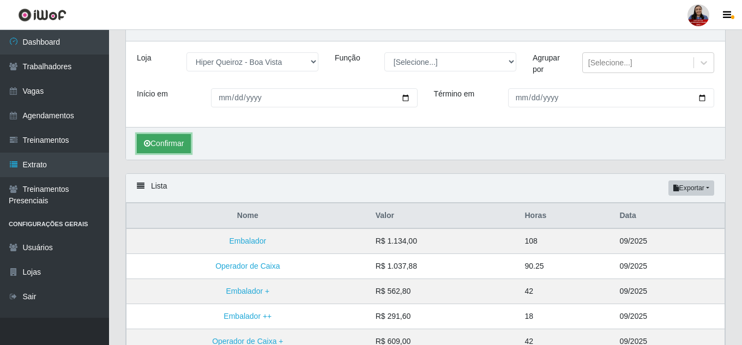
click at [159, 143] on button "Confirmar" at bounding box center [164, 143] width 54 height 19
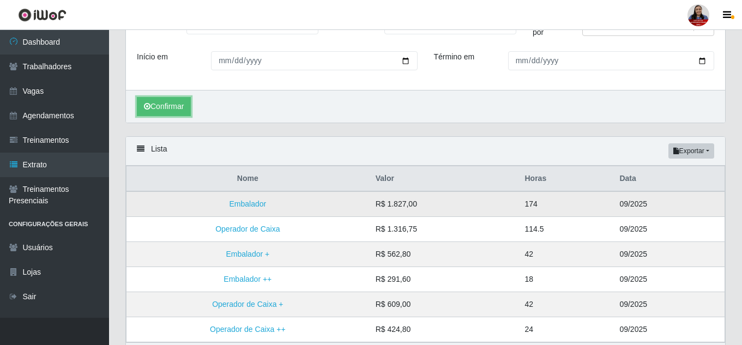
scroll to position [162, 0]
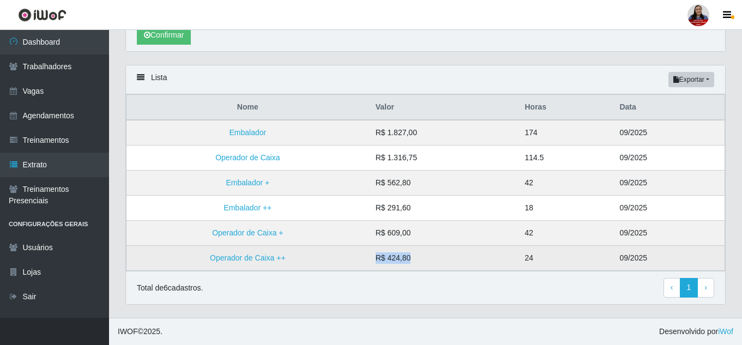
drag, startPoint x: 376, startPoint y: 262, endPoint x: 421, endPoint y: 260, distance: 45.3
click at [421, 260] on td "R$ 424,80" at bounding box center [443, 258] width 149 height 25
click at [406, 250] on td "R$ 424,80" at bounding box center [443, 258] width 149 height 25
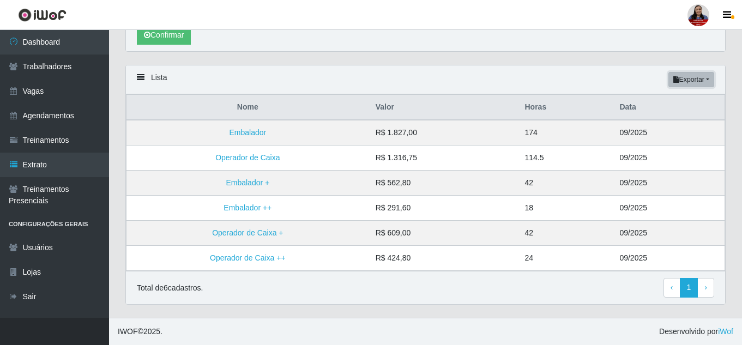
click at [689, 80] on button "Exportar" at bounding box center [691, 79] width 46 height 15
click at [678, 126] on button "Excel" at bounding box center [672, 123] width 86 height 22
